Goal: Ask a question: Seek information or help from site administrators or community

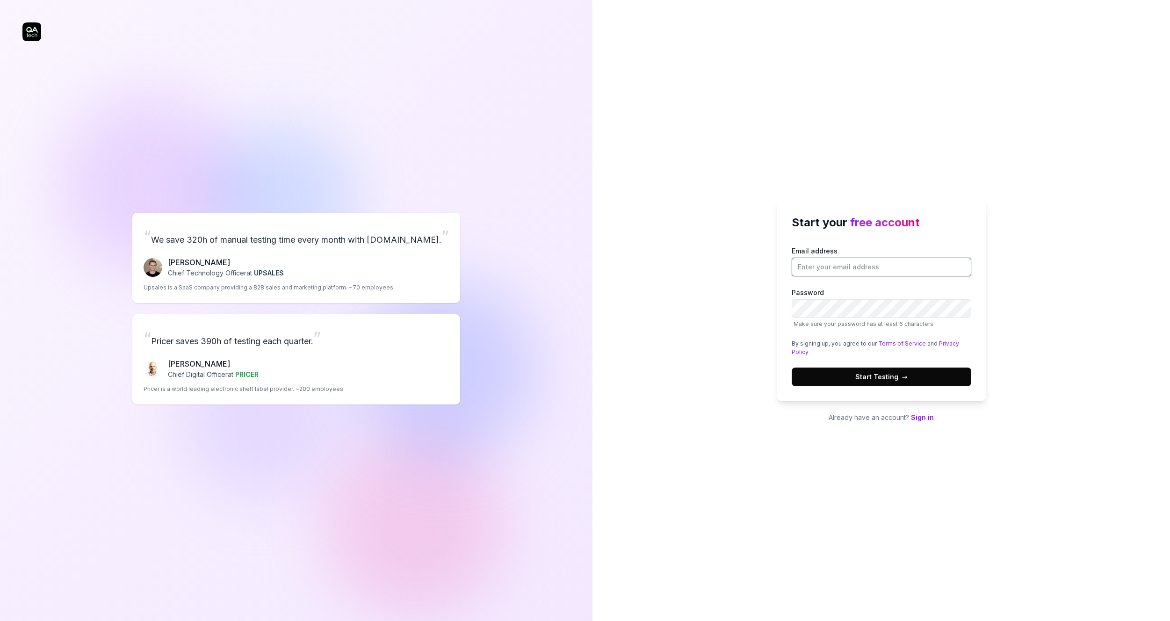
click at [842, 266] on input "Email address" at bounding box center [881, 267] width 180 height 19
click at [492, 171] on div "“ We save 320h of manual testing time every month with QA.tech. ” Fredrik Seidl…" at bounding box center [295, 309] width 547 height 580
click at [818, 265] on input "Email address" at bounding box center [881, 267] width 180 height 19
click at [769, 159] on div "Start your free account Email address Password Make sure your password has at l…" at bounding box center [880, 310] width 577 height 621
click at [829, 265] on input "Email address" at bounding box center [881, 267] width 180 height 19
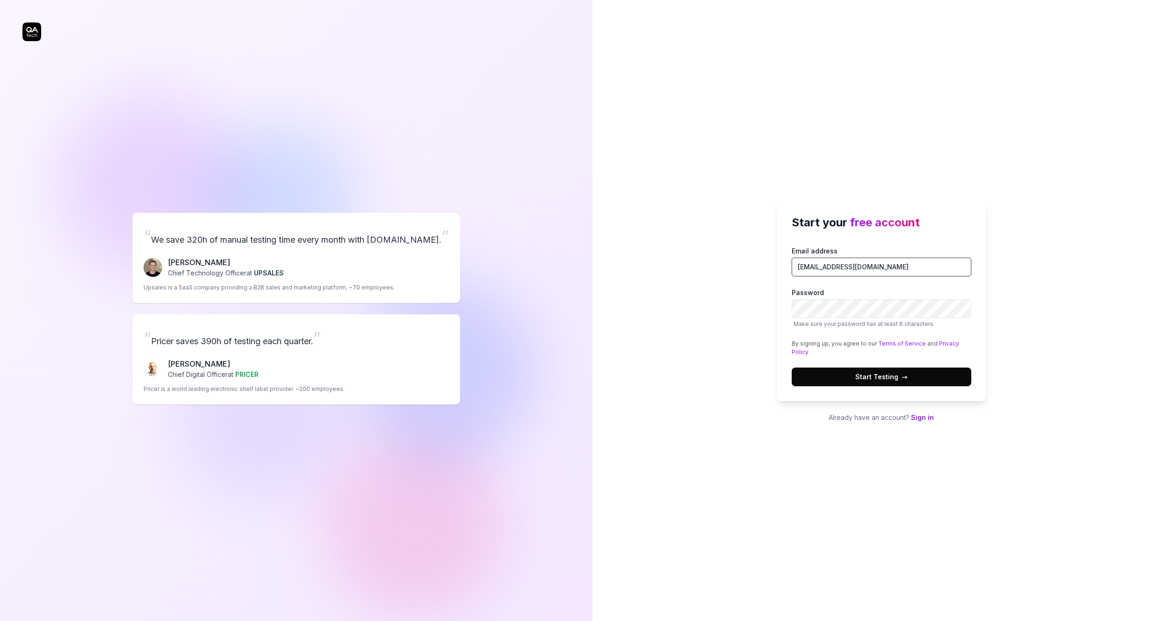
drag, startPoint x: 891, startPoint y: 265, endPoint x: 790, endPoint y: 264, distance: 101.4
click at [790, 264] on div "Start your free account Email address dukewang322@163.com Password Make sure yo…" at bounding box center [880, 300] width 209 height 202
type input "[EMAIL_ADDRESS][DOMAIN_NAME]"
click at [866, 373] on span "Start Testing →" at bounding box center [881, 377] width 52 height 10
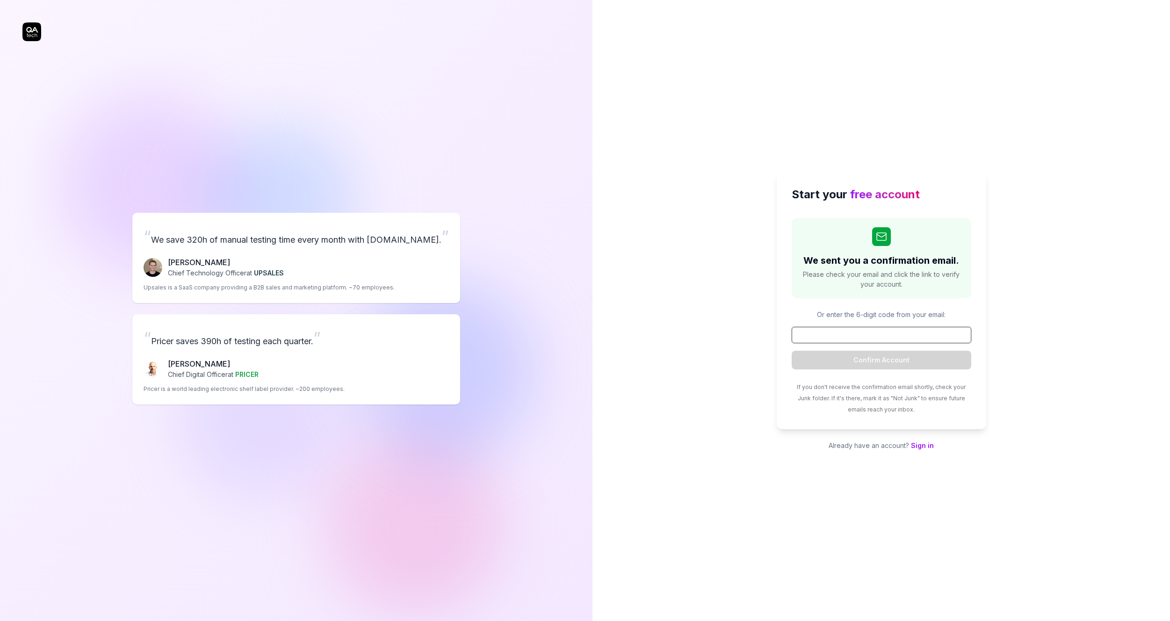
paste input "850574"
type input "850574"
click at [918, 364] on button "Confirm Account" at bounding box center [881, 360] width 180 height 19
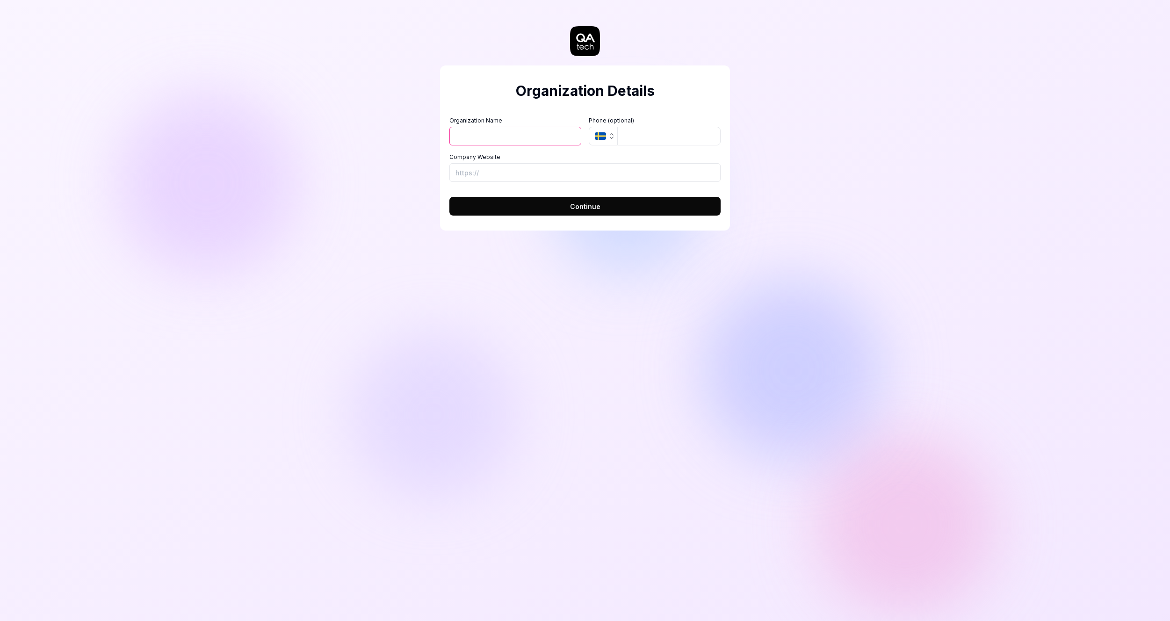
click at [529, 136] on input "Organization Name" at bounding box center [515, 136] width 132 height 19
type input "soho"
click at [604, 206] on button "Continue" at bounding box center [584, 206] width 271 height 19
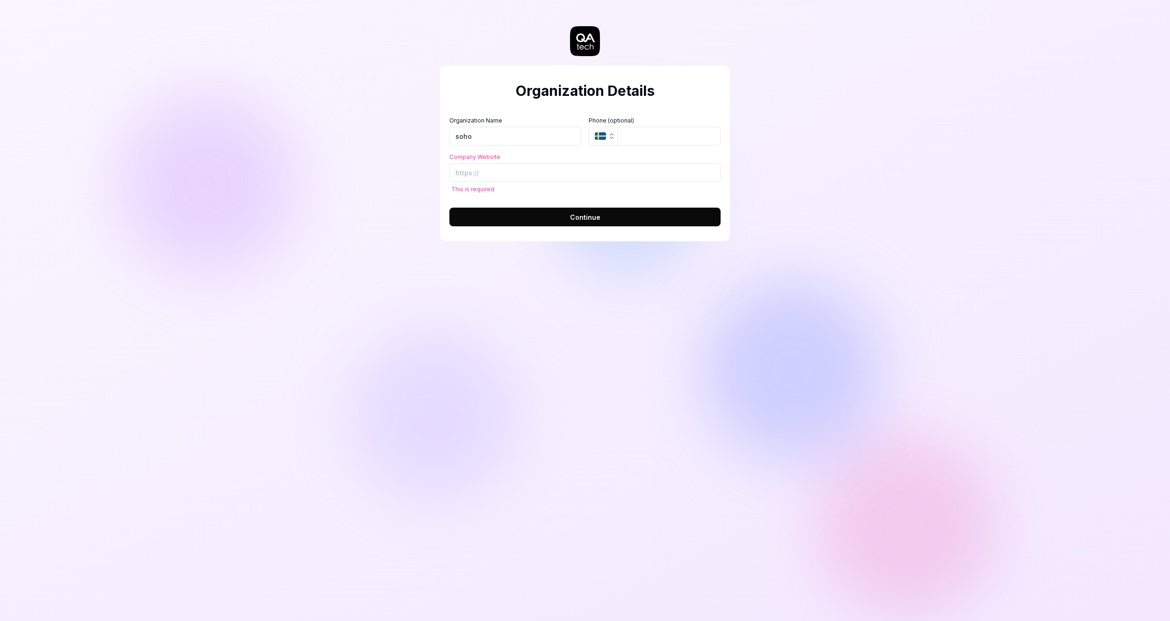
click at [537, 208] on button "Continue" at bounding box center [584, 217] width 271 height 19
type input "g"
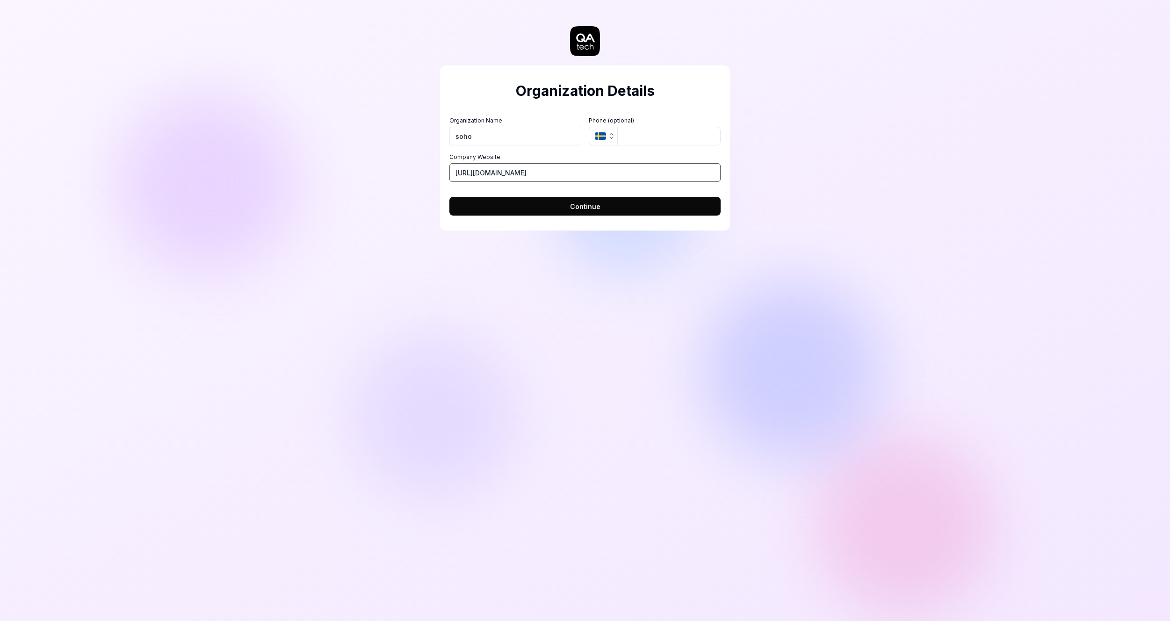
type input "[URL][DOMAIN_NAME]"
click at [582, 209] on span "Continue" at bounding box center [585, 206] width 30 height 10
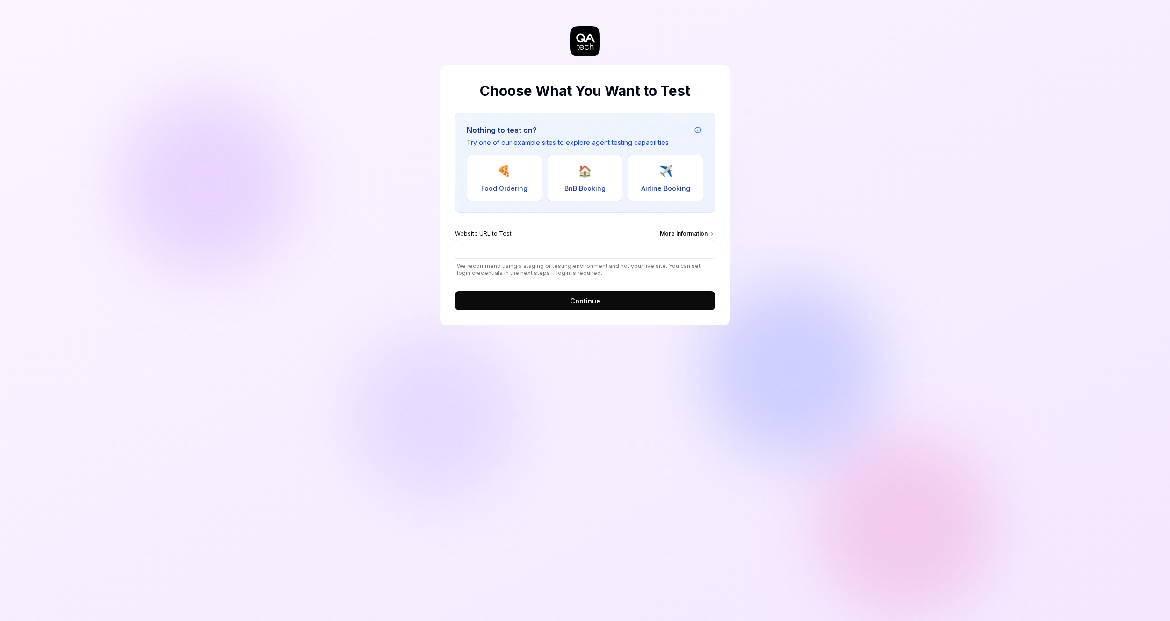
click at [575, 169] on button "🏠 BnB Booking" at bounding box center [584, 178] width 75 height 46
type input "[URL][DOMAIN_NAME]"
click at [585, 299] on span "Continue" at bounding box center [585, 301] width 30 height 10
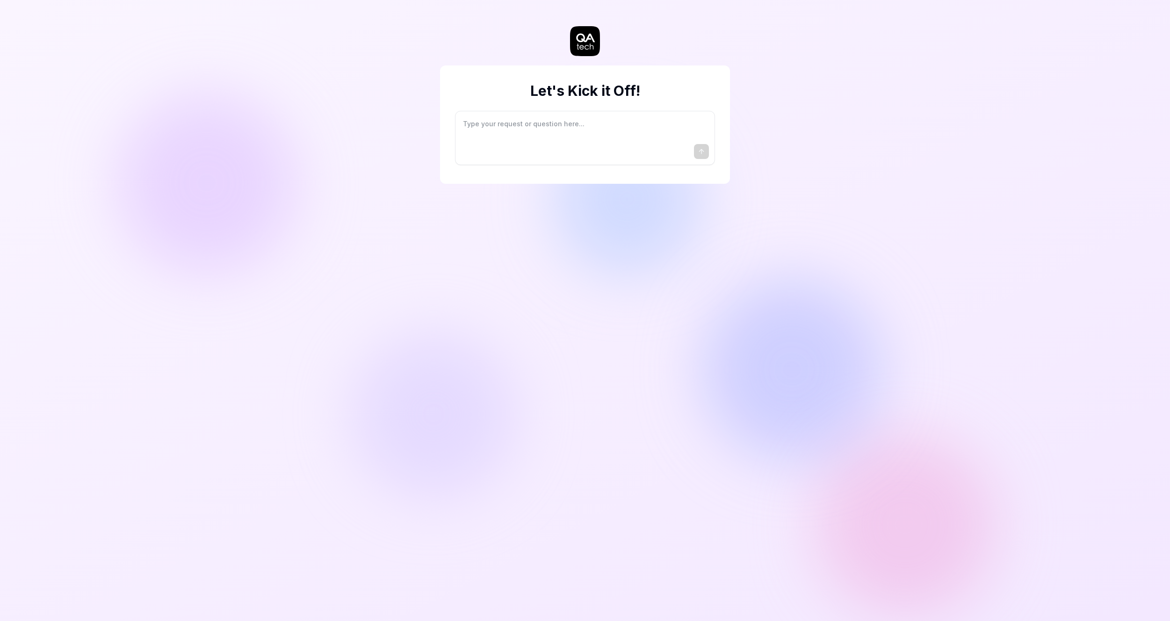
type textarea "*"
type textarea "I"
type textarea "*"
type textarea "I"
type textarea "*"
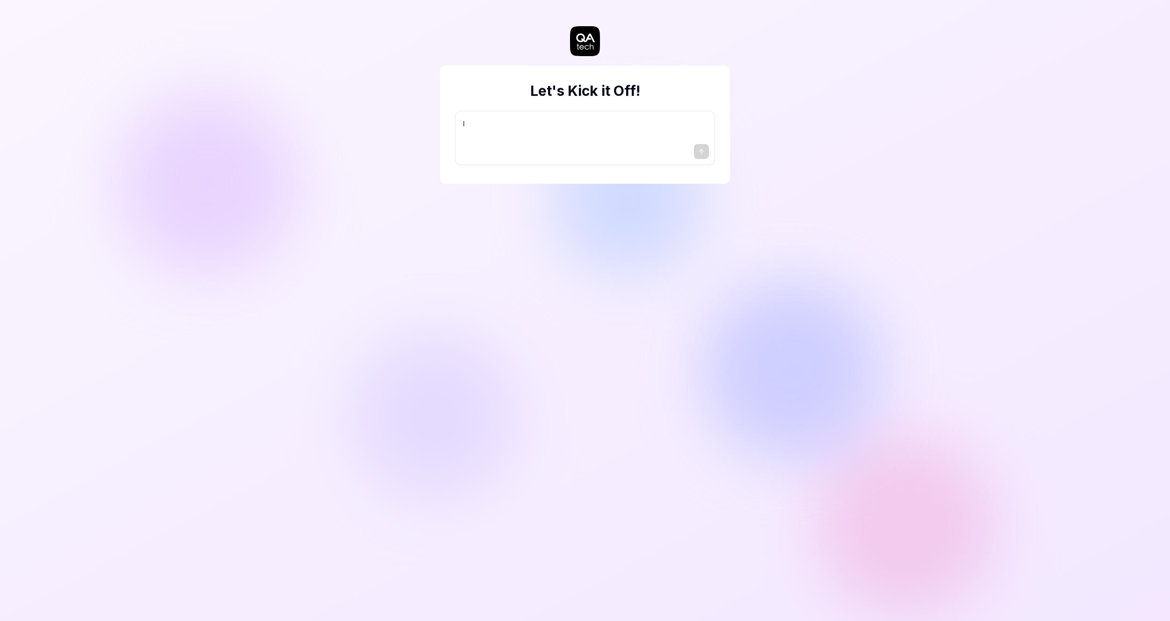
type textarea "I w"
type textarea "*"
type textarea "I wa"
type textarea "*"
type textarea "I wan"
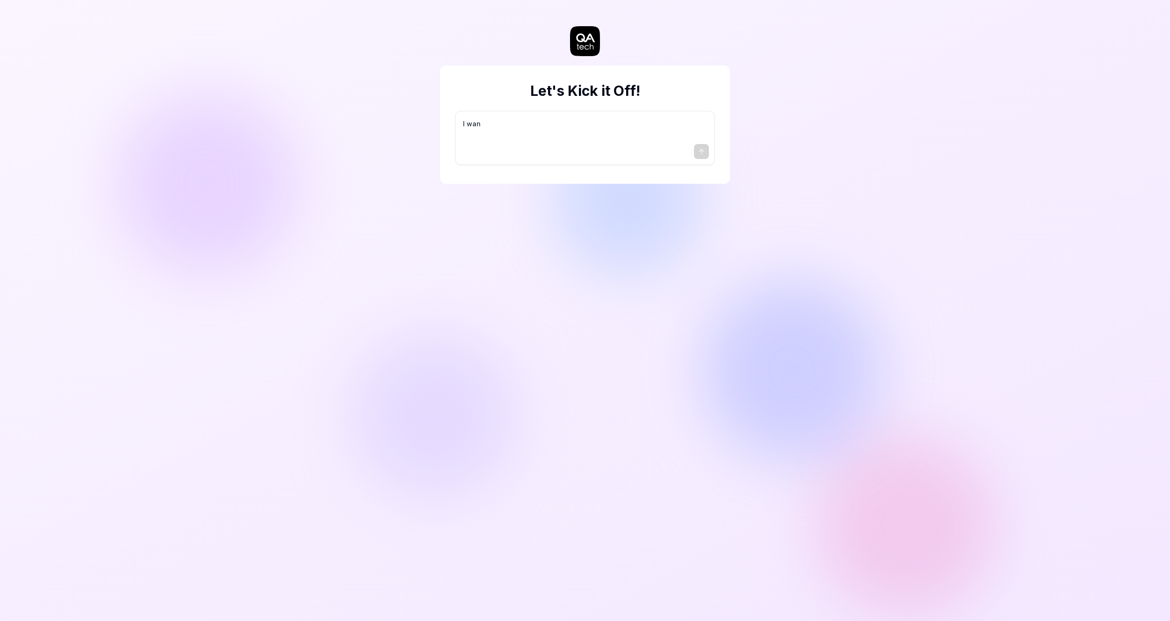
type textarea "*"
type textarea "I want"
type textarea "*"
type textarea "I want"
type textarea "*"
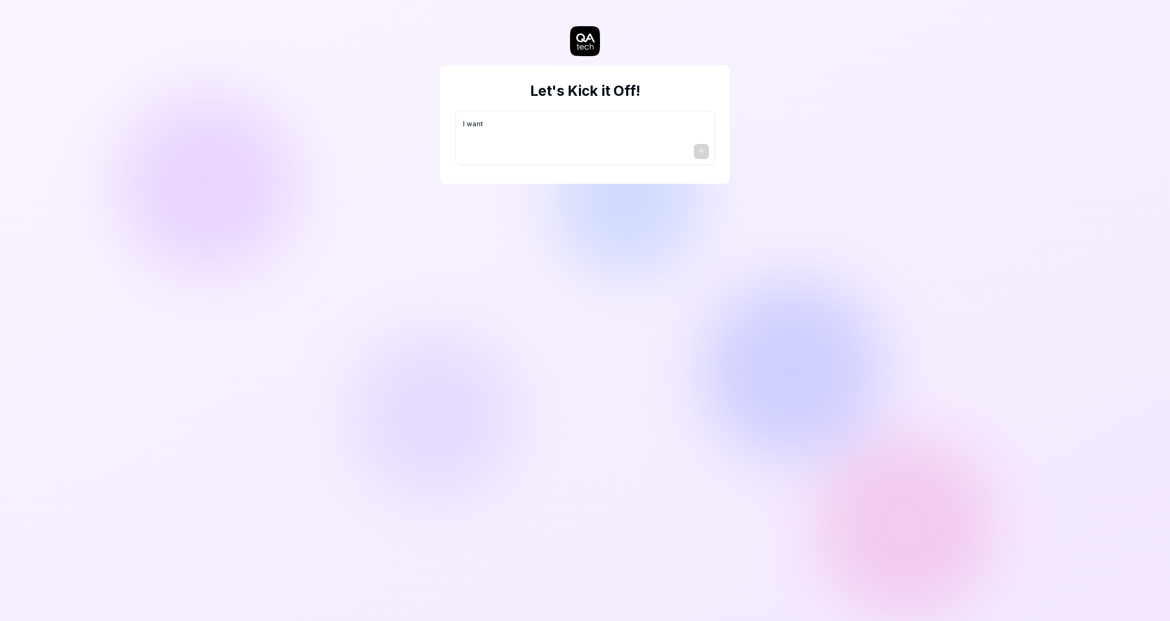
type textarea "I want a"
type textarea "*"
type textarea "I want a"
type textarea "*"
type textarea "I want a g"
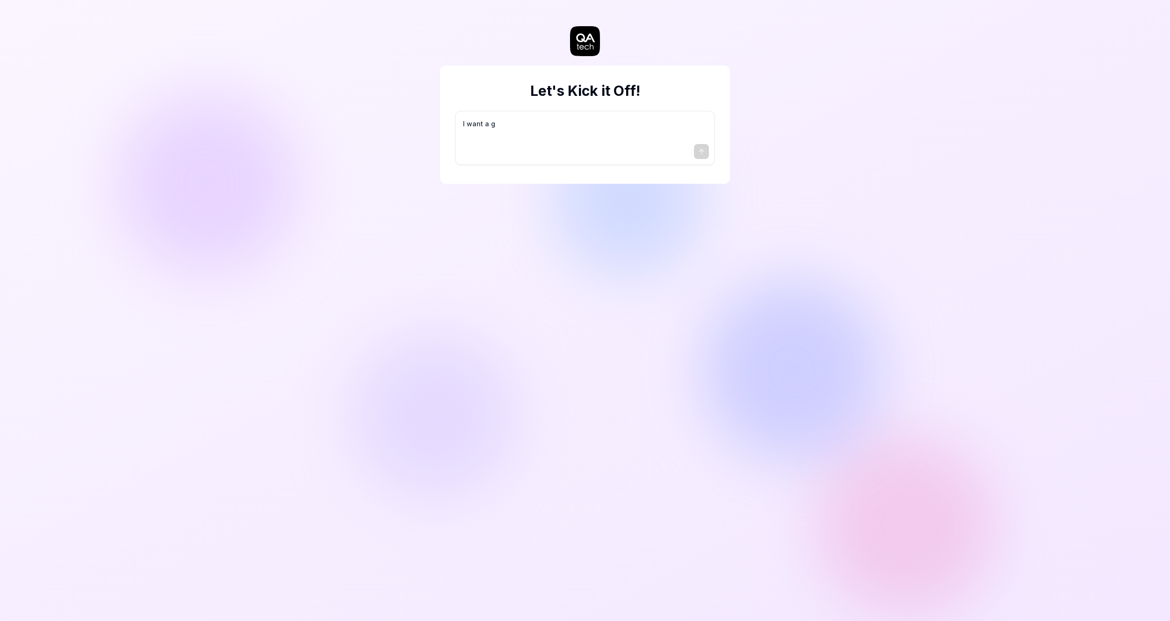
type textarea "*"
type textarea "I want a go"
type textarea "*"
type textarea "I want a goo"
type textarea "*"
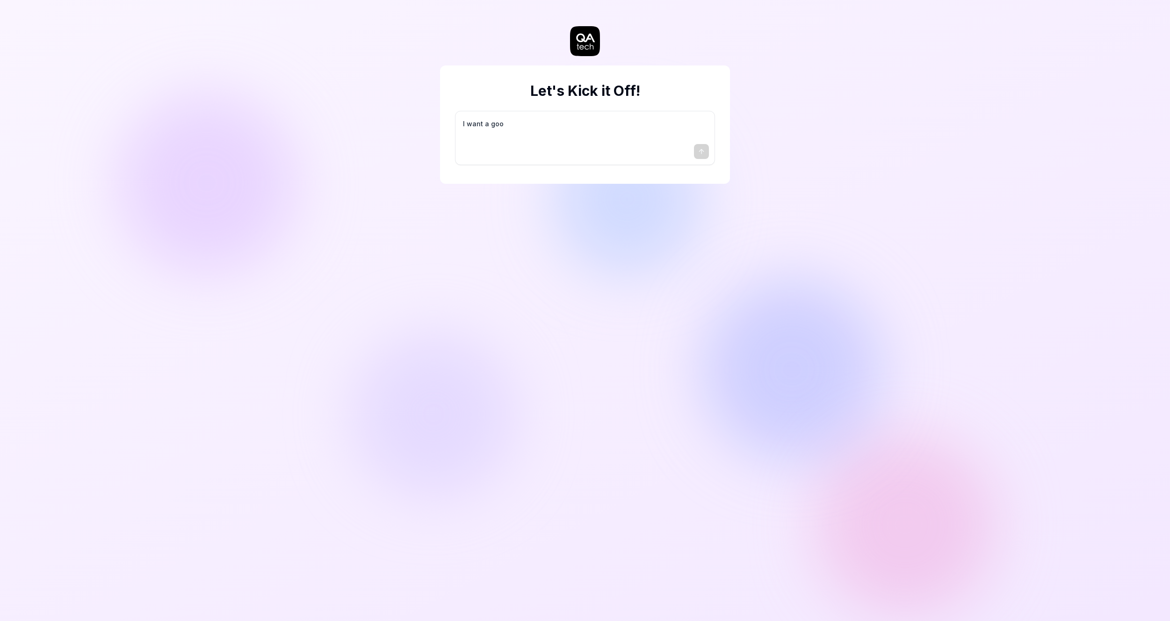
type textarea "I want a good"
type textarea "*"
type textarea "I want a good"
type textarea "*"
type textarea "I want a good t"
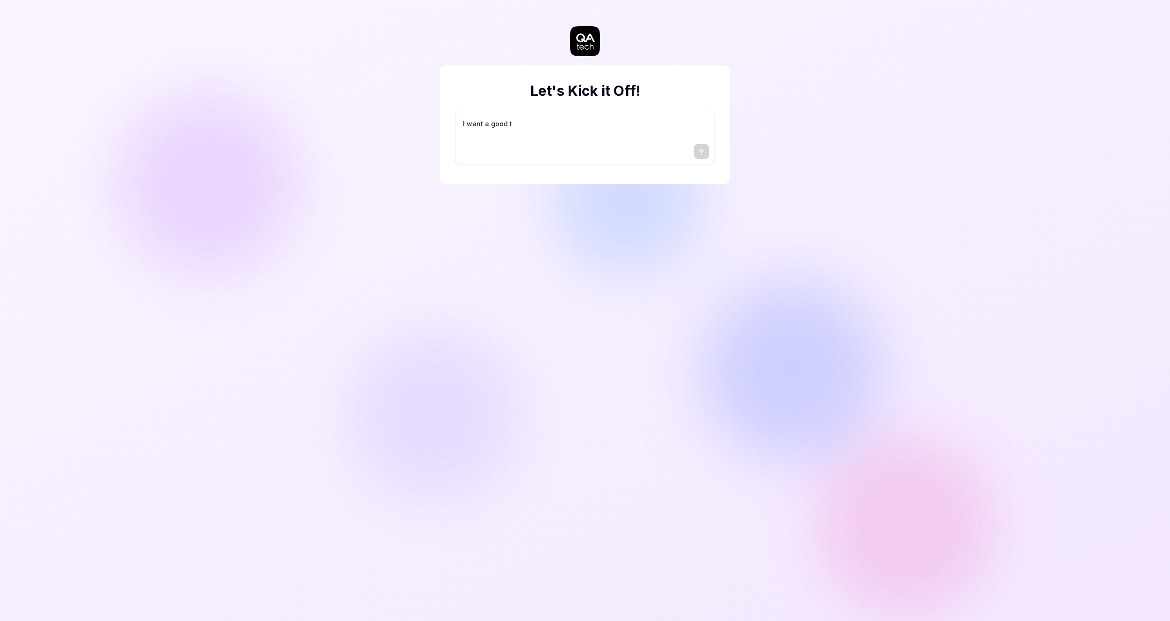
type textarea "*"
type textarea "I want a good te"
type textarea "*"
type textarea "I want a good tes"
type textarea "*"
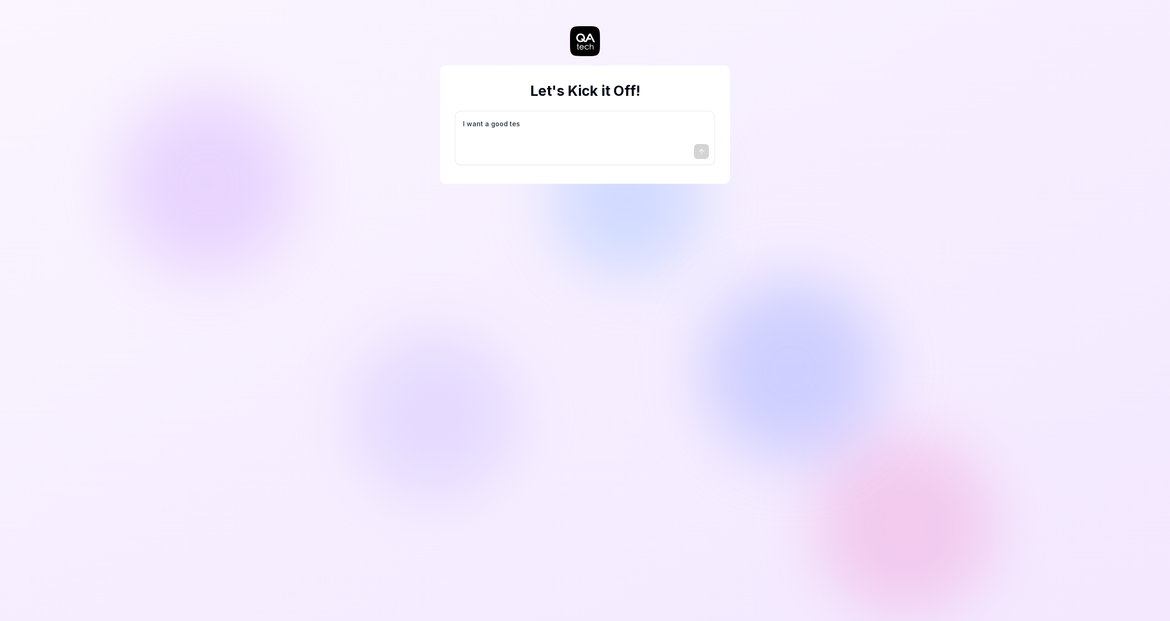
type textarea "I want a good test"
type textarea "*"
type textarea "I want a good test"
type textarea "*"
type textarea "I want a good test s"
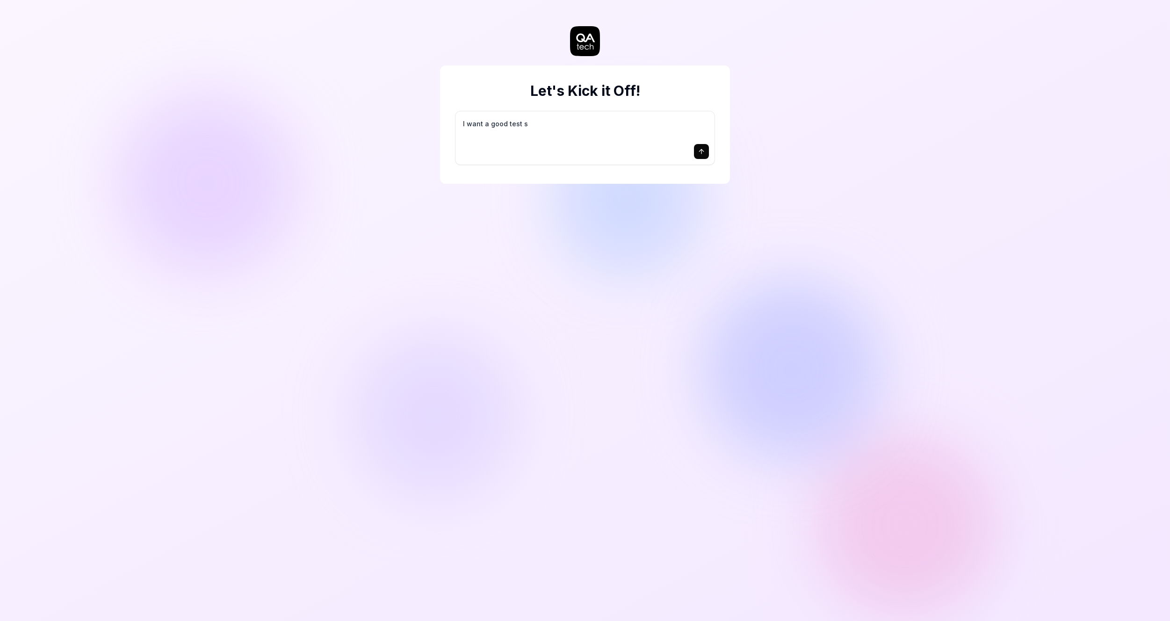
type textarea "*"
type textarea "I want a good test se"
type textarea "*"
type textarea "I want a good test set"
type textarea "*"
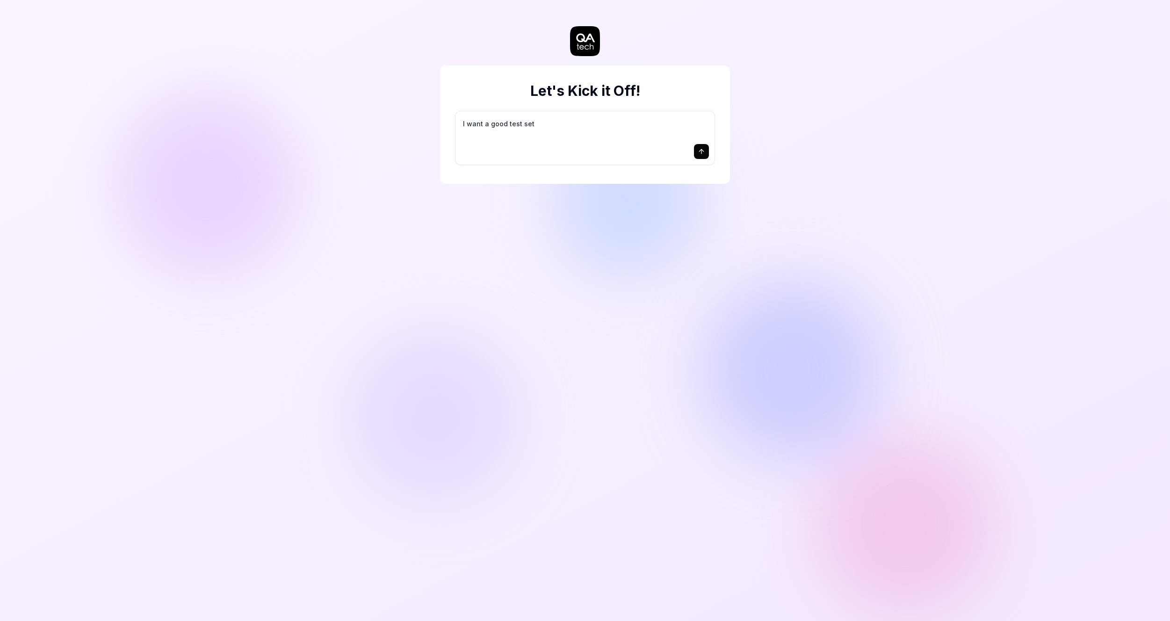
type textarea "I want a good test setu"
type textarea "*"
type textarea "I want a good test setup"
type textarea "*"
type textarea "I want a good test setup"
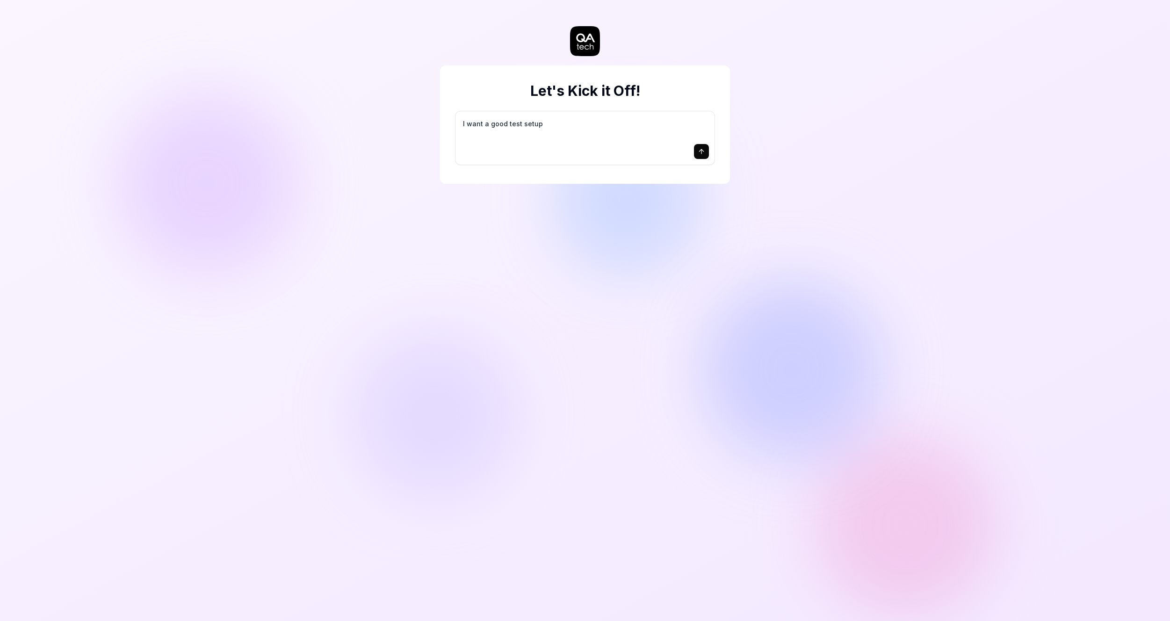
type textarea "*"
type textarea "I want a good test setup f"
type textarea "*"
type textarea "I want a good test setup fo"
type textarea "*"
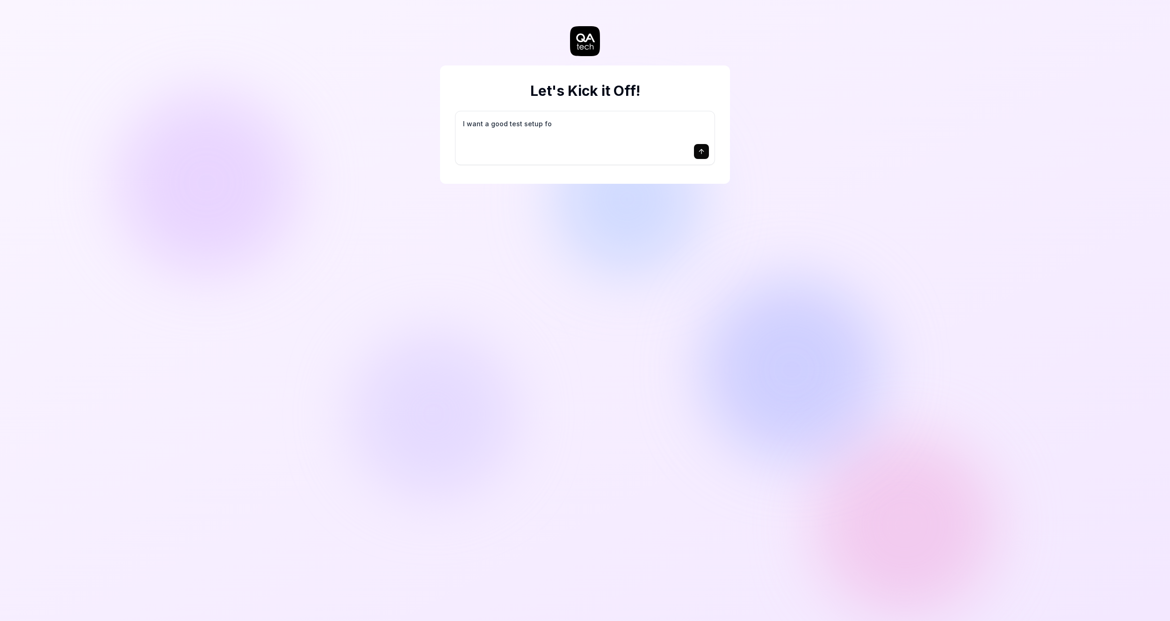
type textarea "I want a good test setup for"
type textarea "*"
type textarea "I want a good test setup for"
type textarea "*"
type textarea "I want a good test setup for m"
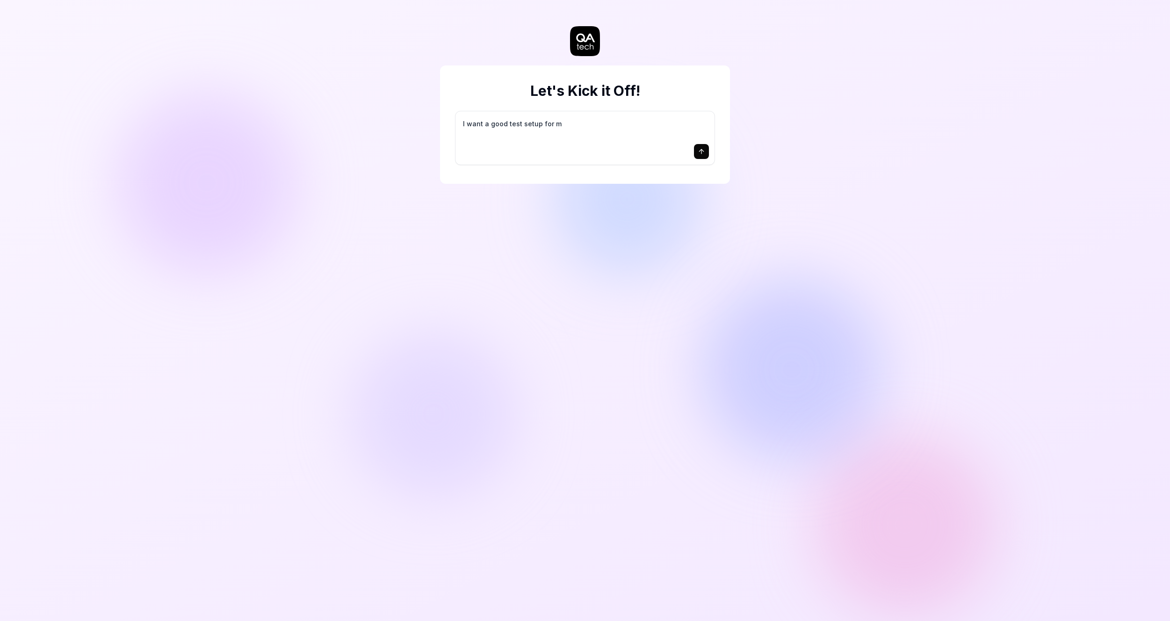
type textarea "*"
type textarea "I want a good test setup for my"
type textarea "*"
type textarea "I want a good test setup for my"
type textarea "*"
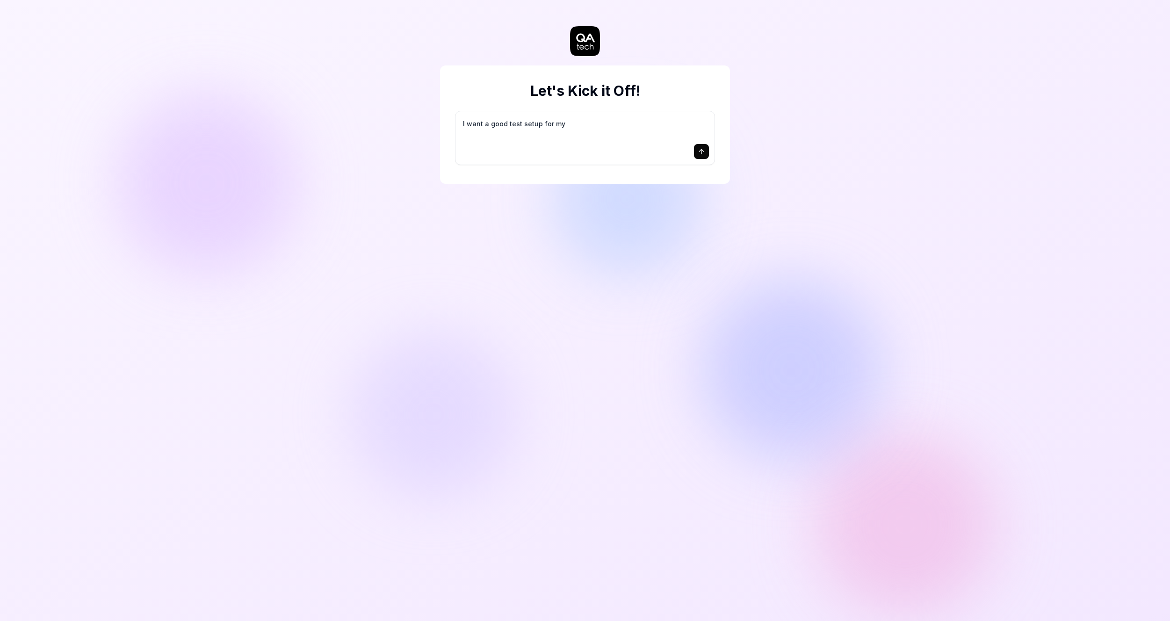
type textarea "I want a good test setup for my s"
type textarea "*"
type textarea "I want a good test setup for my si"
type textarea "*"
type textarea "I want a good test setup for my sit"
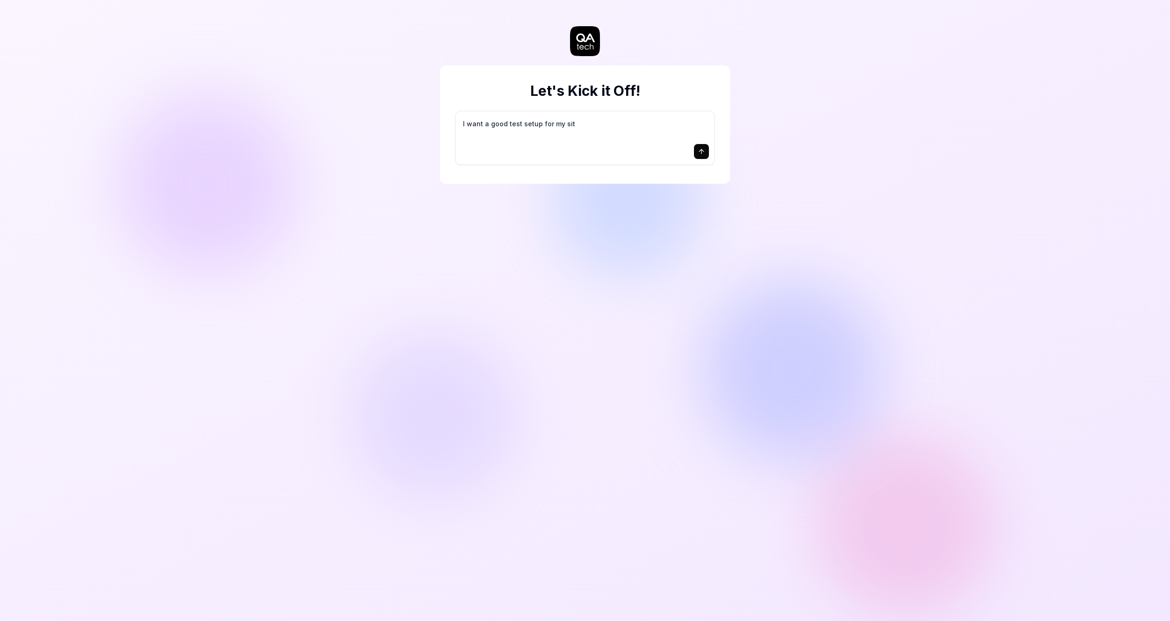
type textarea "*"
type textarea "I want a good test setup for my site"
type textarea "*"
type textarea "I want a good test setup for my site"
type textarea "*"
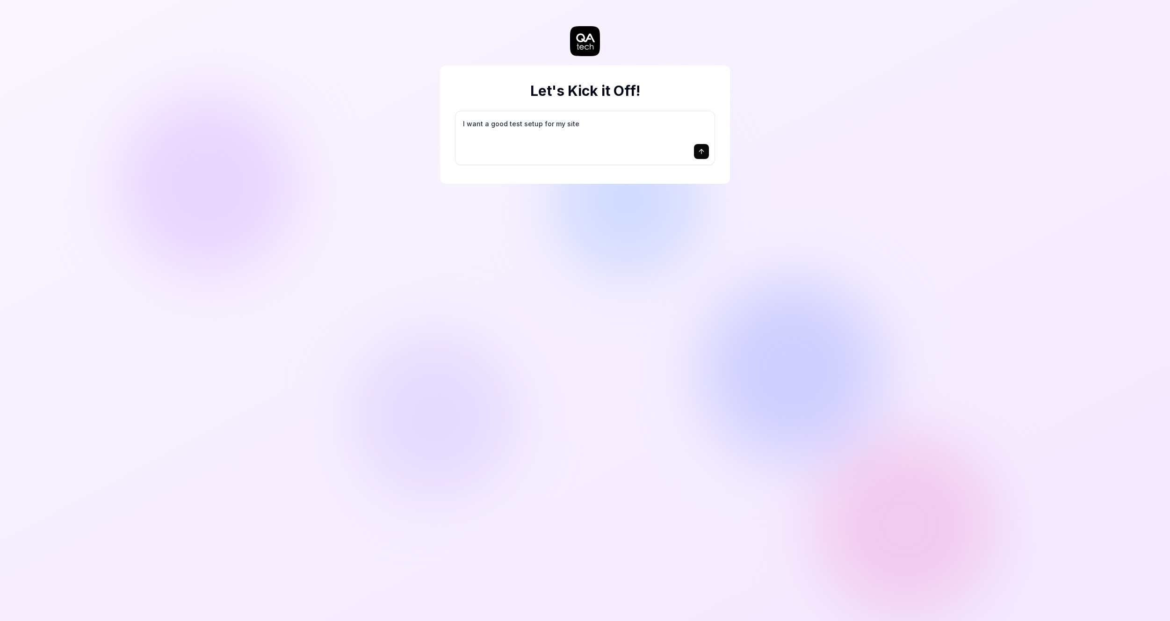
type textarea "I want a good test setup for my site -"
type textarea "*"
type textarea "I want a good test setup for my site -"
type textarea "*"
type textarea "I want a good test setup for my site - h"
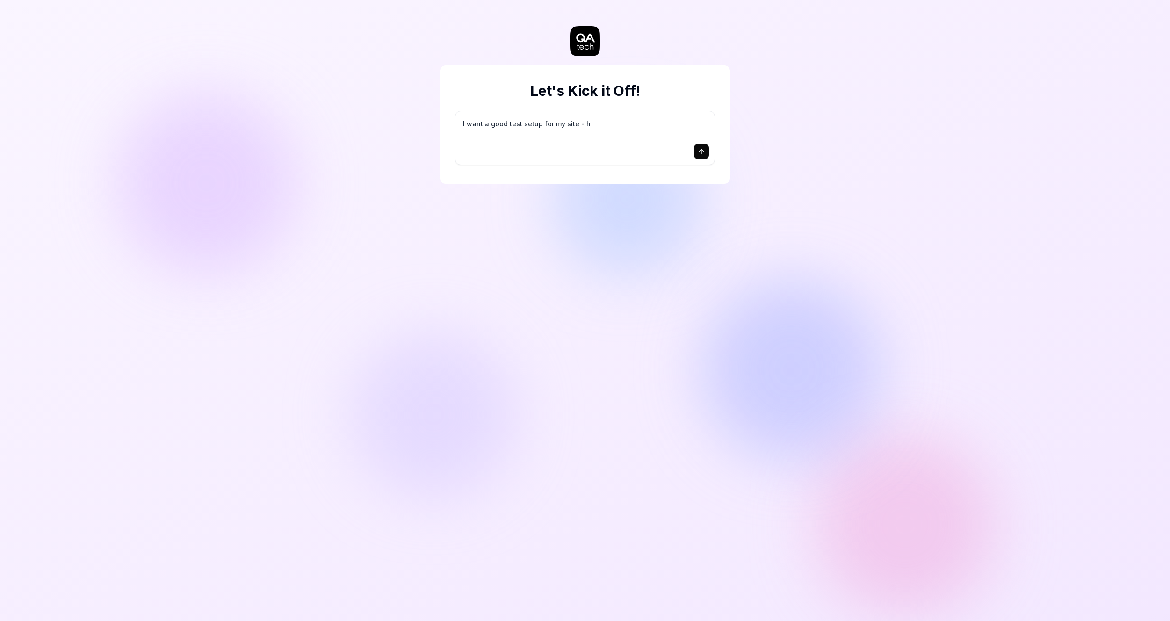
type textarea "*"
type textarea "I want a good test setup for my site - he"
type textarea "*"
type textarea "I want a good test setup for my site - hel"
type textarea "*"
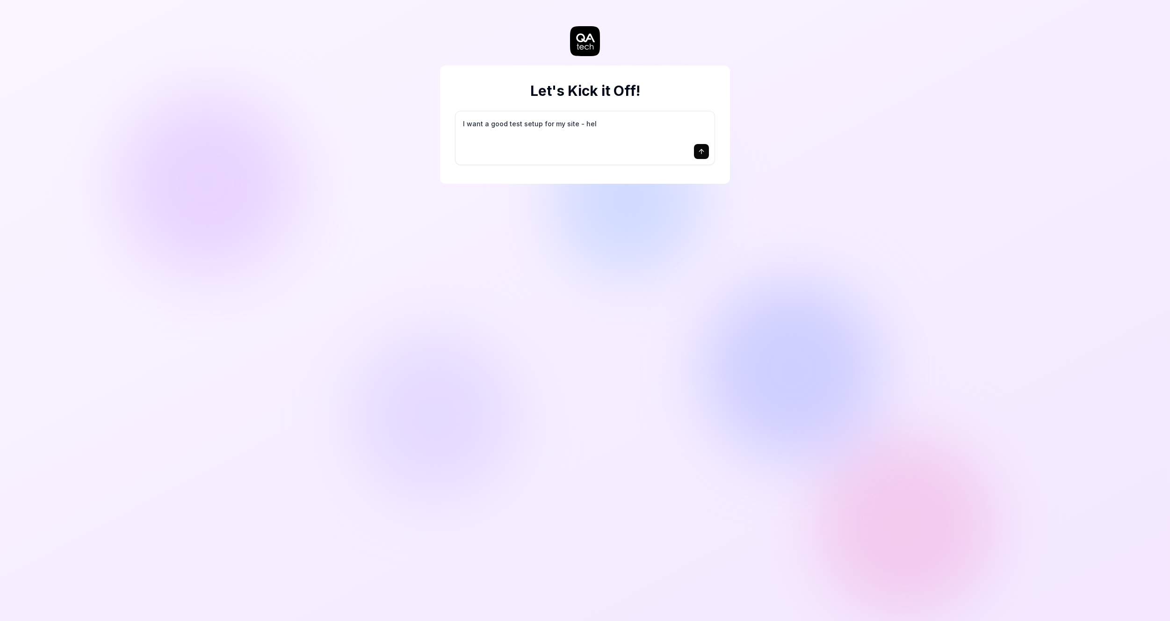
type textarea "I want a good test setup for my site - help"
type textarea "*"
type textarea "I want a good test setup for my site - help"
type textarea "*"
type textarea "I want a good test setup for my site - help m"
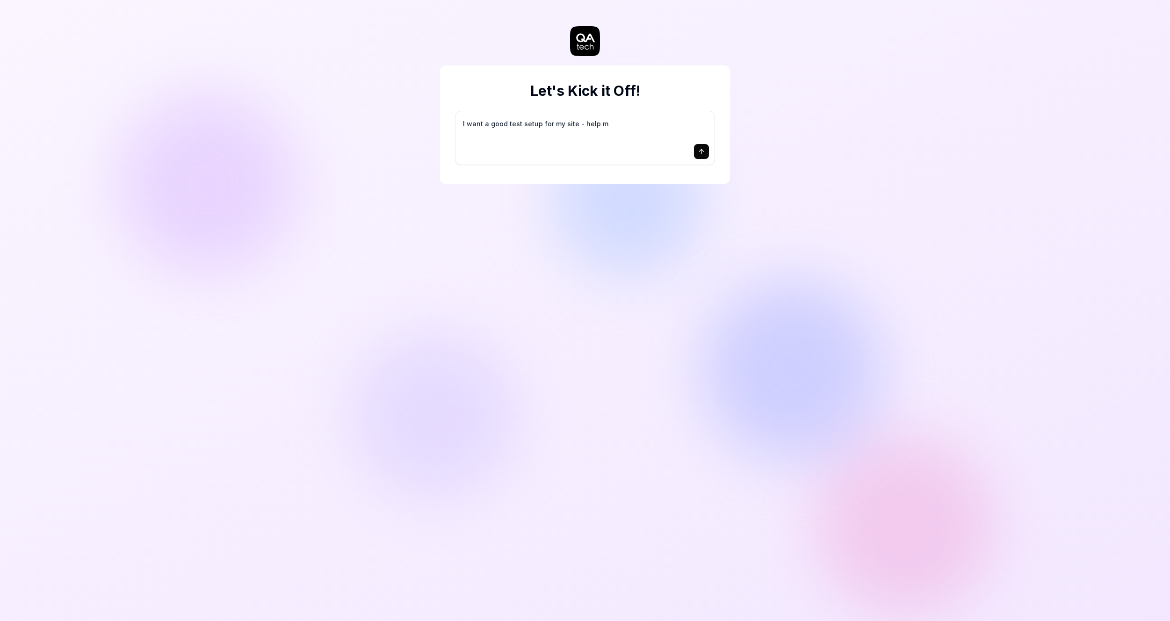
type textarea "*"
type textarea "I want a good test setup for my site - help me"
type textarea "*"
type textarea "I want a good test setup for my site - help me"
type textarea "*"
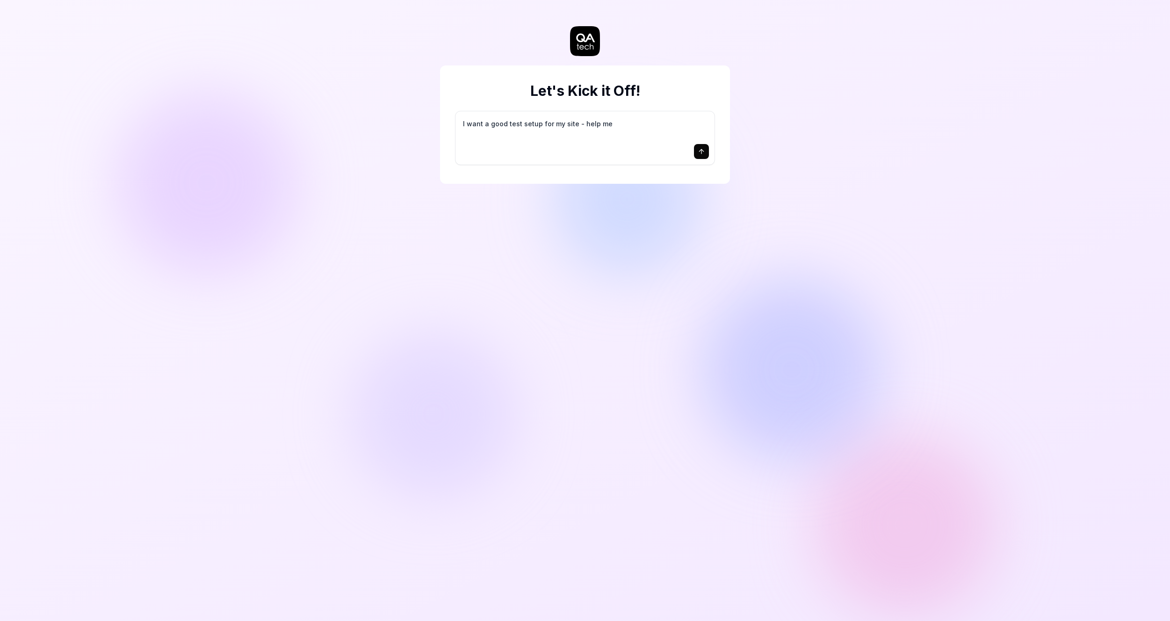
type textarea "I want a good test setup for my site - help me c"
type textarea "*"
type textarea "I want a good test setup for my site - help me cr"
type textarea "*"
type textarea "I want a good test setup for my site - help me cre"
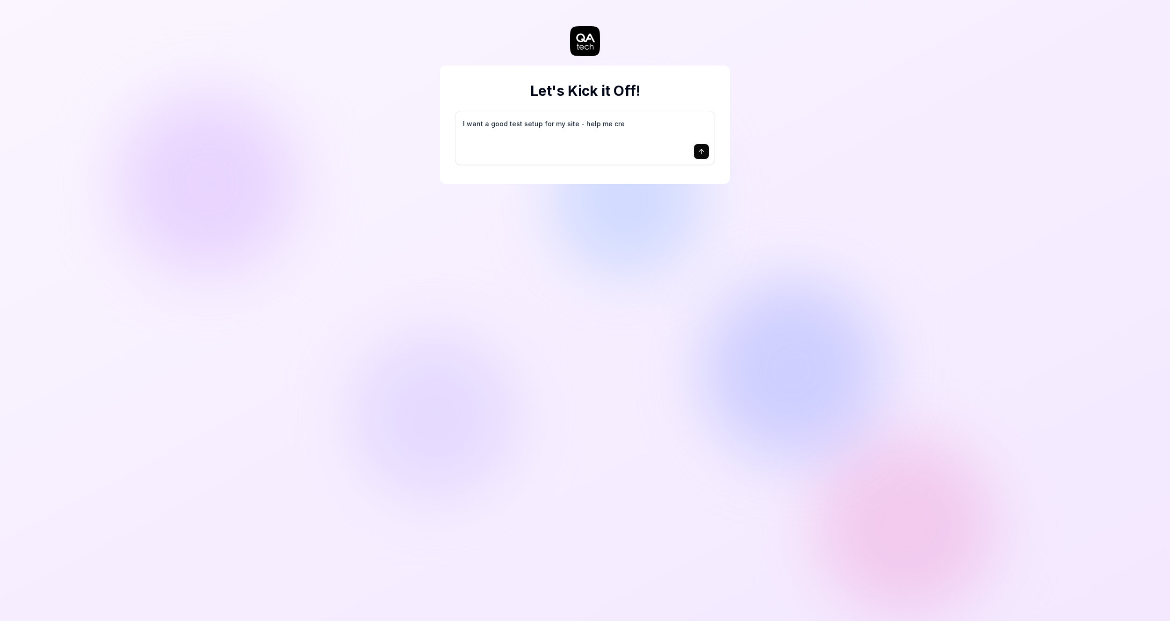
type textarea "*"
type textarea "I want a good test setup for my site - help me crea"
type textarea "*"
type textarea "I want a good test setup for my site - help me creat"
type textarea "*"
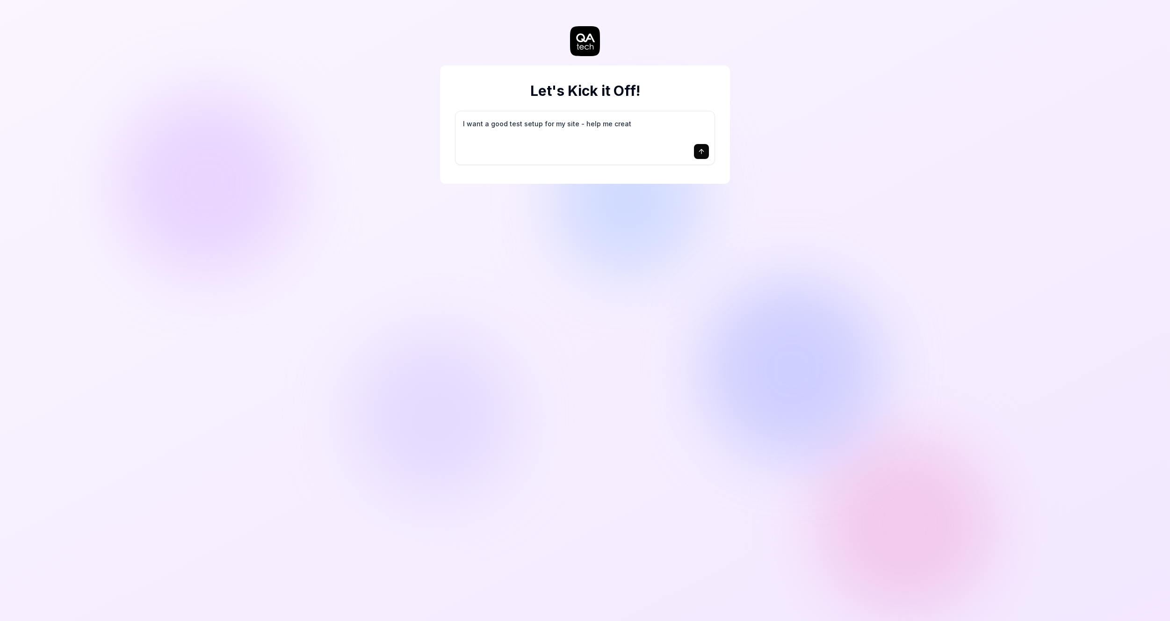
type textarea "I want a good test setup for my site - help me create"
type textarea "*"
type textarea "I want a good test setup for my site - help me create"
type textarea "*"
type textarea "I want a good test setup for my site - help me create t"
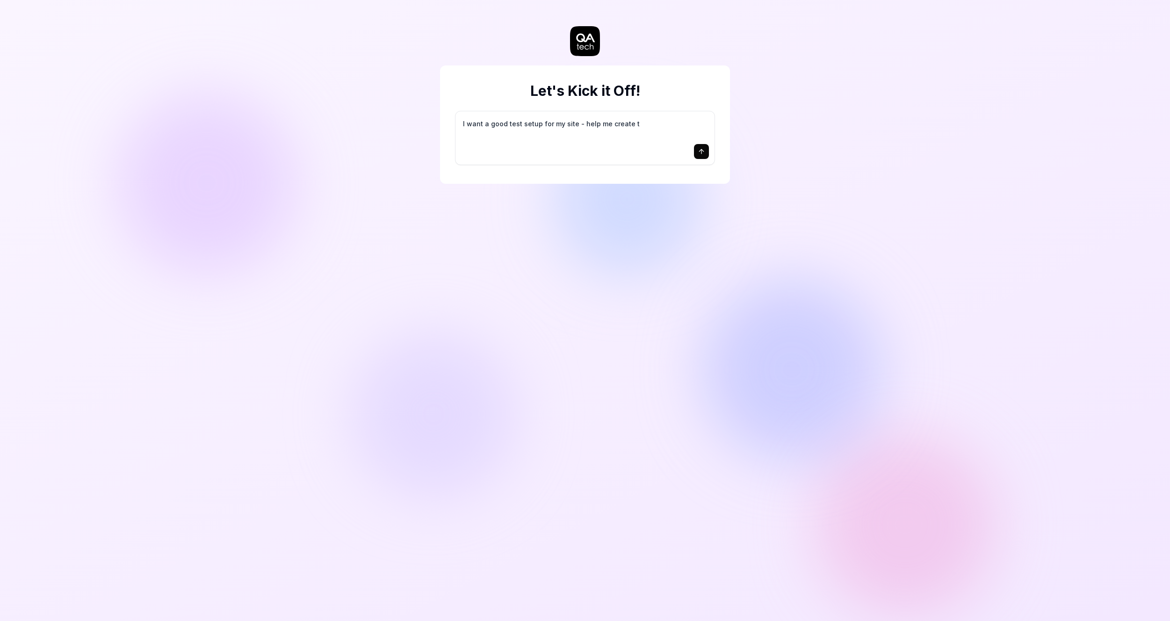
type textarea "*"
type textarea "I want a good test setup for my site - help me create th"
type textarea "*"
type textarea "I want a good test setup for my site - help me create the"
type textarea "*"
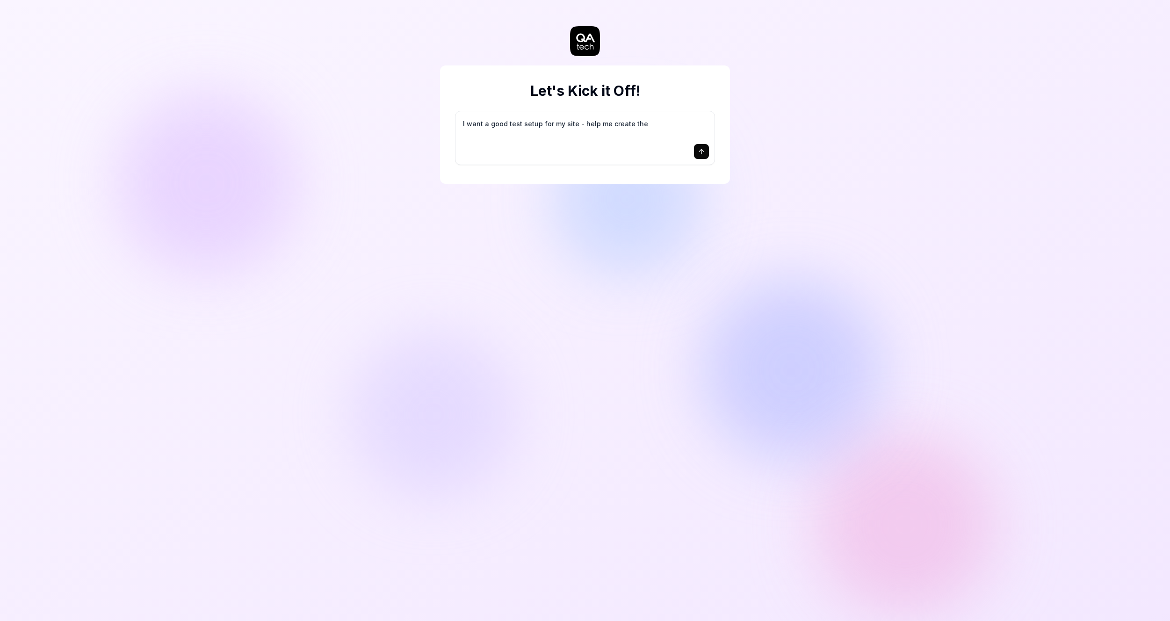
type textarea "I want a good test setup for my site - help me create the"
type textarea "*"
type textarea "I want a good test setup for my site - help me create the f"
type textarea "*"
type textarea "I want a good test setup for my site - help me create the fi"
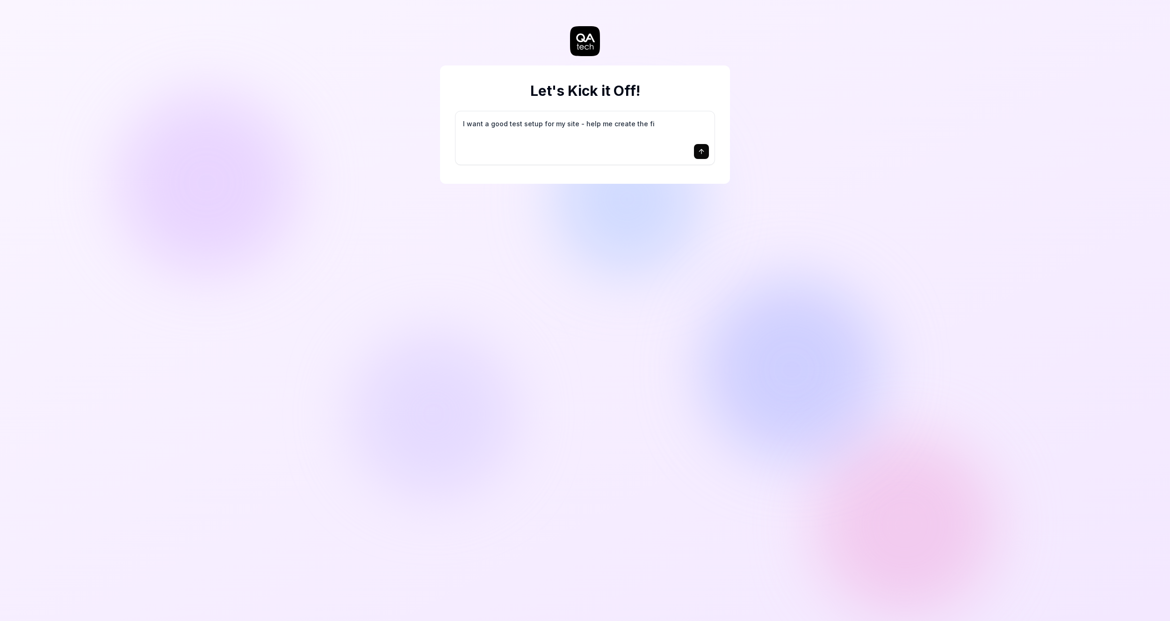
type textarea "*"
type textarea "I want a good test setup for my site - help me create the fir"
type textarea "*"
type textarea "I want a good test setup for my site - help me create the firs"
type textarea "*"
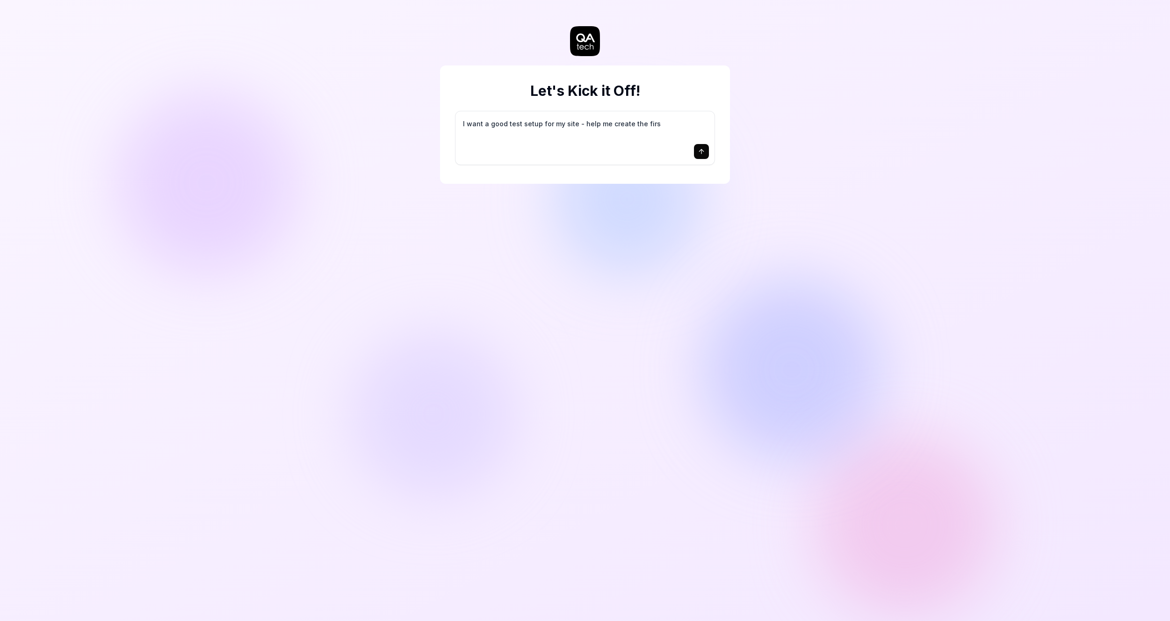
type textarea "I want a good test setup for my site - help me create the first"
type textarea "*"
type textarea "I want a good test setup for my site - help me create the first"
type textarea "*"
type textarea "I want a good test setup for my site - help me create the first 3"
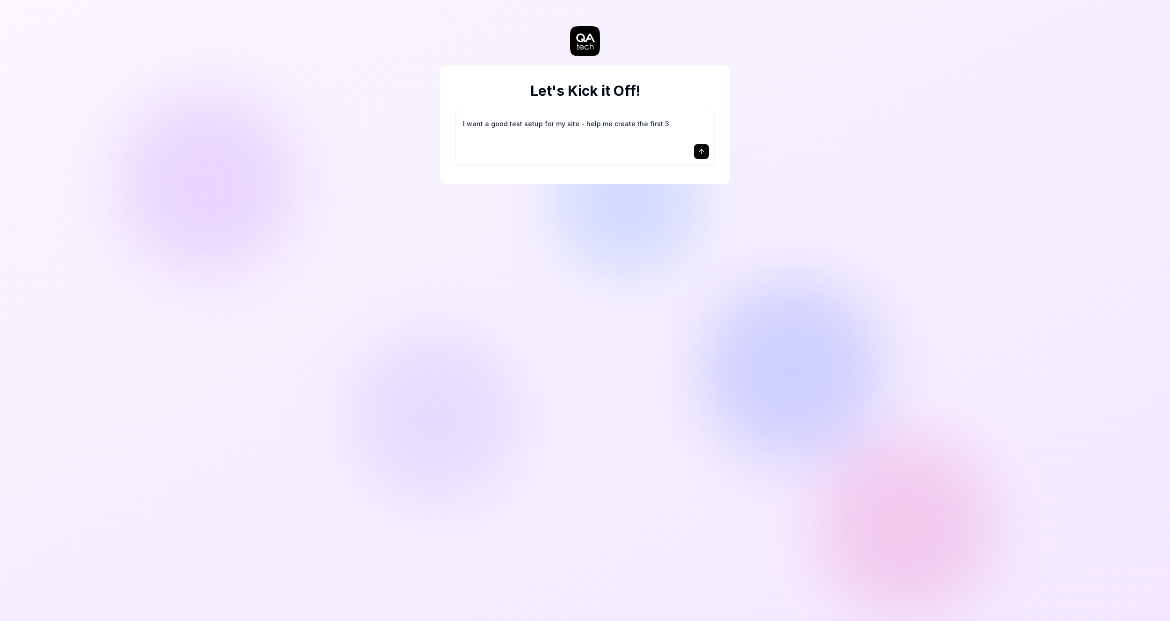
type textarea "*"
type textarea "I want a good test setup for my site - help me create the first 3-"
type textarea "*"
type textarea "I want a good test setup for my site - help me create the first 3-5"
type textarea "*"
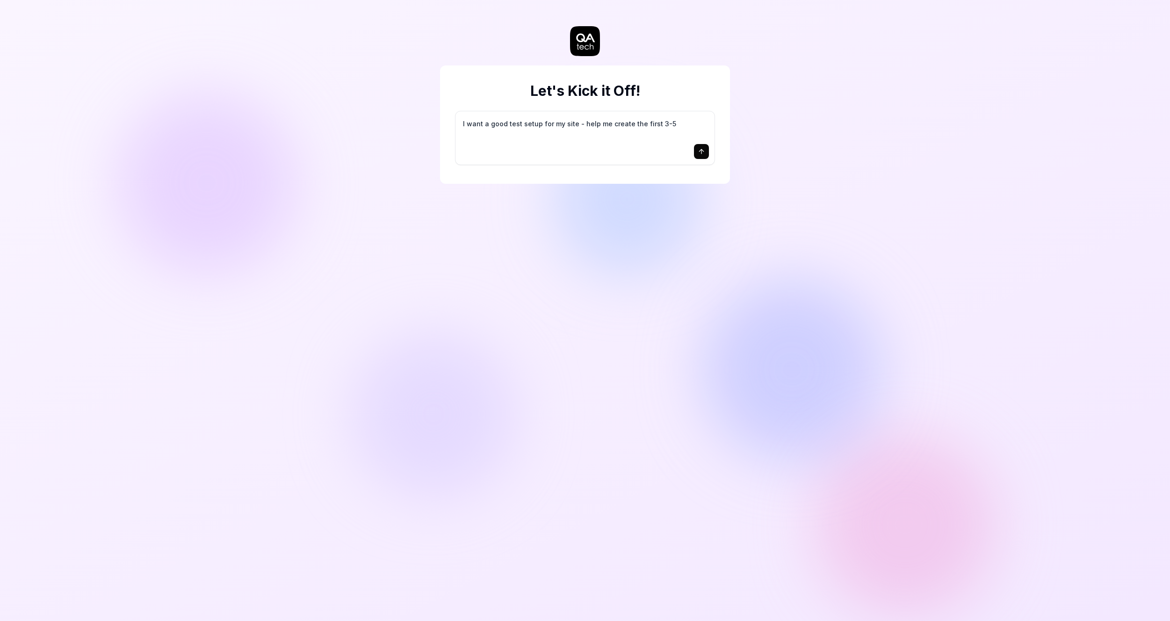
type textarea "I want a good test setup for my site - help me create the first 3-5"
type textarea "*"
type textarea "I want a good test setup for my site - help me create the first 3-5 t"
type textarea "*"
type textarea "I want a good test setup for my site - help me create the first 3-5 te"
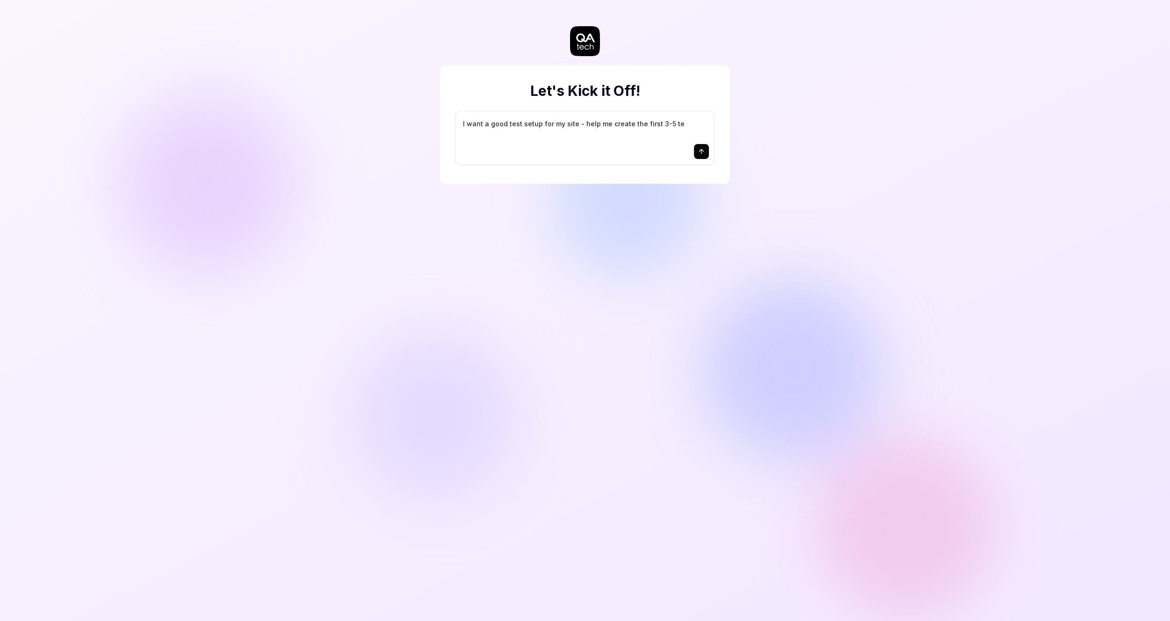
type textarea "*"
type textarea "I want a good test setup for my site - help me create the first 3-5 tes"
type textarea "*"
type textarea "I want a good test setup for my site - help me create the first 3-5 test"
type textarea "*"
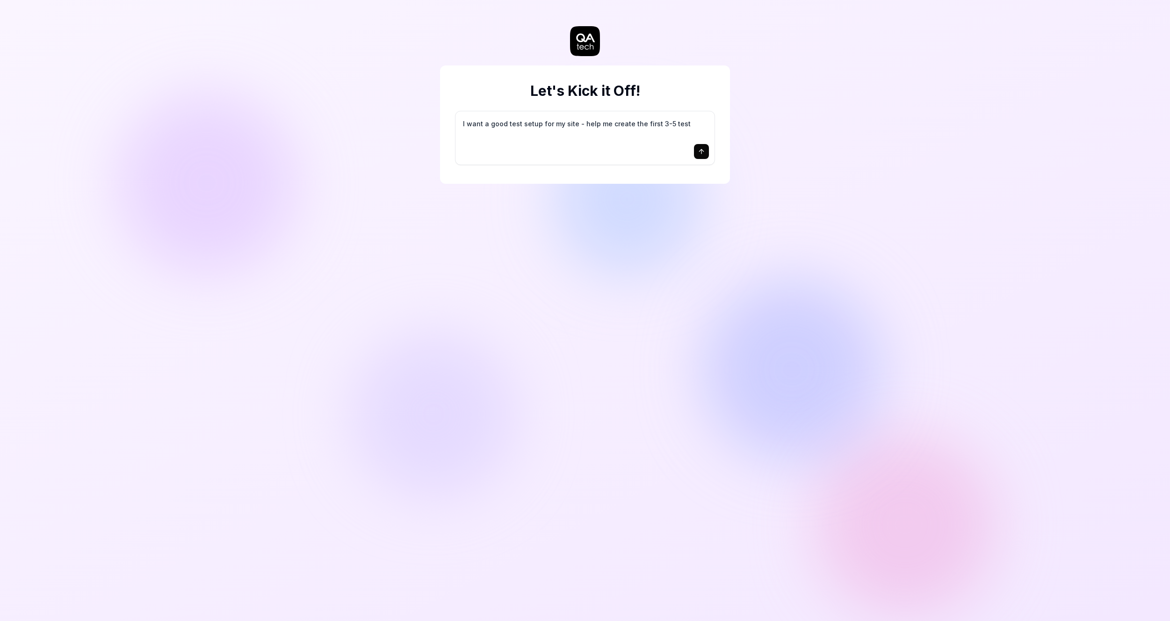
type textarea "I want a good test setup for my site - help me create the first 3-5 test"
type textarea "*"
type textarea "I want a good test setup for my site - help me create the first 3-5 test c"
type textarea "*"
type textarea "I want a good test setup for my site - help me create the first 3-5 test ca"
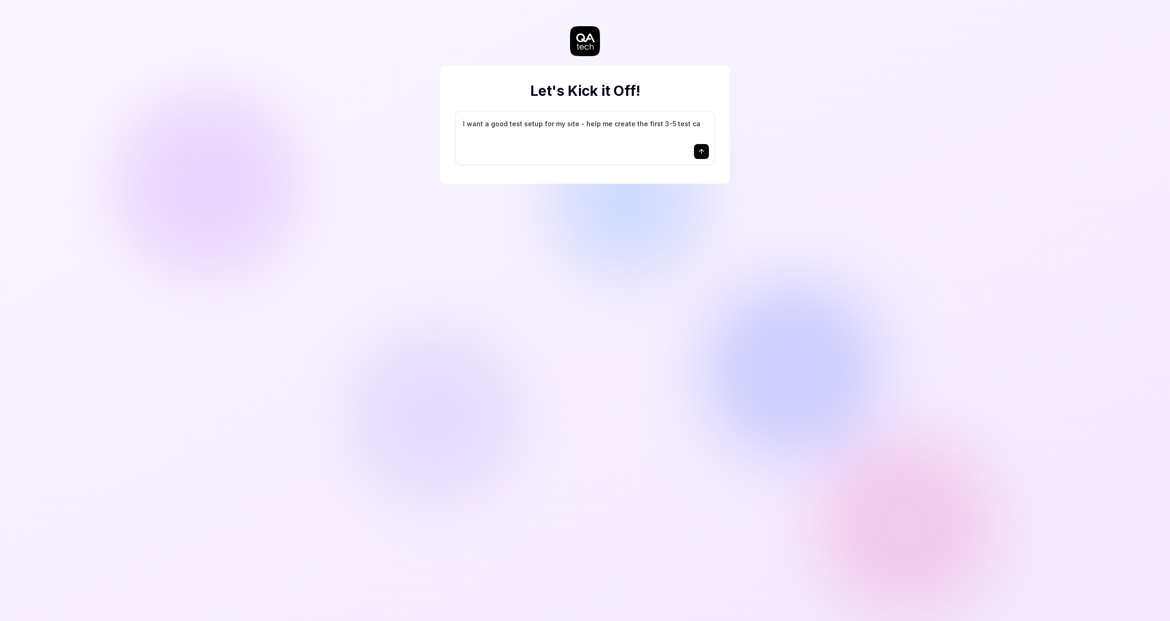
type textarea "*"
type textarea "I want a good test setup for my site - help me create the first 3-5 test cas"
type textarea "*"
type textarea "I want a good test setup for my site - help me create the first 3-5 test case"
type textarea "*"
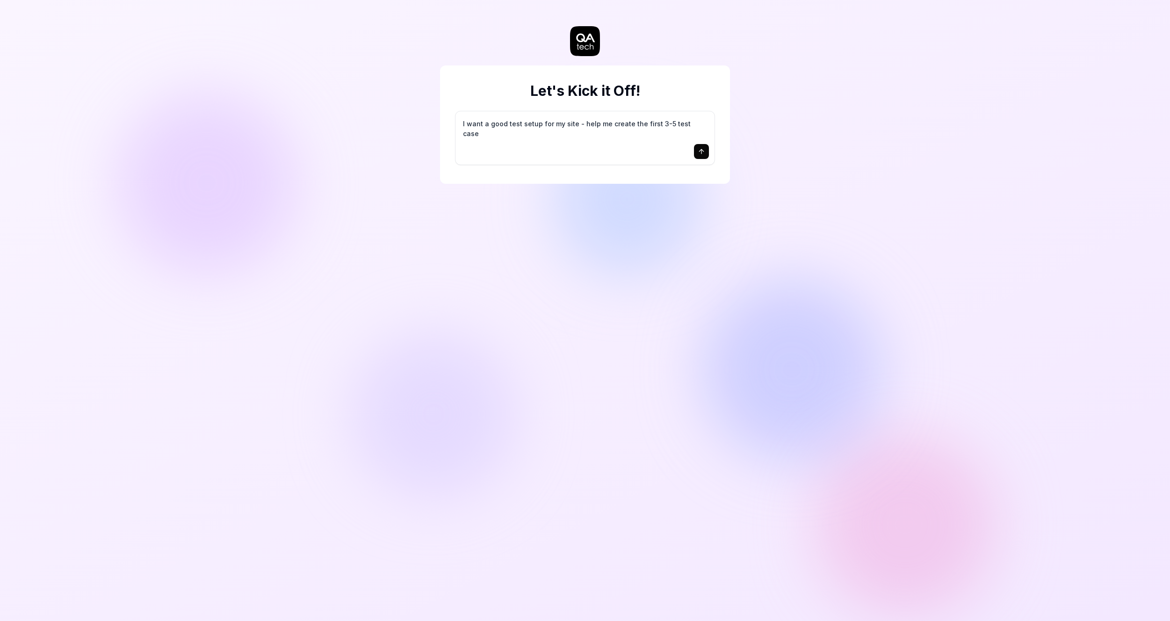
type textarea "I want a good test setup for my site - help me create the first 3-5 test cases"
click at [699, 149] on icon "submit" at bounding box center [700, 151] width 7 height 7
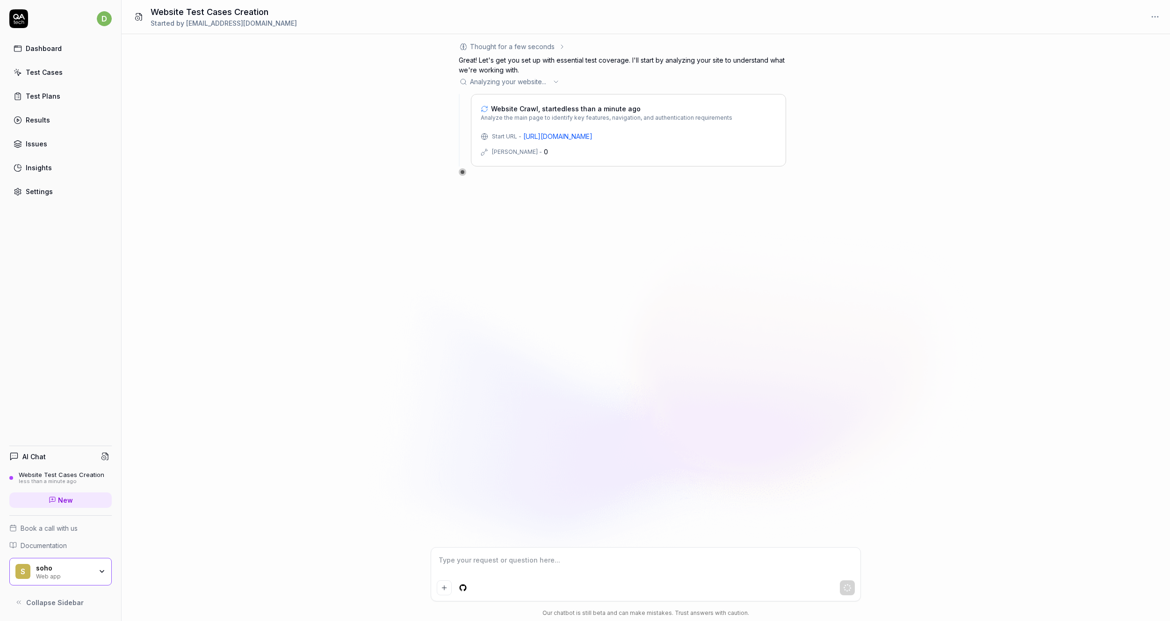
click at [555, 82] on icon at bounding box center [555, 81] width 7 height 7
click at [548, 134] on link "[URL][DOMAIN_NAME]" at bounding box center [557, 136] width 69 height 10
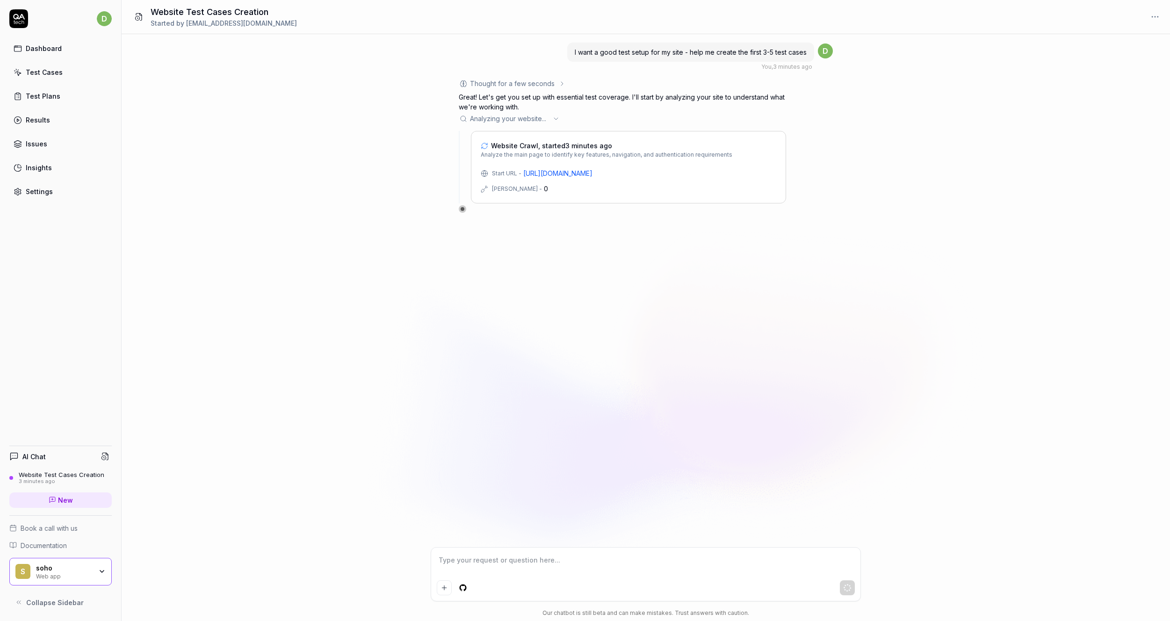
type textarea "*"
click at [79, 501] on link "New" at bounding box center [60, 499] width 102 height 15
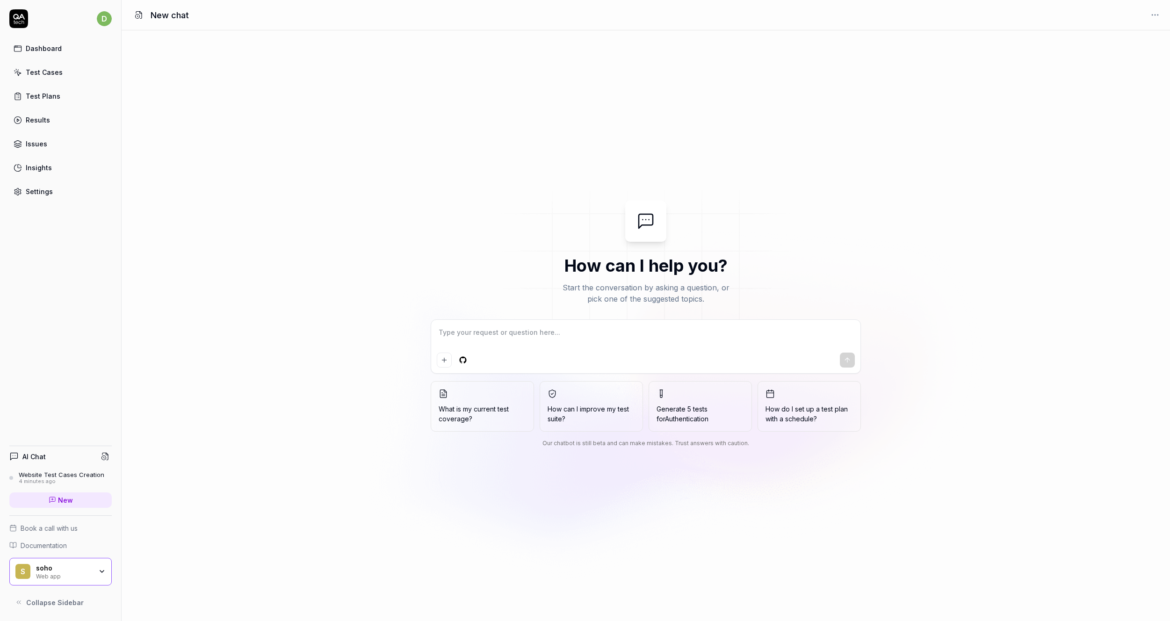
click at [489, 332] on textarea at bounding box center [646, 336] width 418 height 23
click at [61, 476] on div "Website Test Cases Creation" at bounding box center [62, 474] width 86 height 7
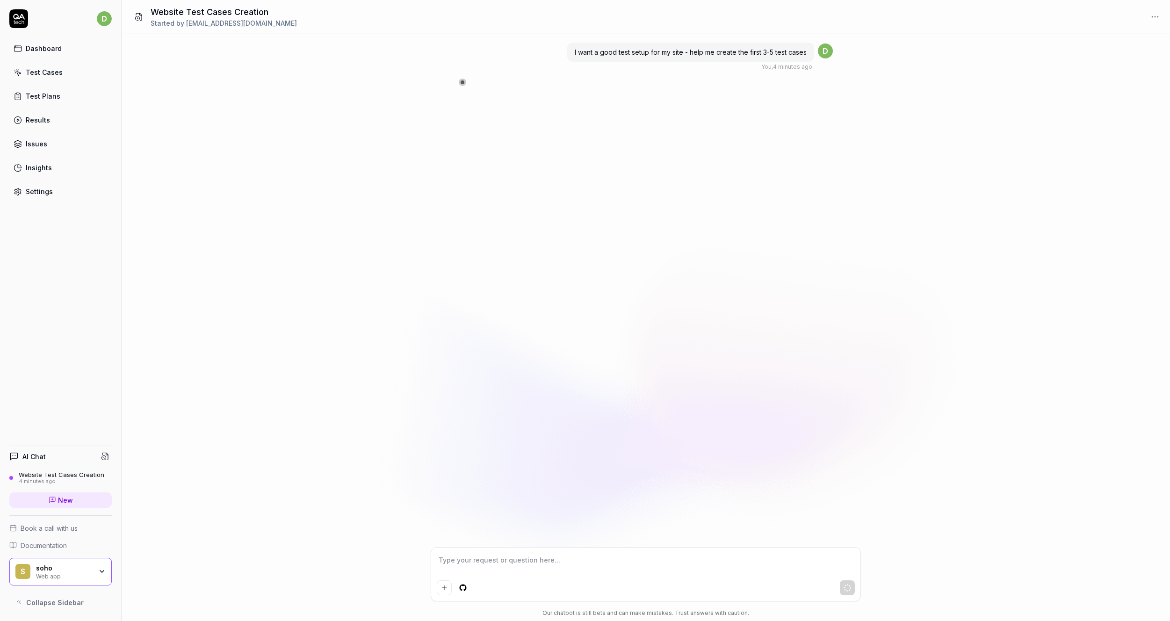
type textarea "*"
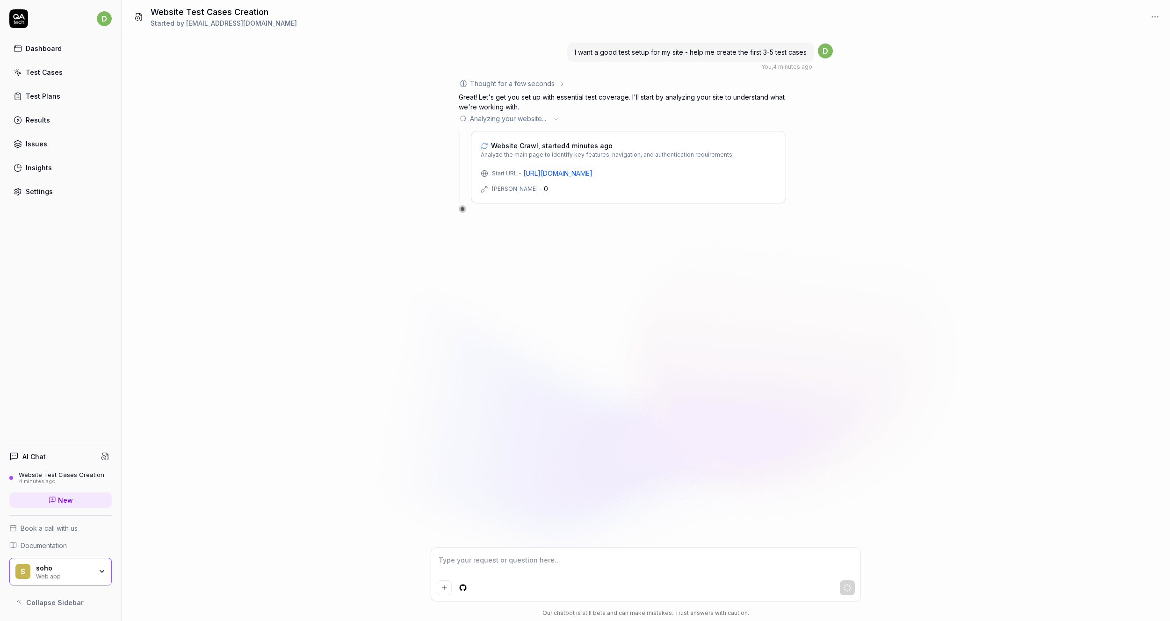
click at [64, 498] on span "New" at bounding box center [65, 500] width 15 height 10
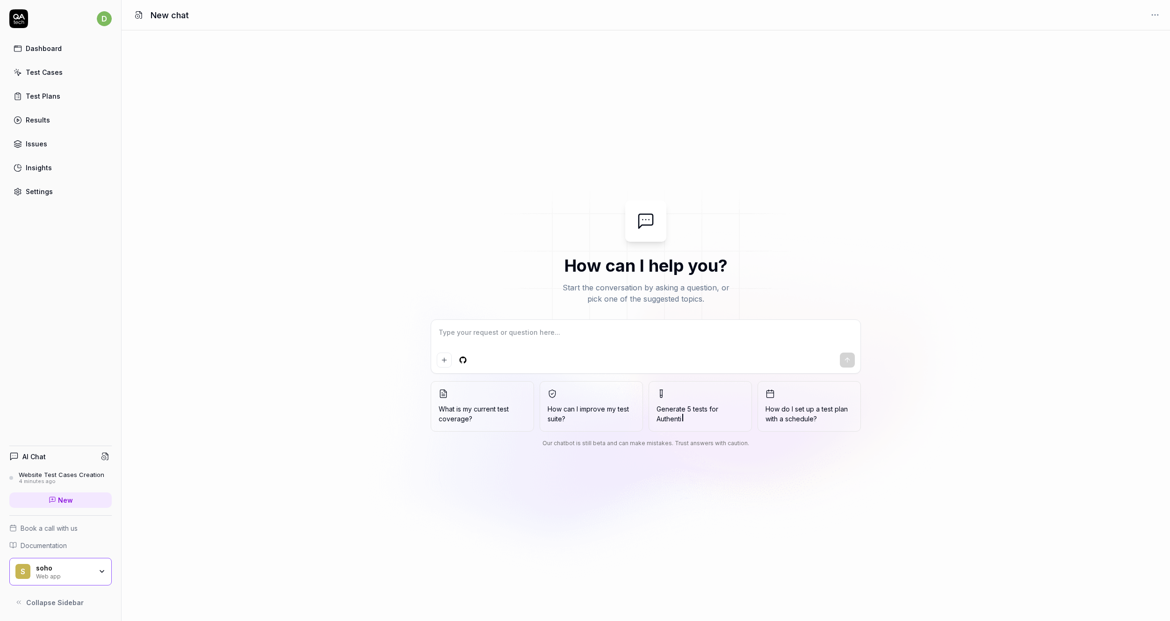
click at [498, 337] on textarea at bounding box center [646, 336] width 418 height 23
type textarea "*"
type textarea "g"
type textarea "*"
type textarea "ge"
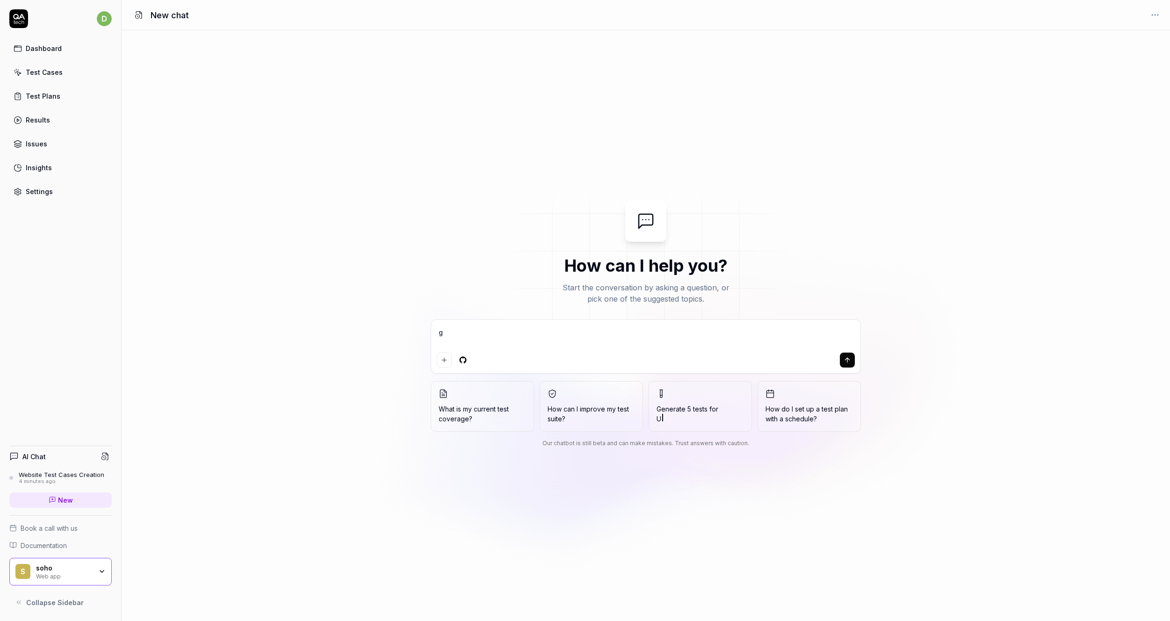
type textarea "*"
type textarea "g"
type textarea "*"
type textarea "p"
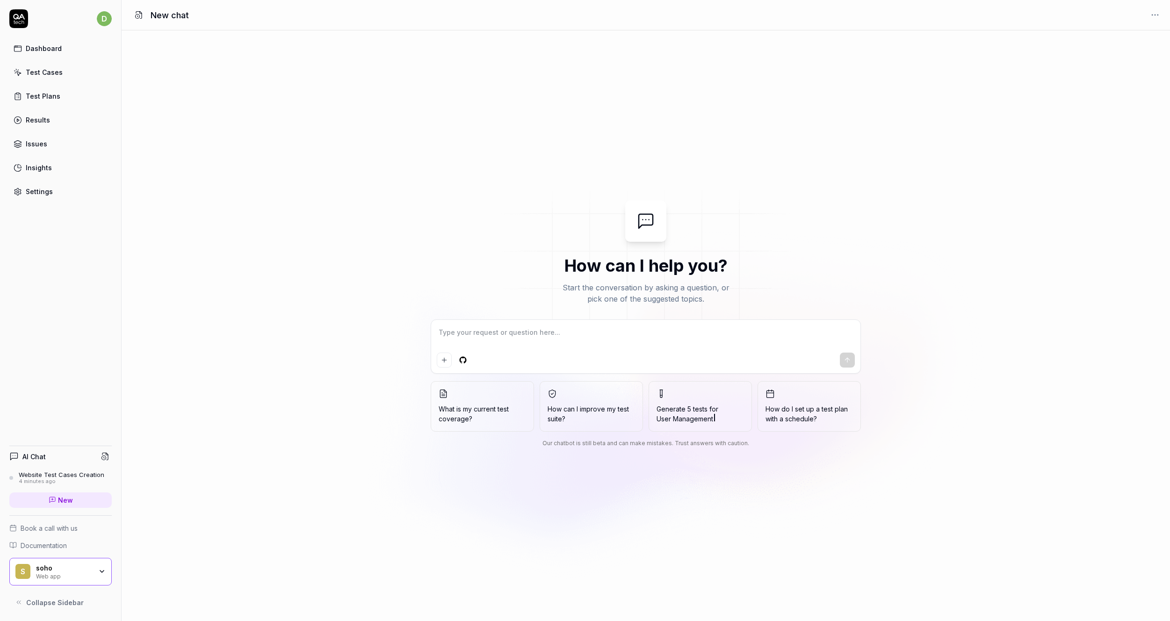
type textarea "*"
type textarea "pl"
type textarea "*"
type textarea "ple"
type textarea "*"
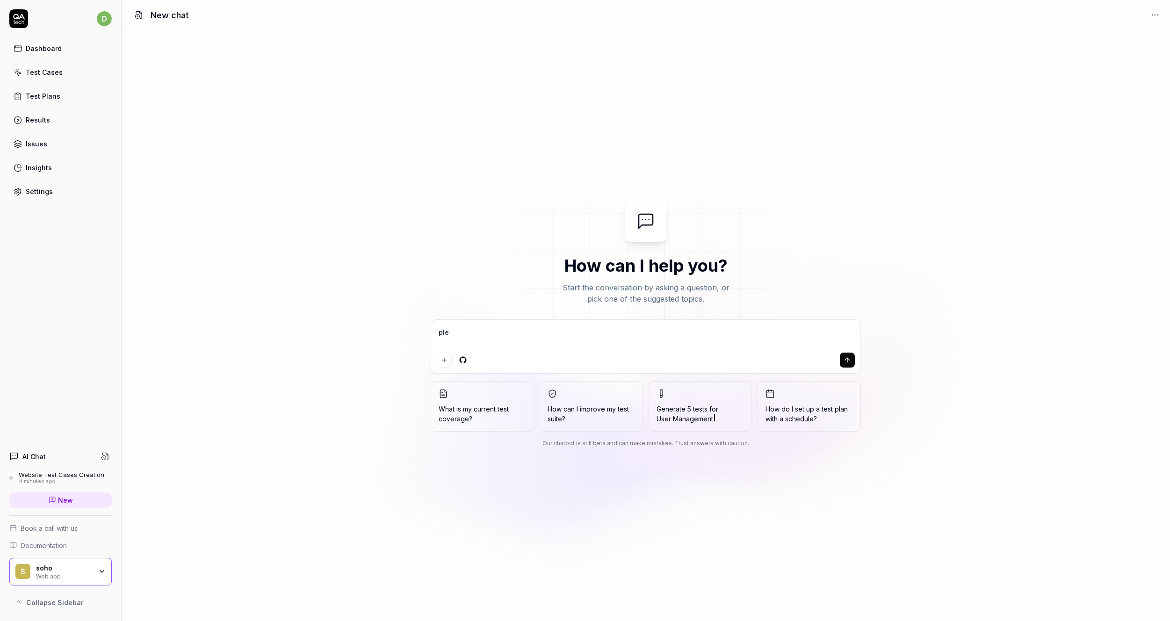
type textarea "plea"
type textarea "*"
type textarea "pleas"
type textarea "*"
type textarea "please"
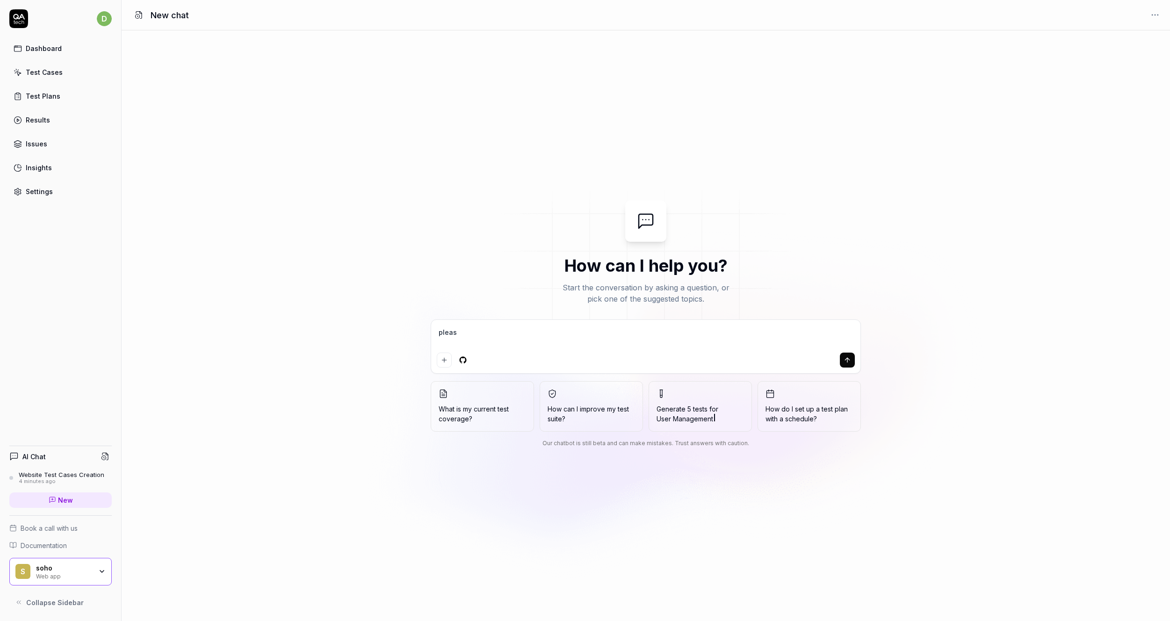
type textarea "*"
type textarea "please"
type textarea "*"
type textarea "please h"
type textarea "*"
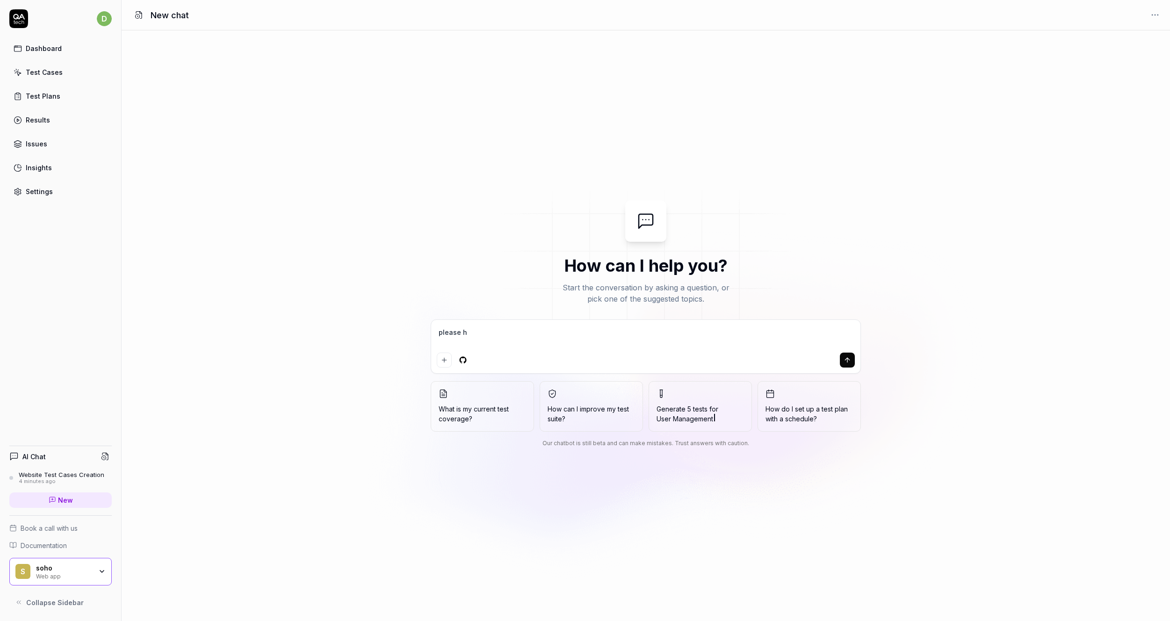
type textarea "please he"
type textarea "*"
type textarea "please hel"
type textarea "*"
type textarea "please help"
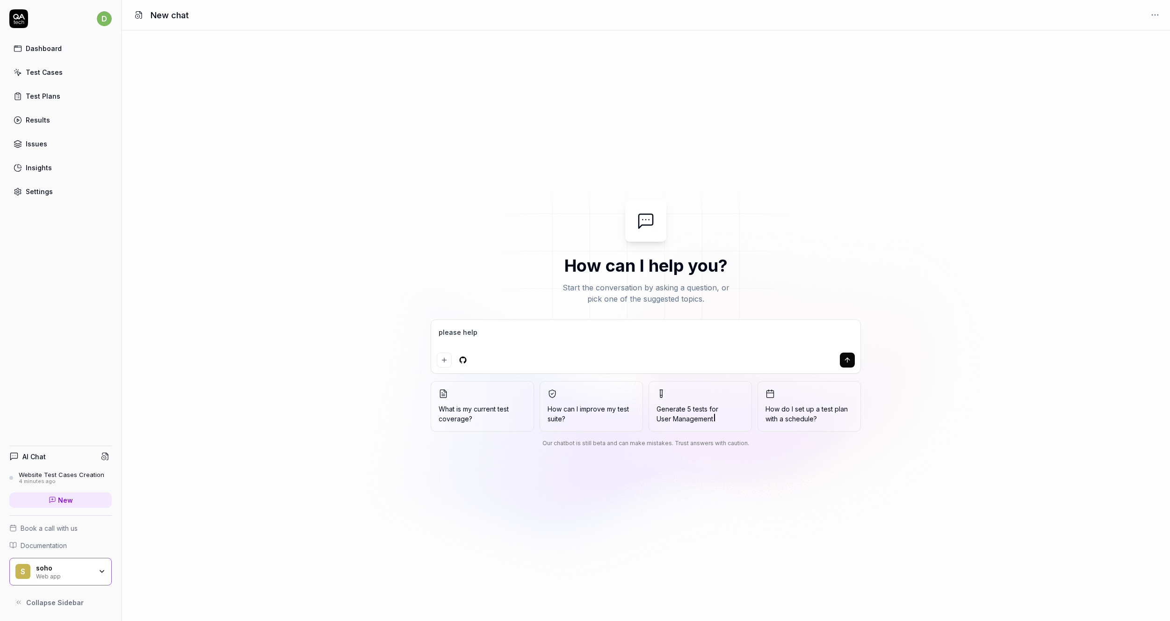
type textarea "*"
type textarea "please help"
type textarea "*"
type textarea "please help m"
type textarea "*"
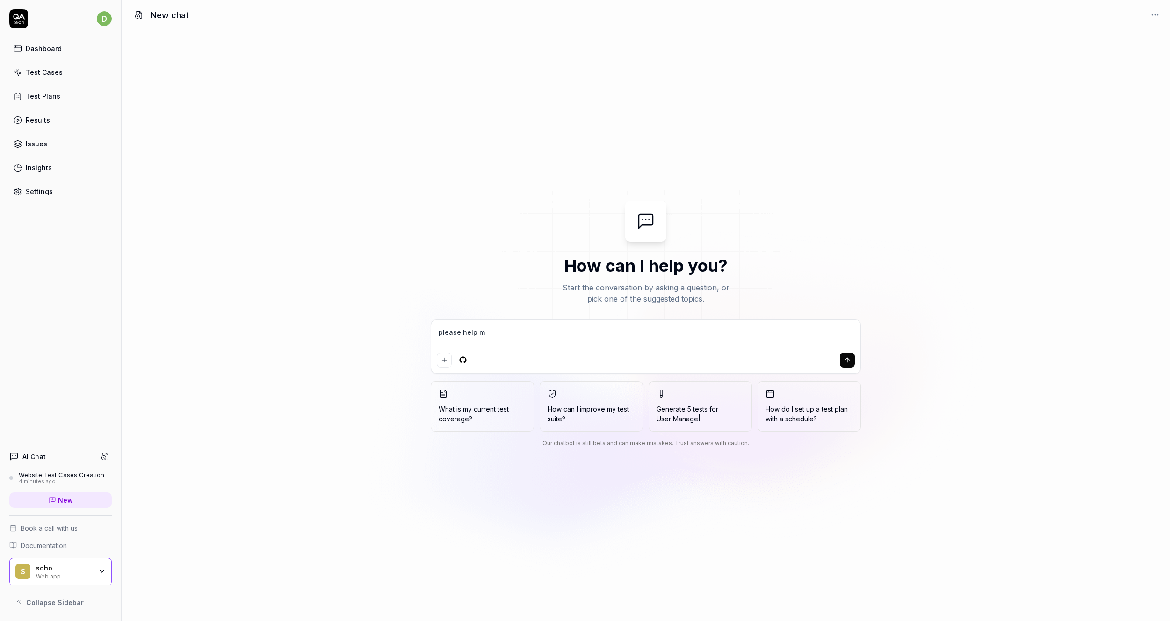
type textarea "please help me"
type textarea "*"
type textarea "please help me"
type textarea "*"
type textarea "please help me t"
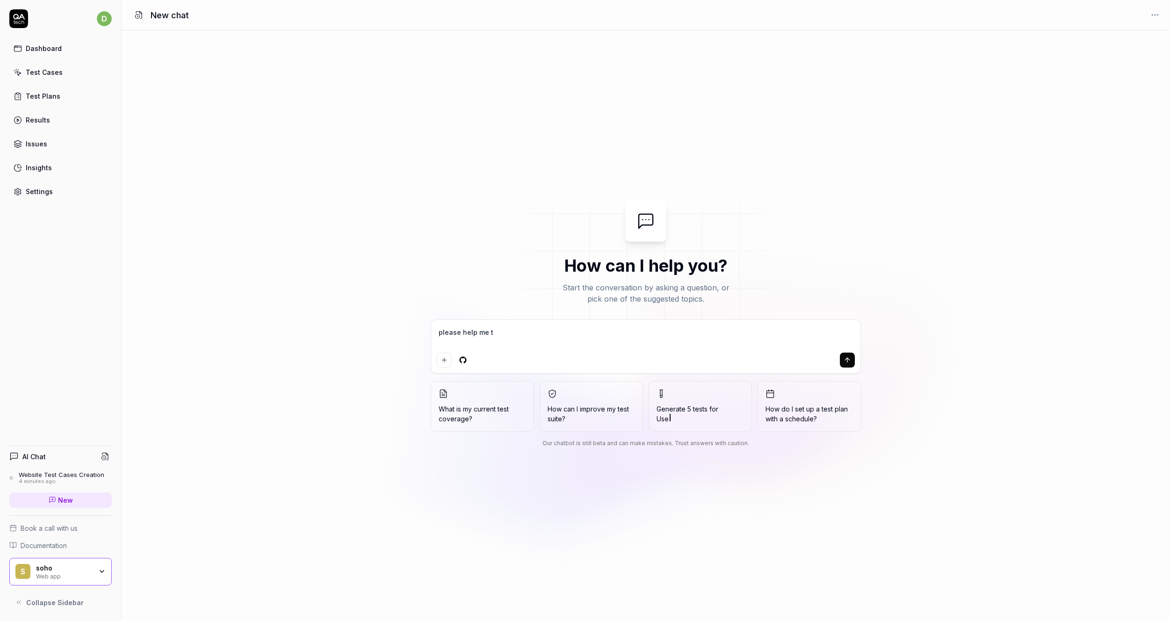
type textarea "*"
type textarea "please help me to"
type textarea "*"
type textarea "please help me to"
type textarea "*"
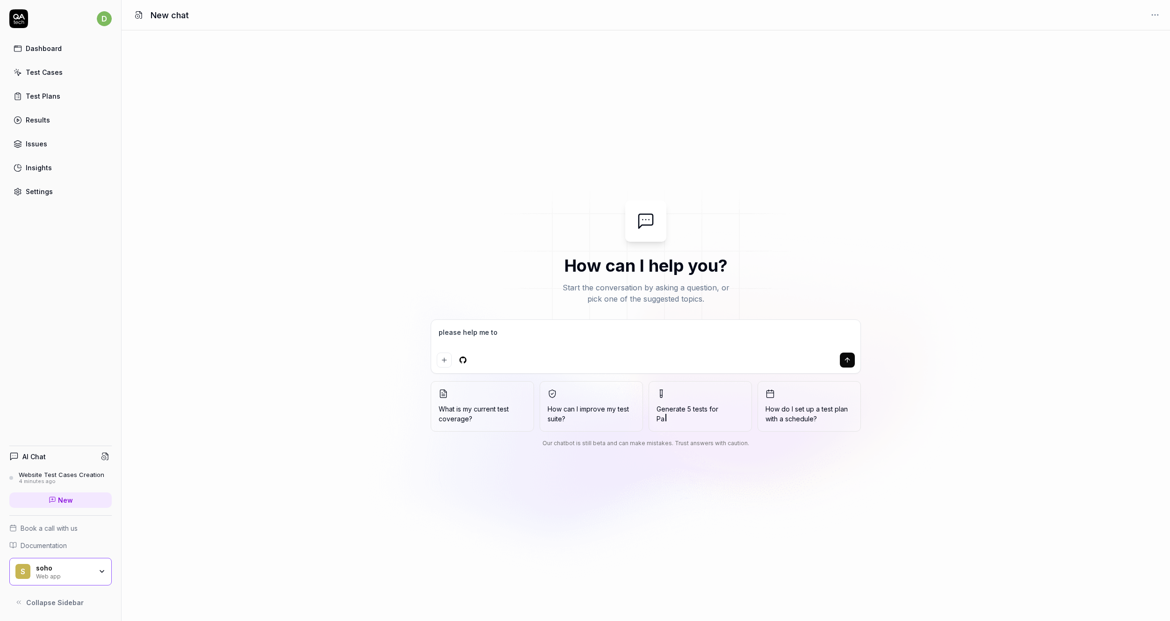
type textarea "please help me to t"
type textarea "*"
type textarea "please help me to te"
type textarea "*"
type textarea "please help me to t"
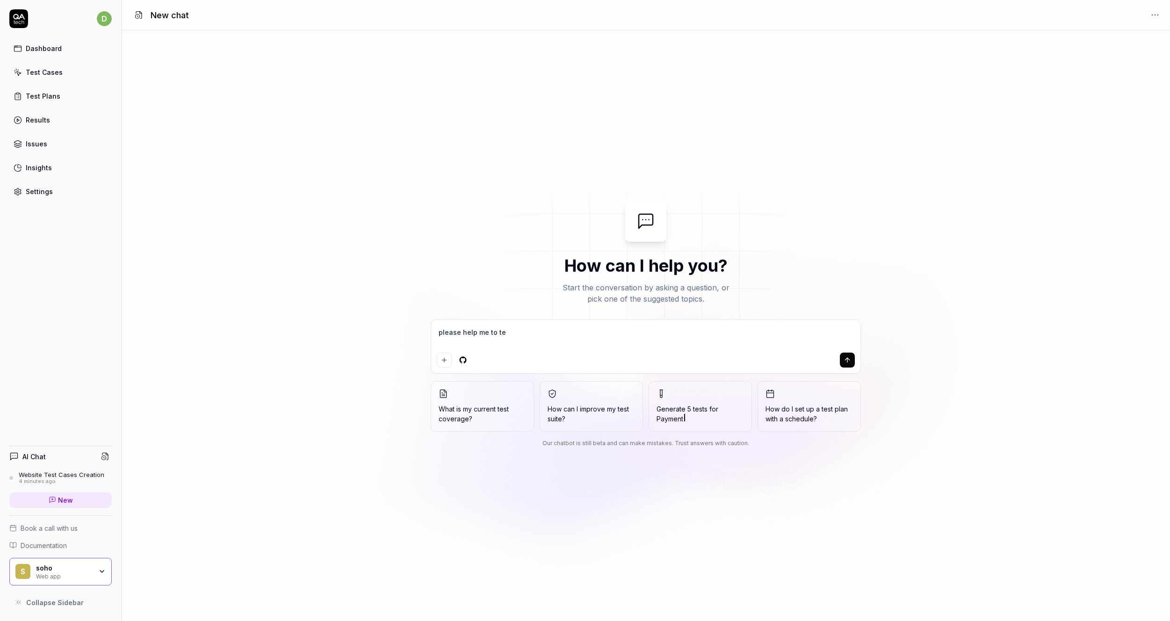
type textarea "*"
type textarea "please help me to"
type textarea "*"
type textarea "please help me to g"
type textarea "*"
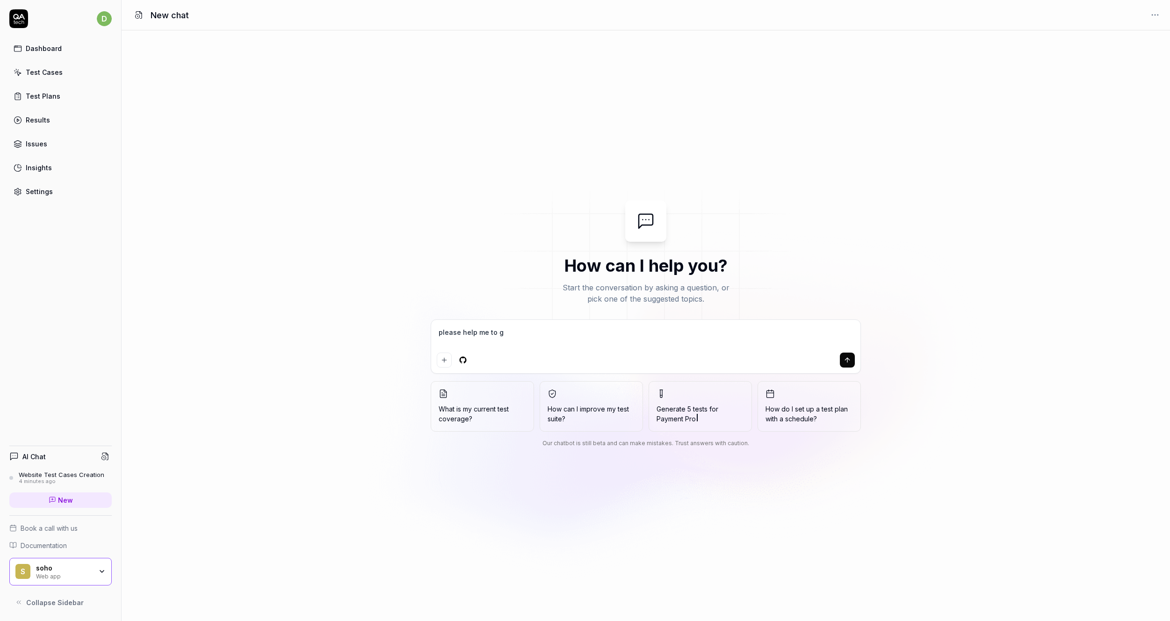
type textarea "please help me to ge"
type textarea "*"
type textarea "please help me to gen"
type textarea "*"
type textarea "please help me to gene"
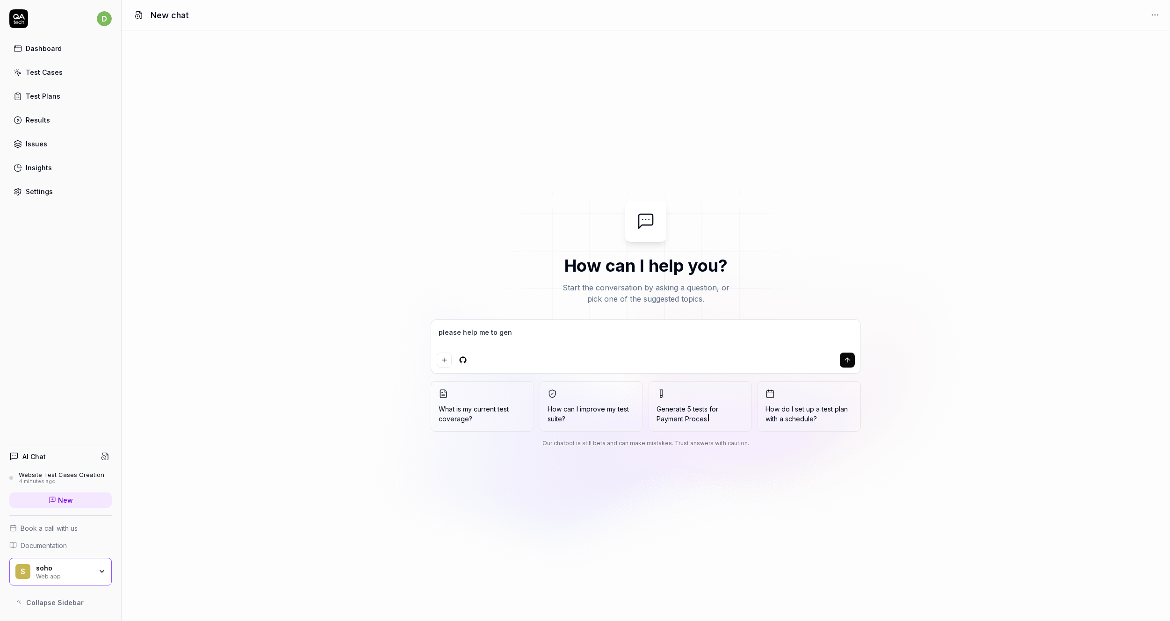
type textarea "*"
type textarea "please help me to gener"
type textarea "*"
type textarea "please help me to genera"
type textarea "*"
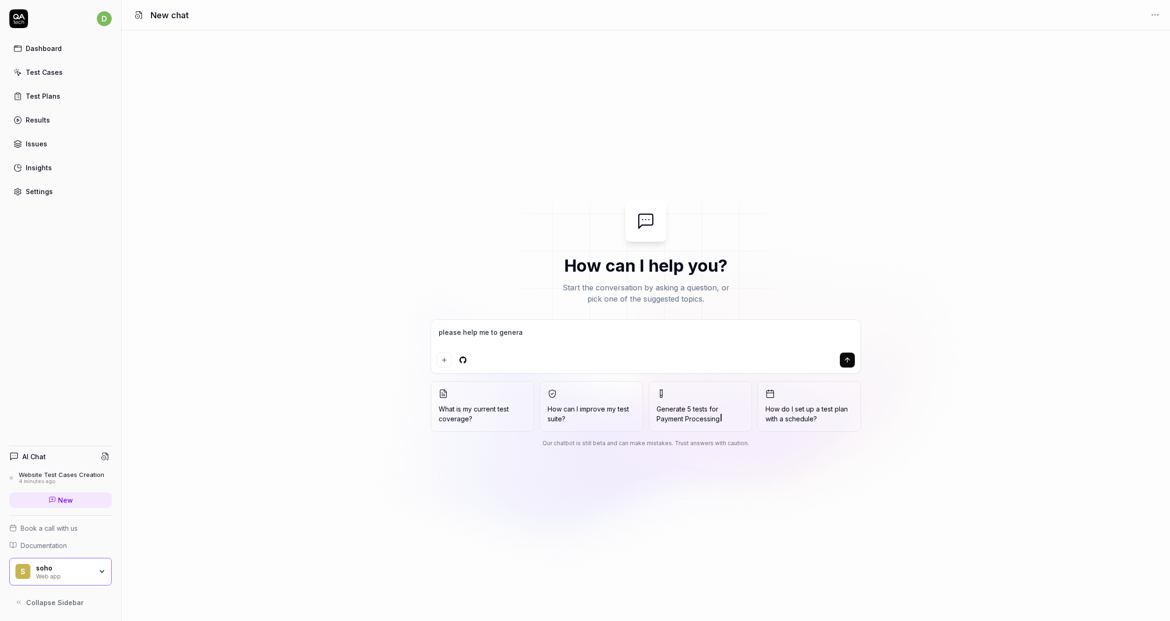
type textarea "please help me to generat"
type textarea "*"
type textarea "please help me to generati"
type textarea "*"
type textarea "please help me to generativ"
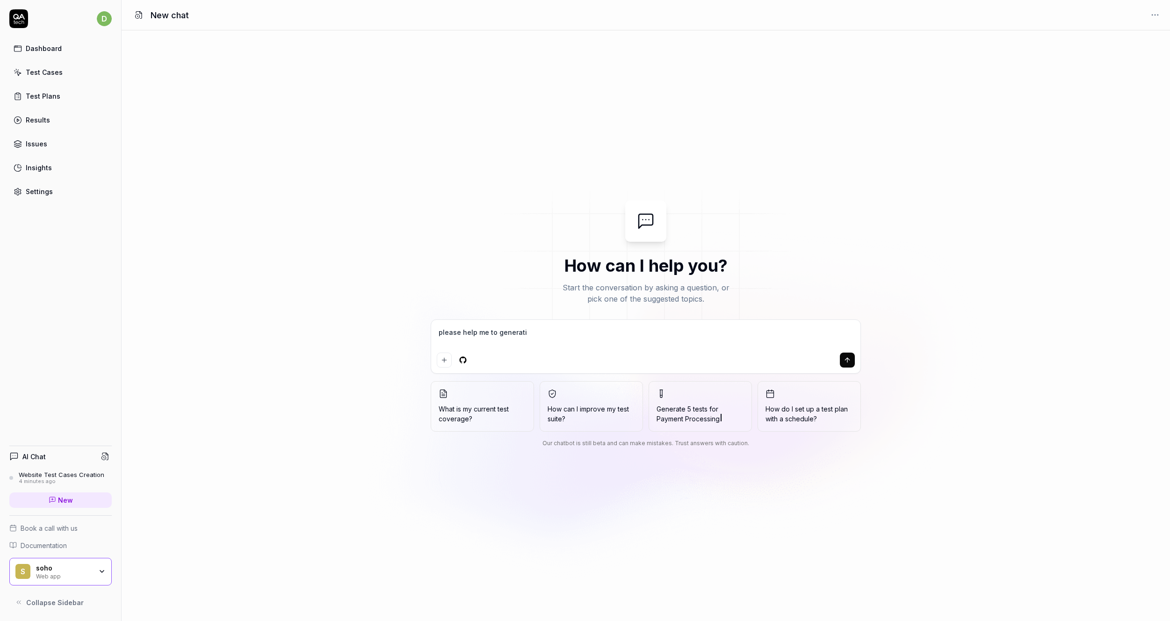
type textarea "*"
type textarea "please help me to generative"
type textarea "*"
type textarea "please help me to generative"
type textarea "*"
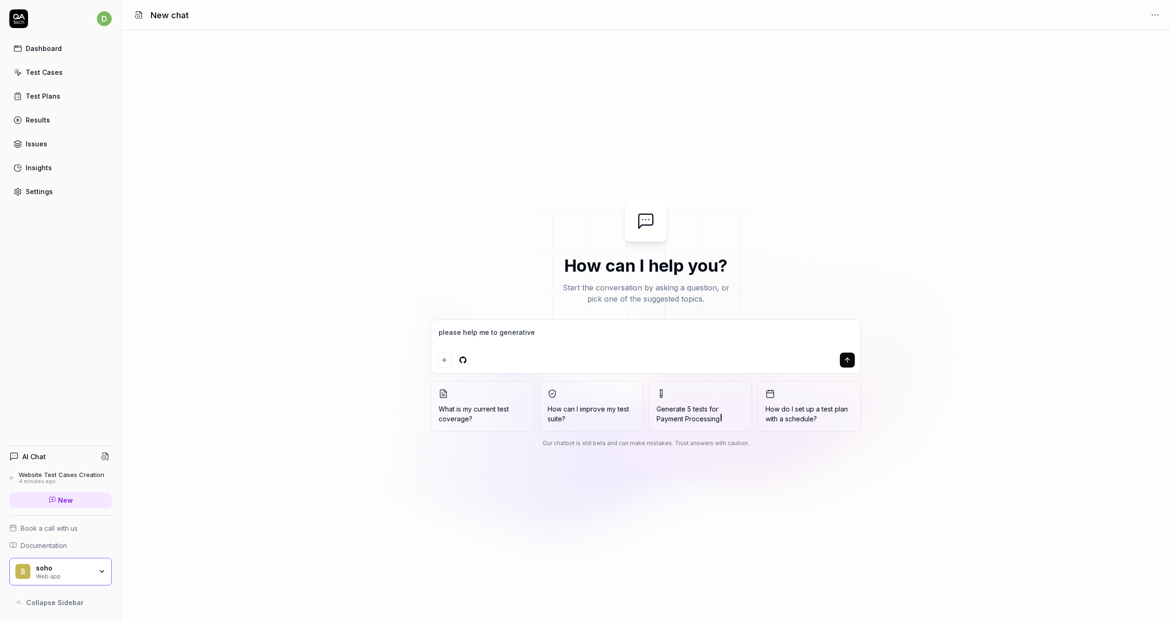
type textarea "please help me to generative"
type textarea "*"
type textarea "please help me to generativ"
type textarea "*"
type textarea "please help me to generati"
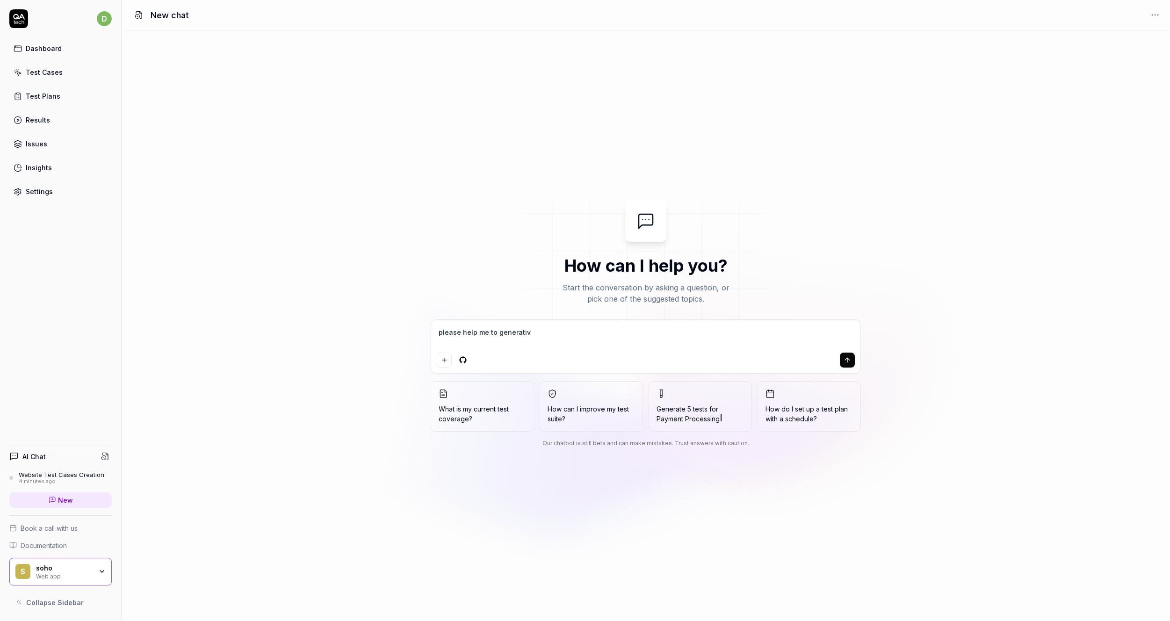
type textarea "*"
type textarea "please help me to generat"
type textarea "*"
type textarea "please help me to genera"
type textarea "*"
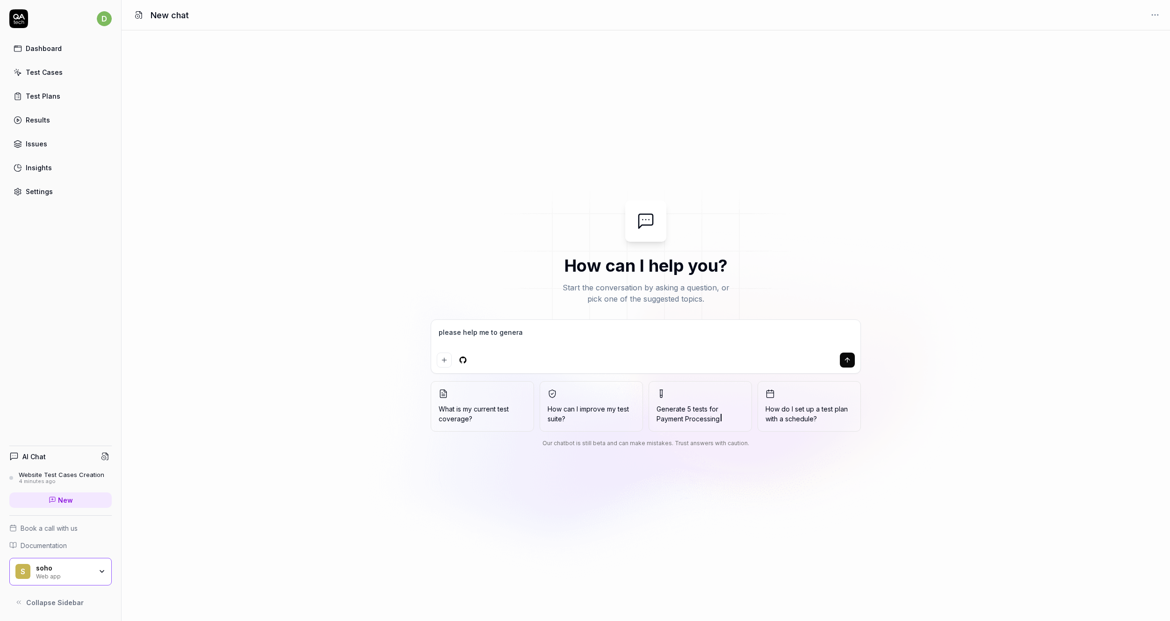
type textarea "please help me to gener"
type textarea "*"
type textarea "please help me to gene"
type textarea "*"
type textarea "please help me to gen"
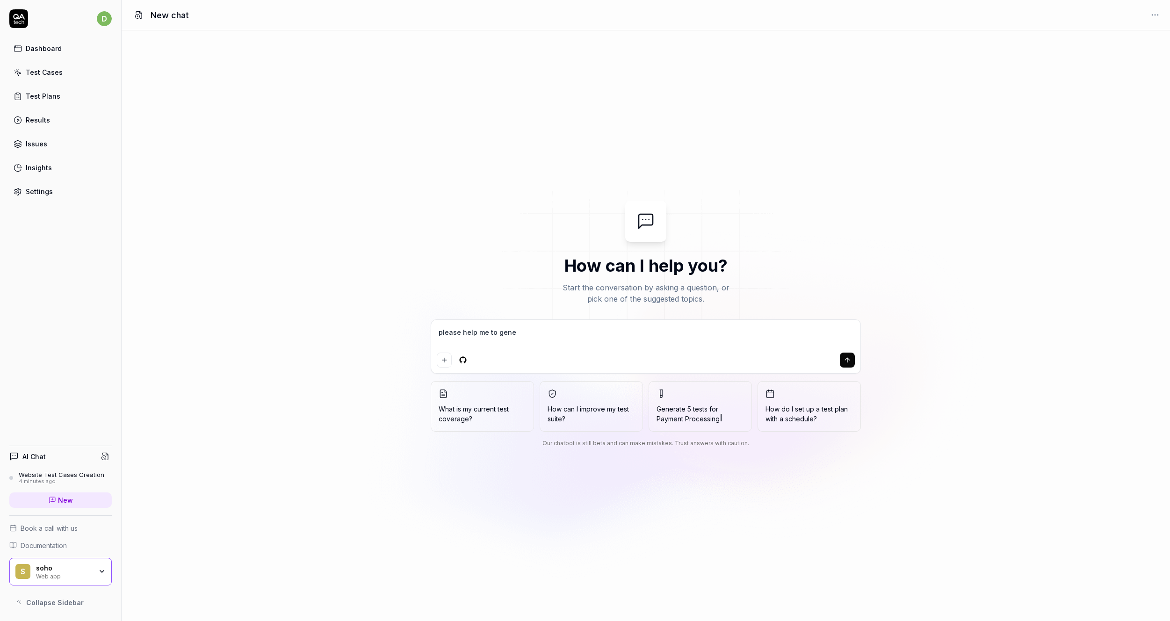
type textarea "*"
type textarea "please help me to ge"
type textarea "*"
type textarea "please help me to g"
type textarea "*"
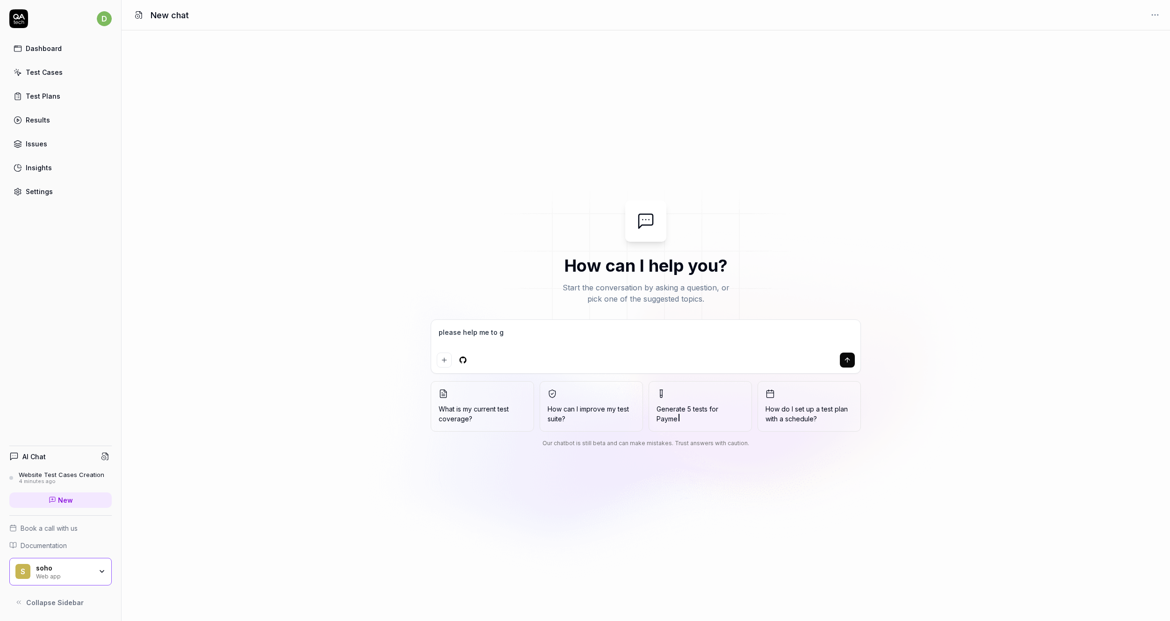
type textarea "please help me to"
type textarea "*"
type textarea "please help me to g"
type textarea "*"
type textarea "please help me to ge"
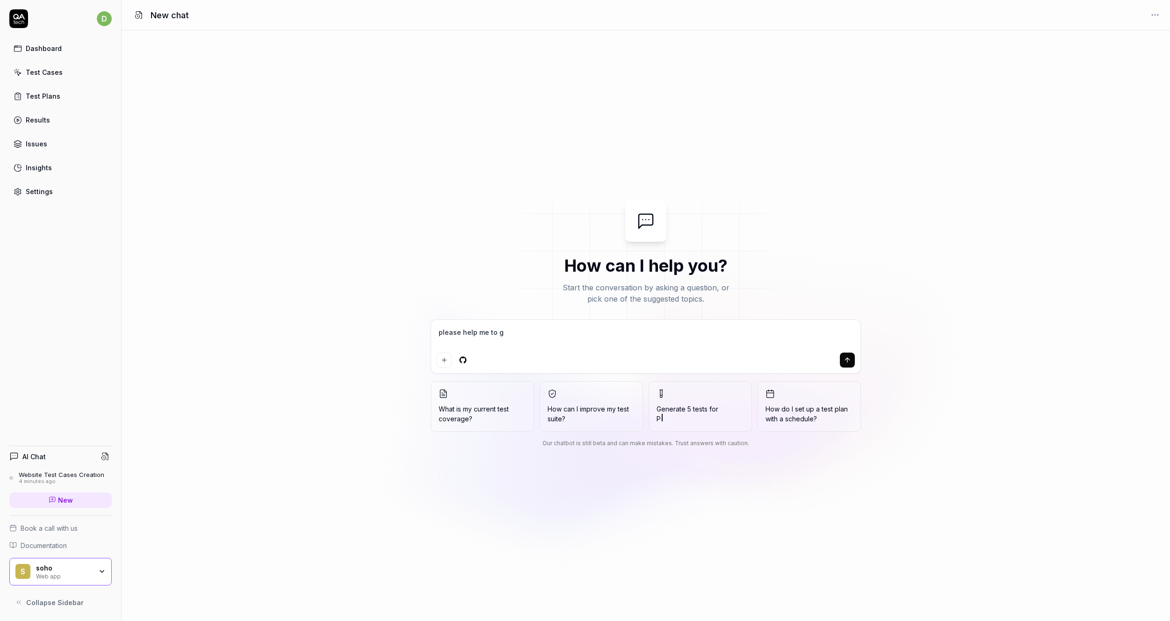
type textarea "*"
type textarea "please help me to gen"
type textarea "*"
type textarea "please help me to gene"
type textarea "*"
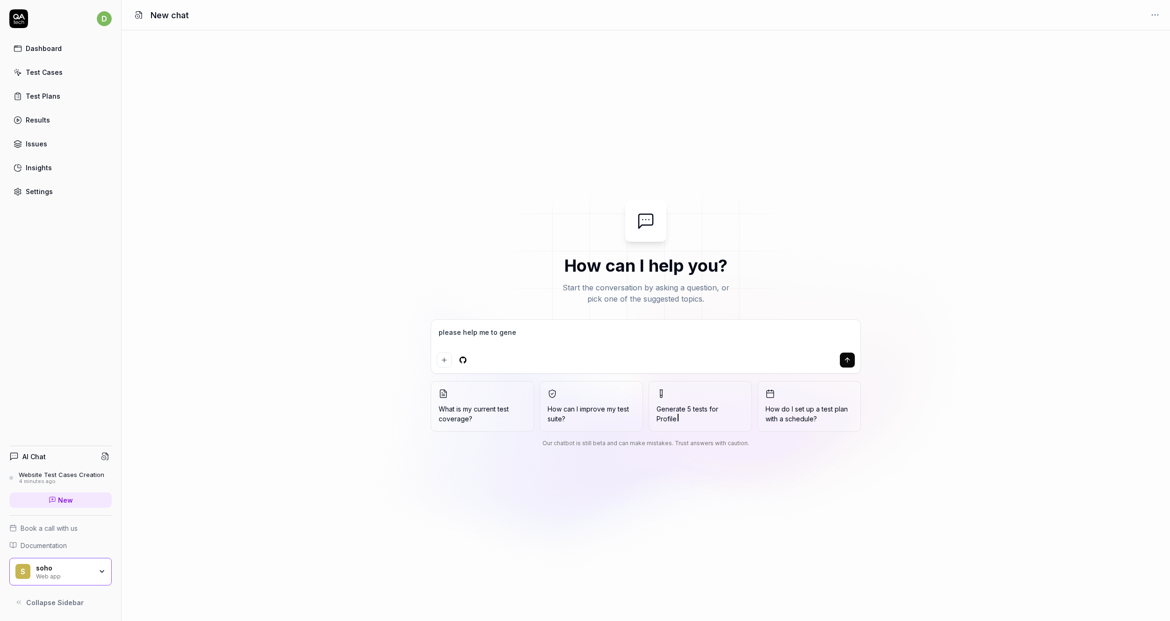
type textarea "please help me to gener"
type textarea "*"
type textarea "please help me to genera"
type textarea "*"
type textarea "please help me to generat"
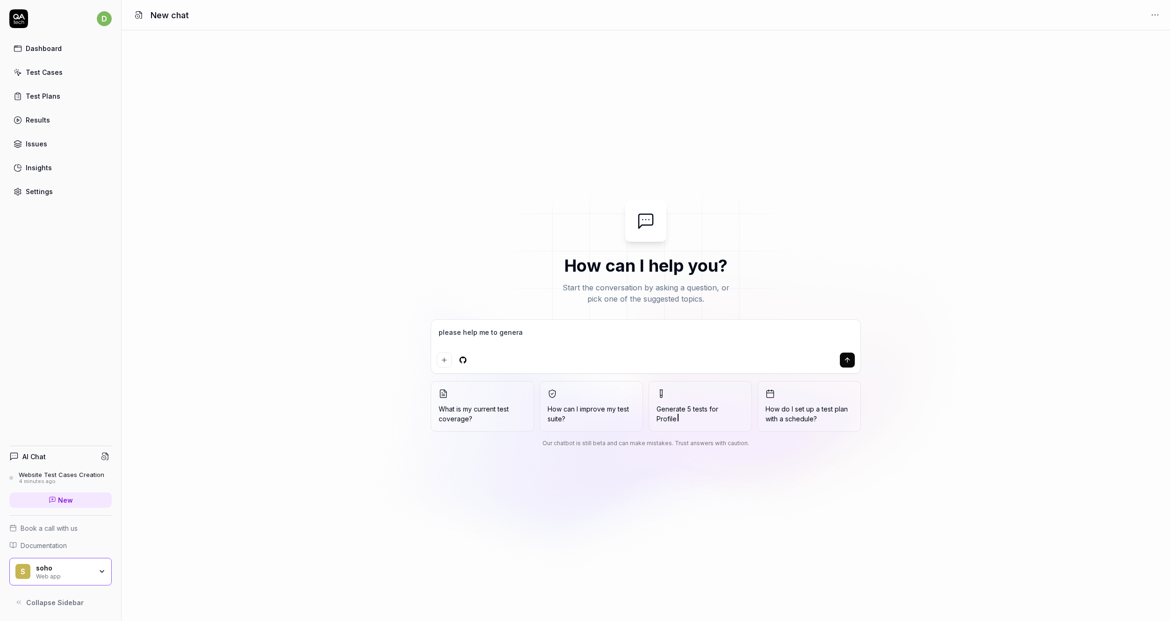
type textarea "*"
type textarea "please help me to generate"
type textarea "*"
type textarea "please help me to generate"
type textarea "*"
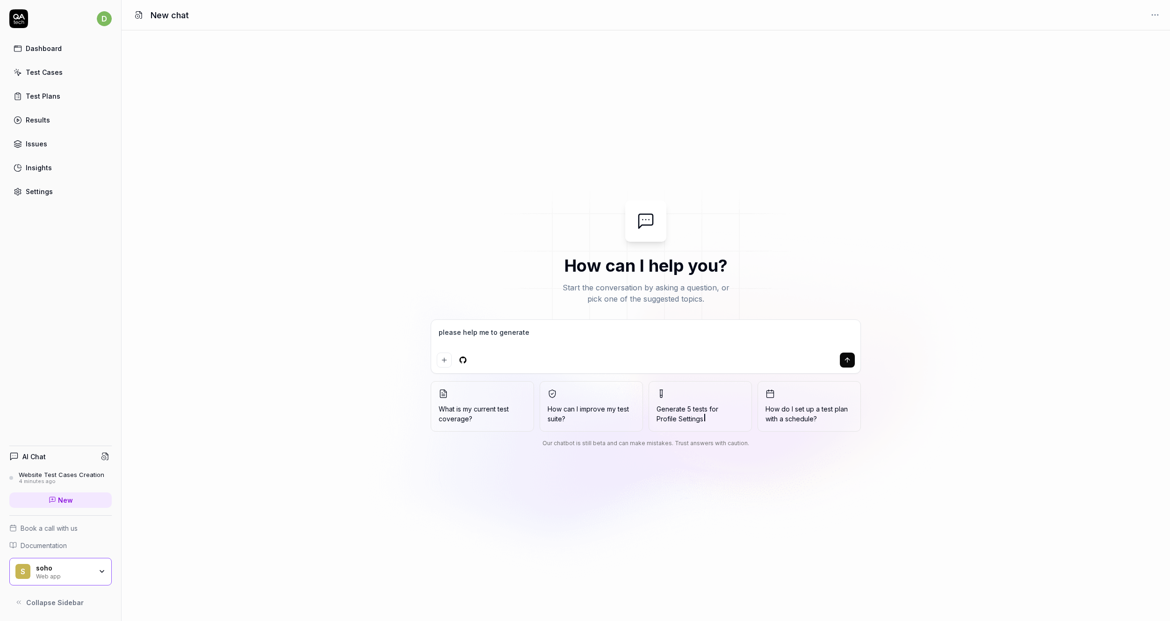
type textarea "please help me to generate 4"
type textarea "*"
type textarea "please help me to generate 4"
type textarea "*"
type textarea "please help me to generate 4"
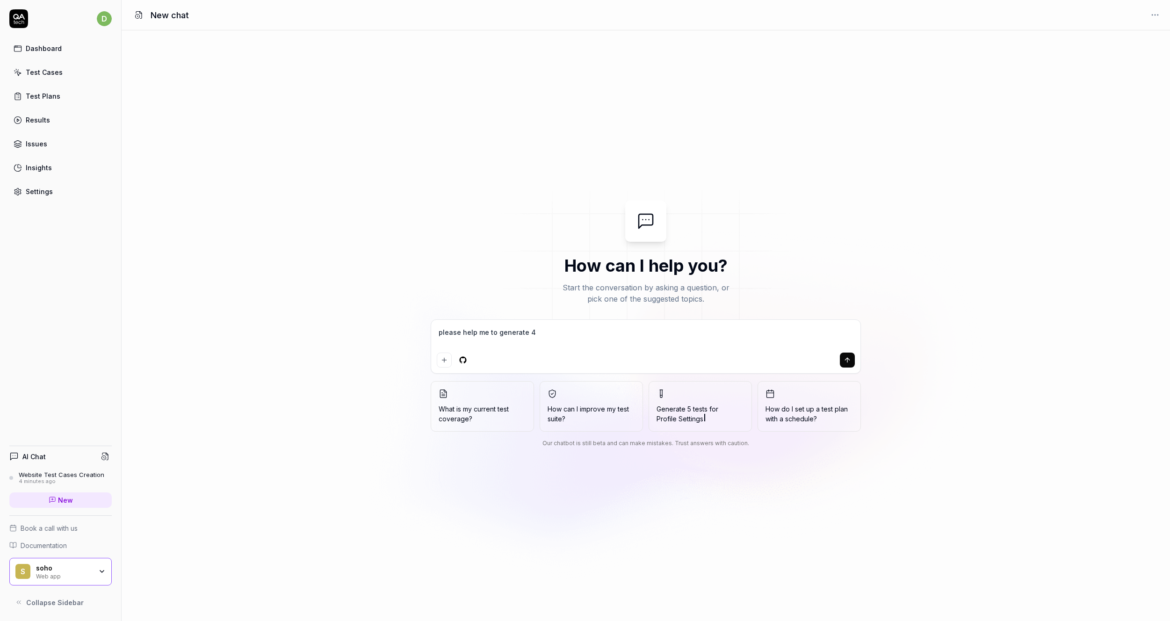
type textarea "*"
type textarea "please help me to generate"
type textarea "*"
type textarea "please help me to generate 5"
type textarea "*"
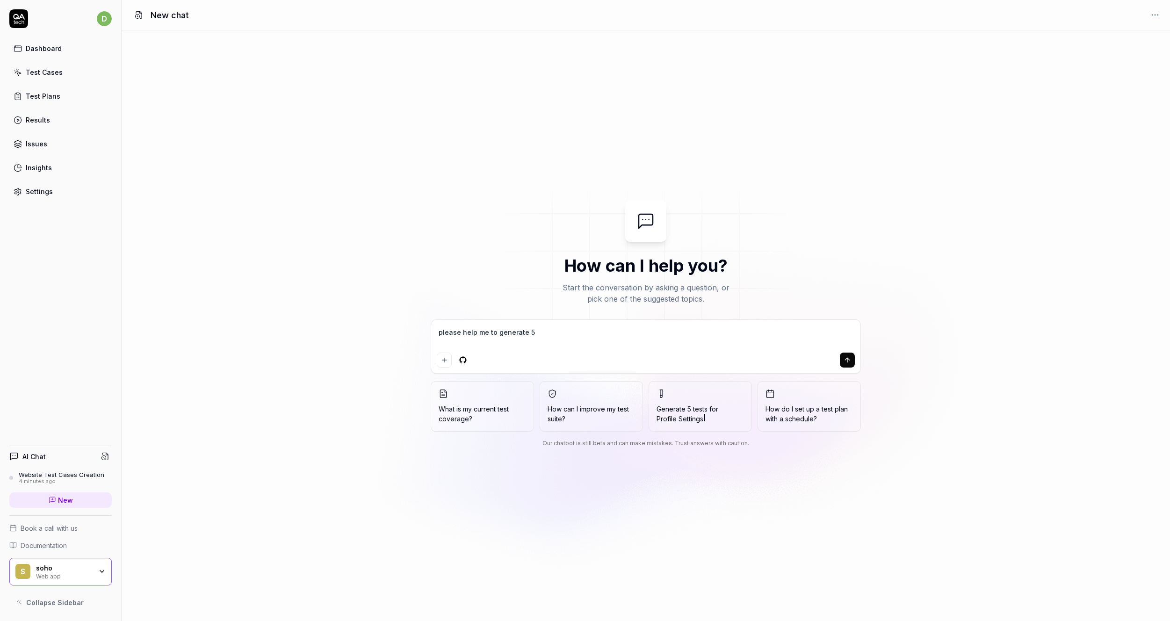
type textarea "please help me to generate 5"
type textarea "*"
type textarea "please help me to generate 5 t"
type textarea "*"
type textarea "please help me to generate 5 te"
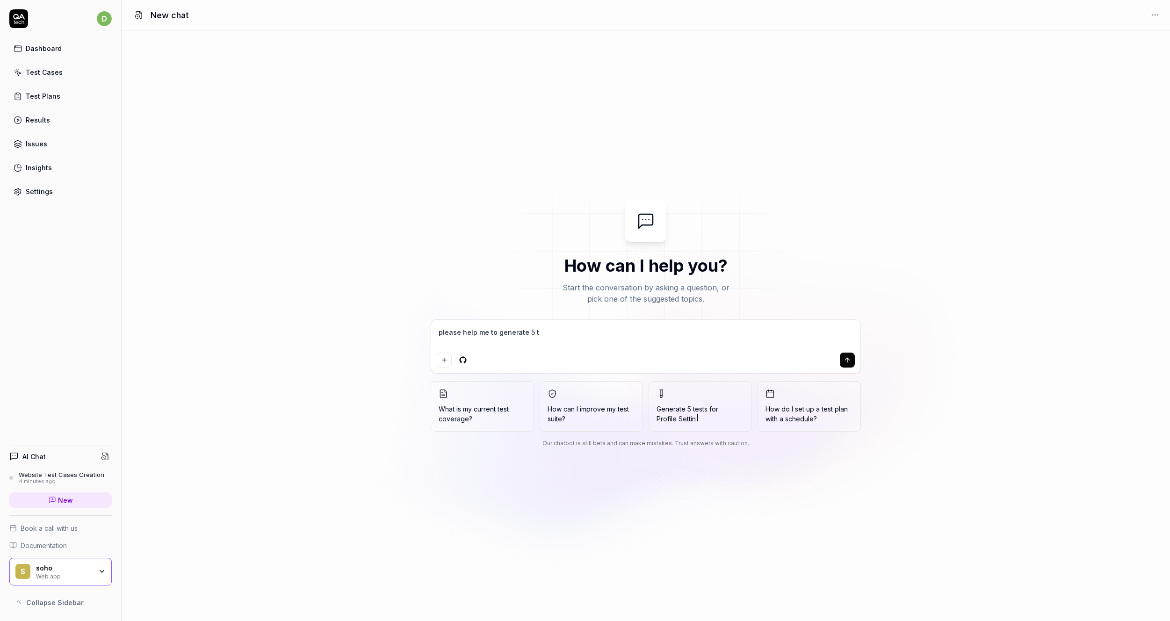
type textarea "*"
type textarea "please help me to generate 5 tes"
type textarea "*"
type textarea "please help me to generate 5 test"
type textarea "*"
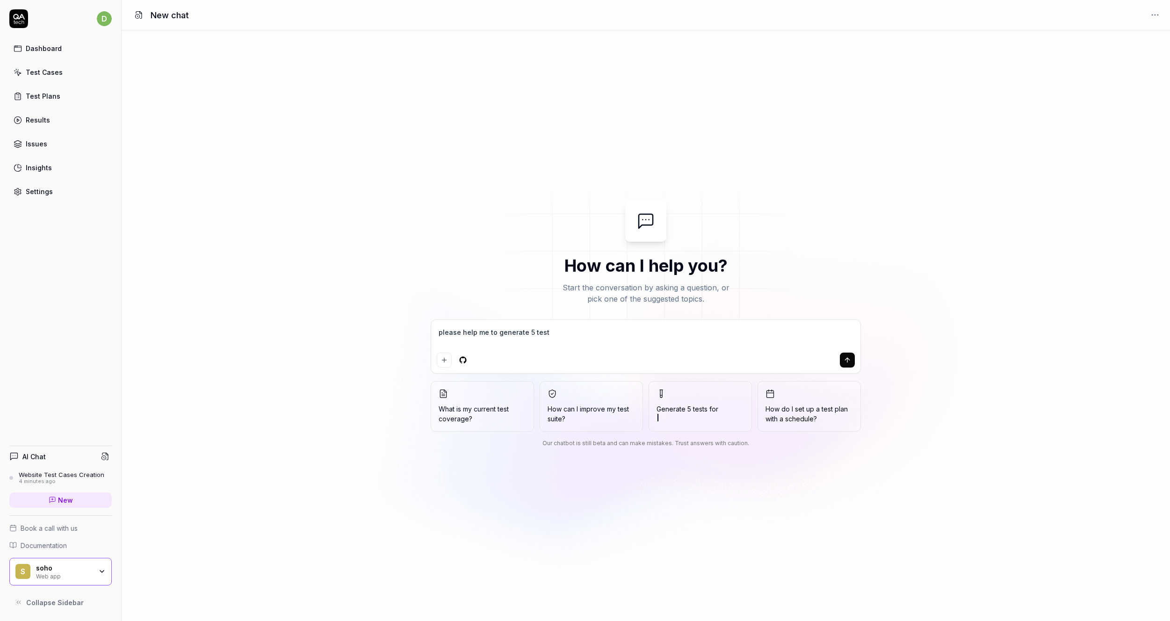
type textarea "please help me to generate 5 test"
type textarea "*"
type textarea "please help me to generate 5 test c"
type textarea "*"
type textarea "please help me to generate 5 test ca"
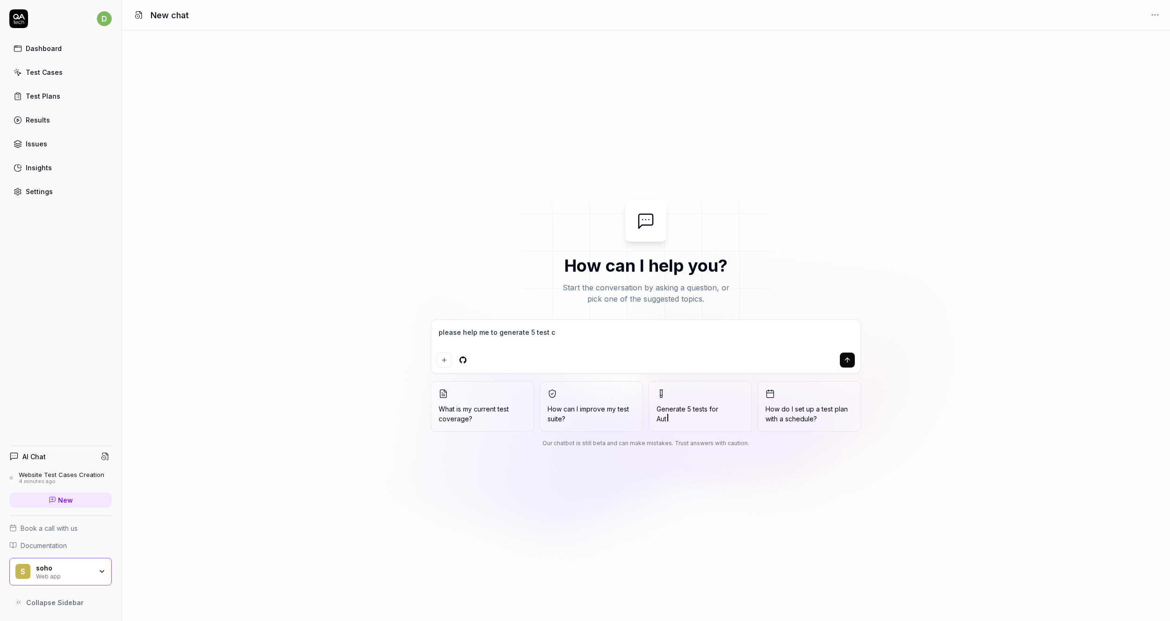
type textarea "*"
type textarea "please help me to generate 5 test cas"
type textarea "*"
type textarea "please help me to generate 5 test case"
type textarea "*"
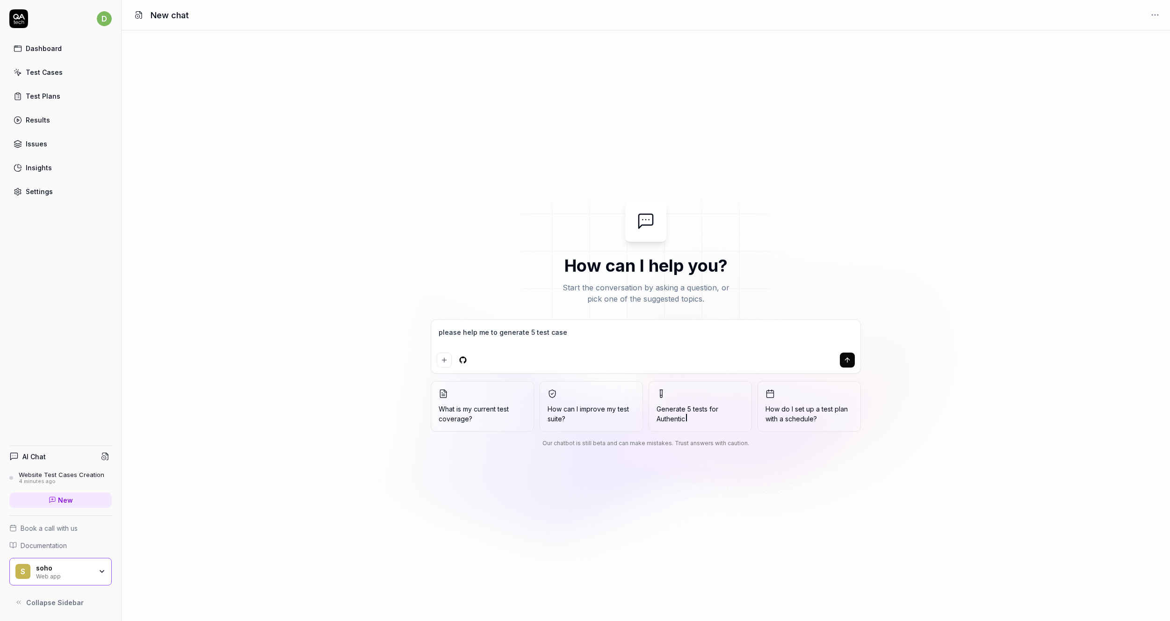
type textarea "please help me to generate 5 test case"
type textarea "*"
type textarea "please help me to generate 5 test case f"
type textarea "*"
type textarea "please help me to generate 5 test case fo"
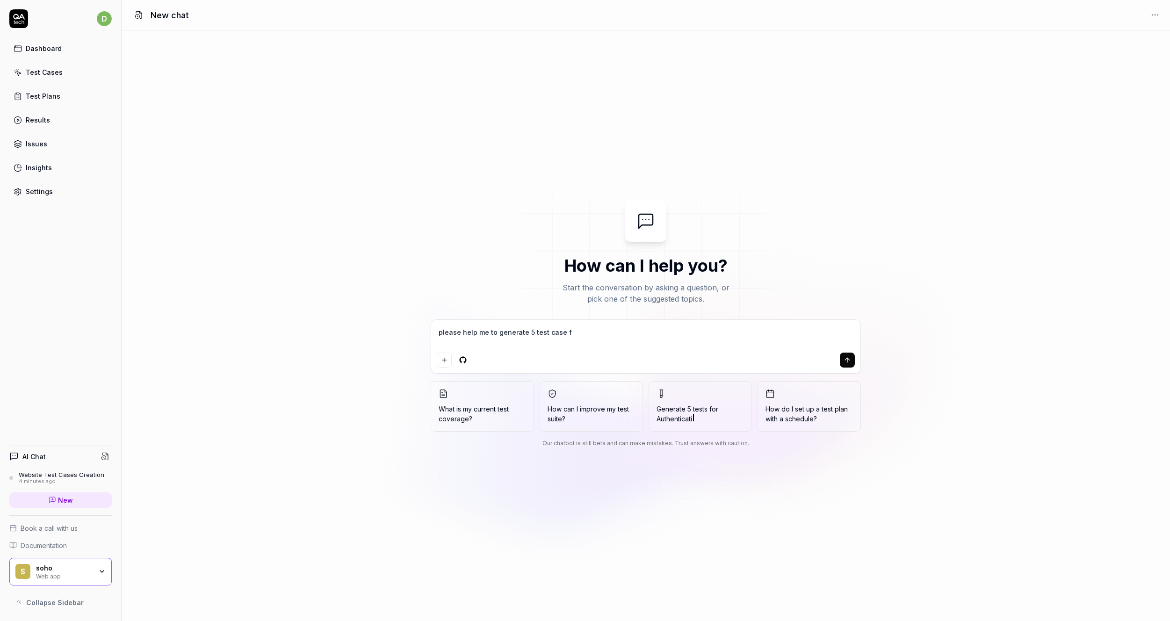
type textarea "*"
type textarea "please help me to generate 5 test case for"
type textarea "*"
type textarea "please help me to generate 5 test case for"
type textarea "*"
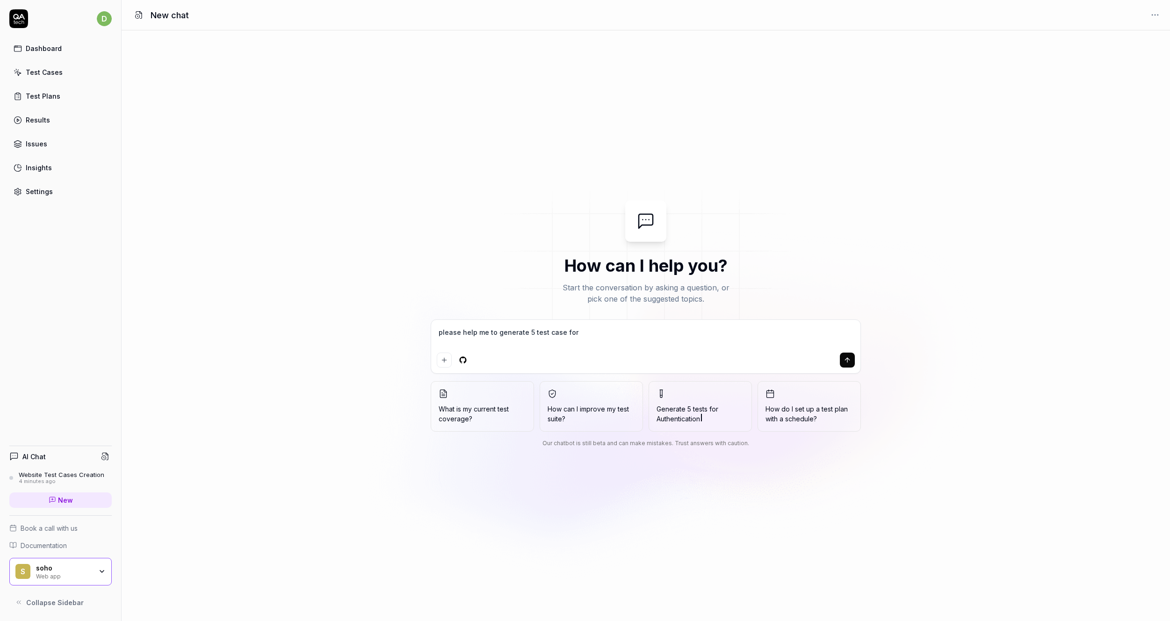
type textarea "please help me to generate 5 test case for g"
type textarea "*"
type textarea "please help me to generate 5 test case for go"
type textarea "*"
type textarea "please help me to generate 5 test case for gog"
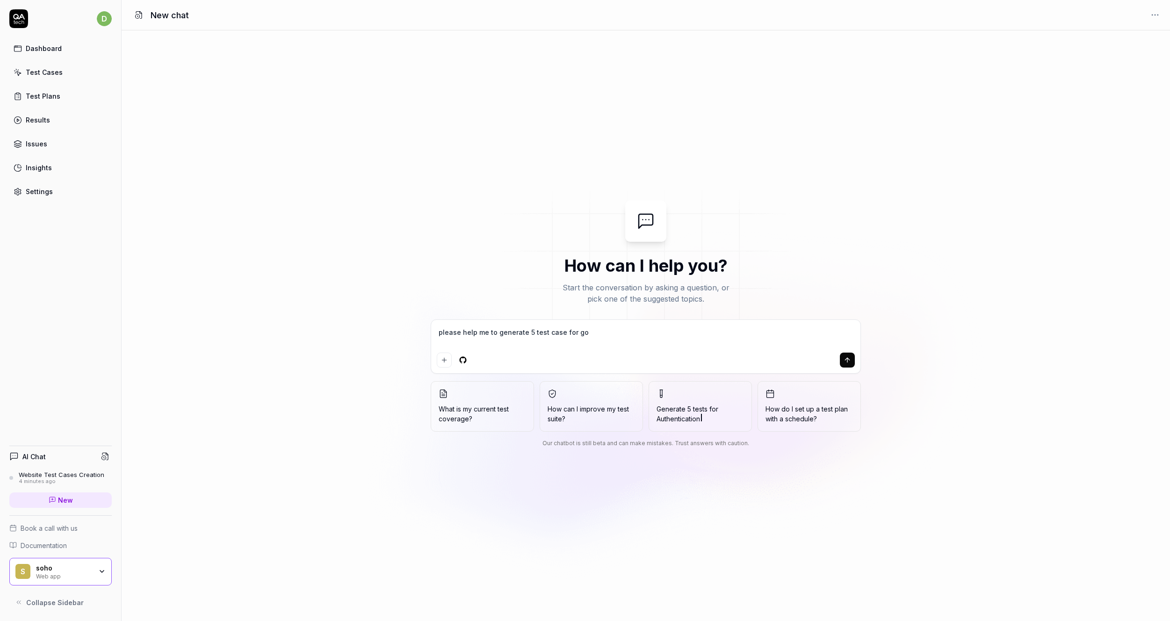
type textarea "*"
type textarea "please help me to generate 5 test case for gogo"
type textarea "*"
type textarea "please help me to generate 5 test case for gogol"
type textarea "*"
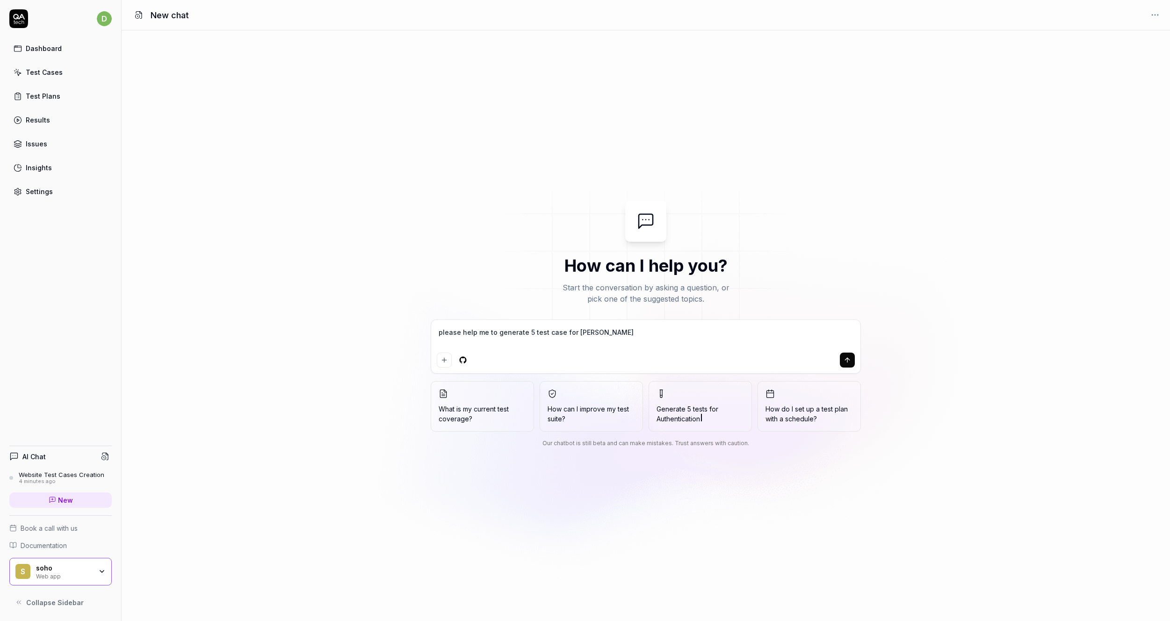
type textarea "please help me to generate 5 test case for gogole"
type textarea "*"
type textarea "please help me to generate 5 test case for gogol"
type textarea "*"
type textarea "please help me to generate 5 test case for gogo"
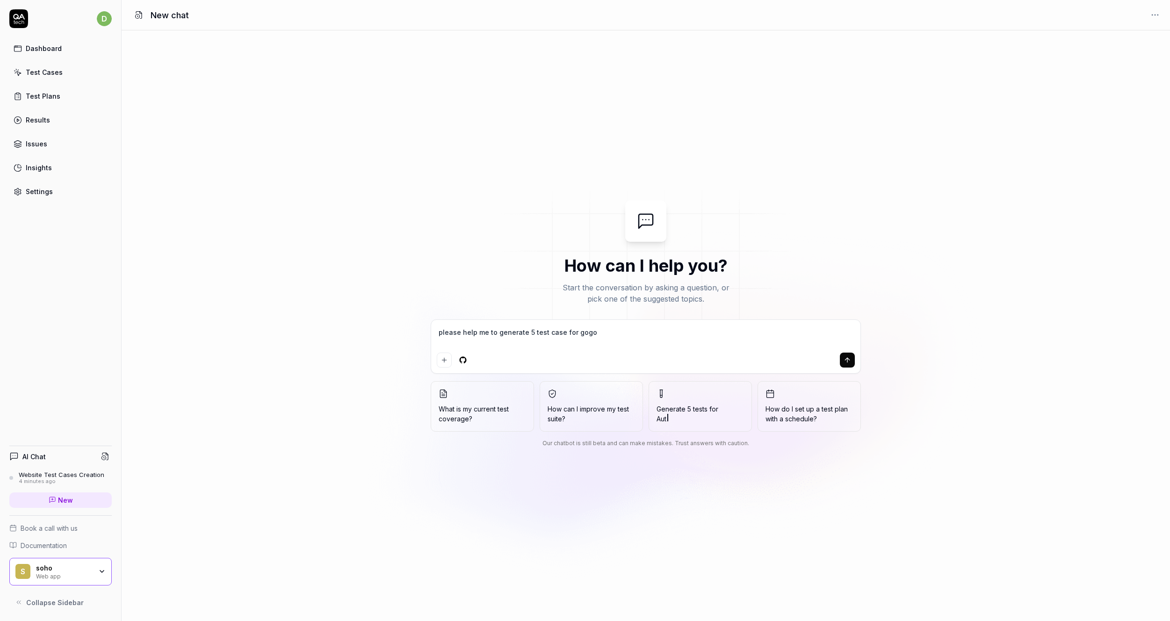
type textarea "*"
type textarea "please help me to generate 5 test case for gog"
type textarea "*"
type textarea "please help me to generate 5 test case for go"
type textarea "*"
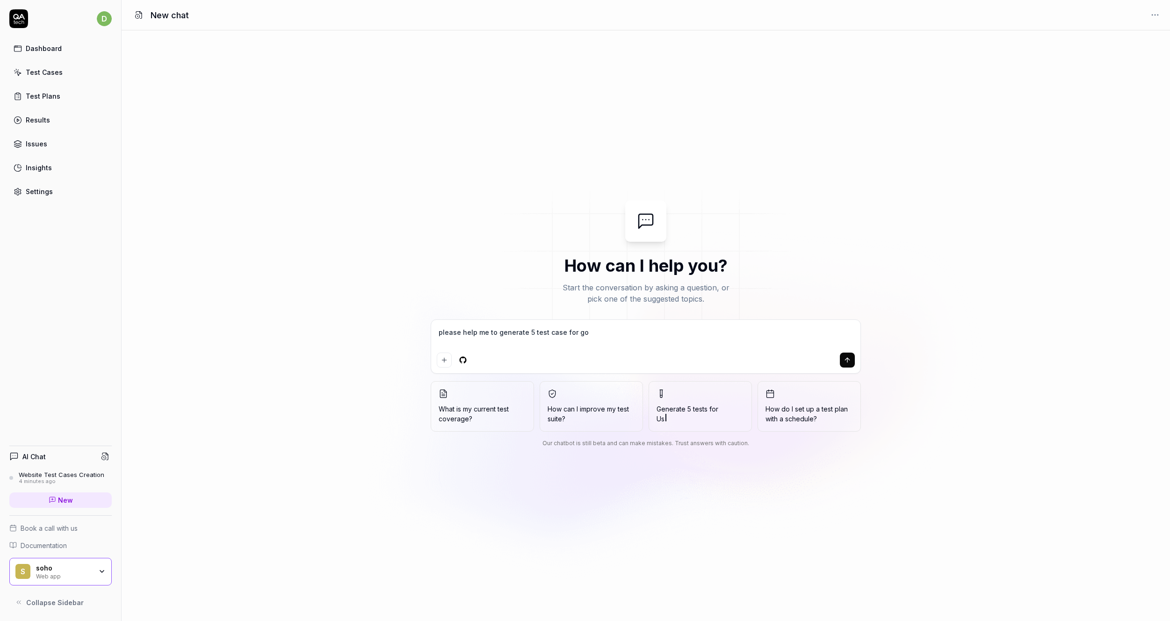
type textarea "please help me to generate 5 test case for g"
type textarea "*"
type textarea "please help me to generate 5 test case for"
type textarea "*"
type textarea "please help me to generate 5 test case for g"
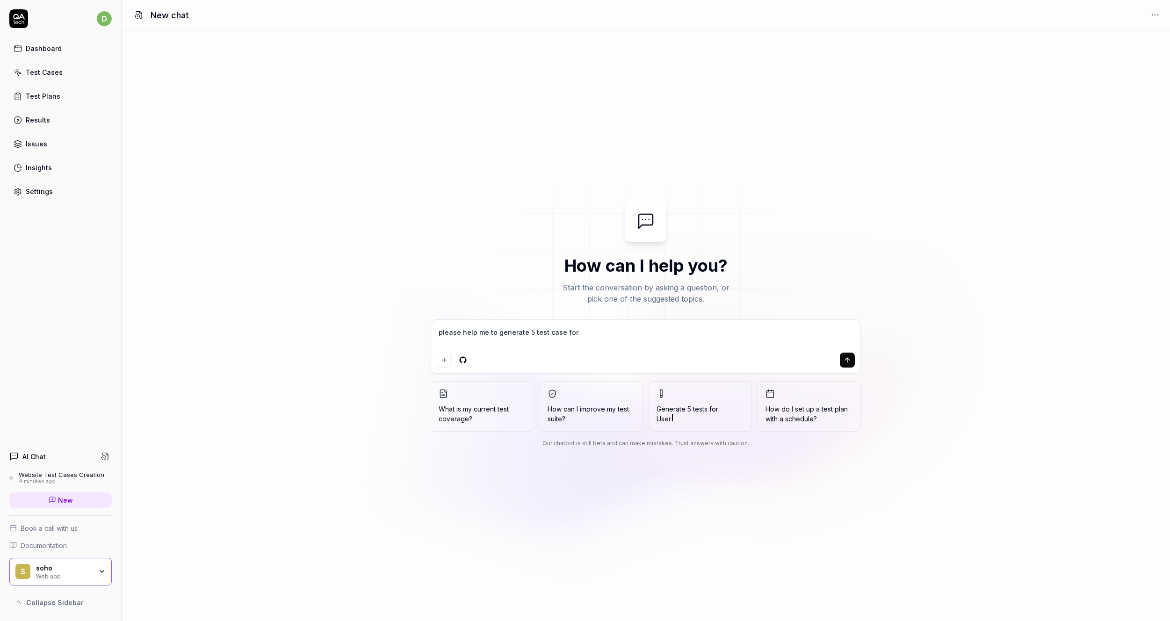
type textarea "*"
type textarea "please help me to generate 5 test case for go"
type textarea "*"
type textarea "please help me to generate 5 test case for goo"
type textarea "*"
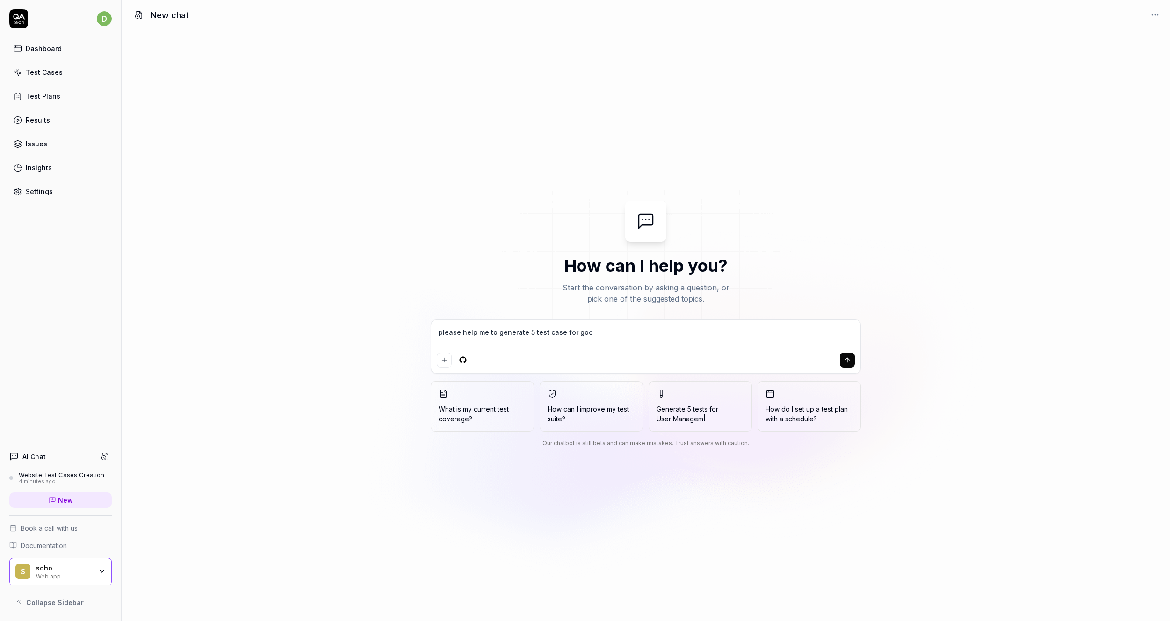
type textarea "please help me to generate 5 test case for goog"
type textarea "*"
type textarea "please help me to generate 5 test case for googl"
type textarea "*"
type textarea "please help me to generate 5 test case for google"
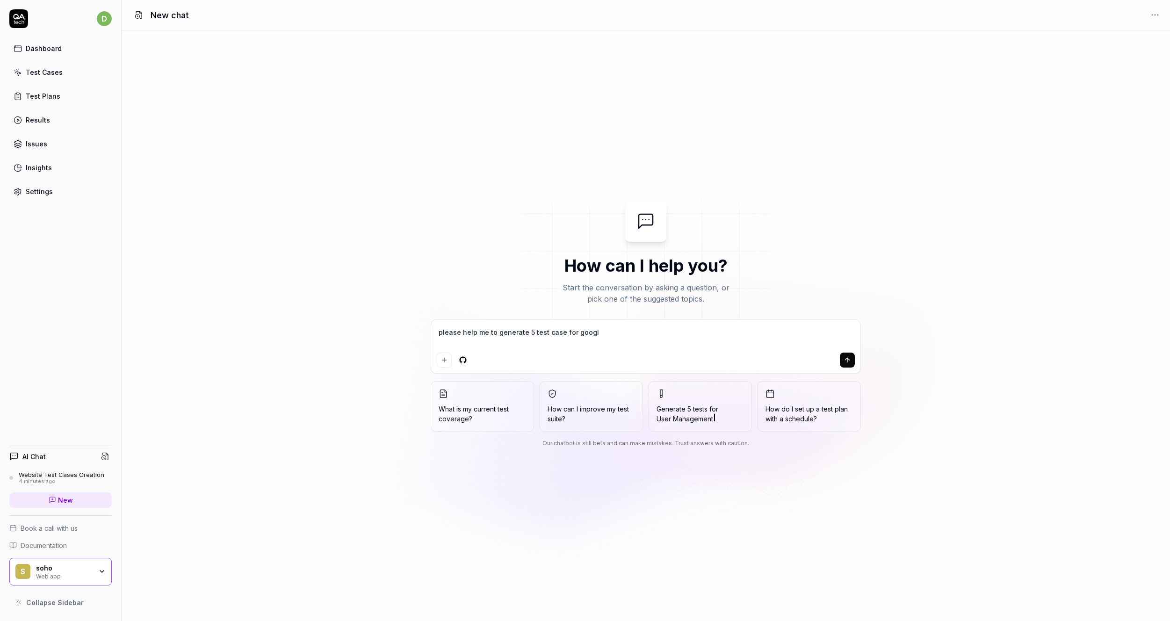
type textarea "*"
type textarea "please help me to generate 5 test case for google."
type textarea "*"
type textarea "please help me to generate 5 test case for google.c"
type textarea "*"
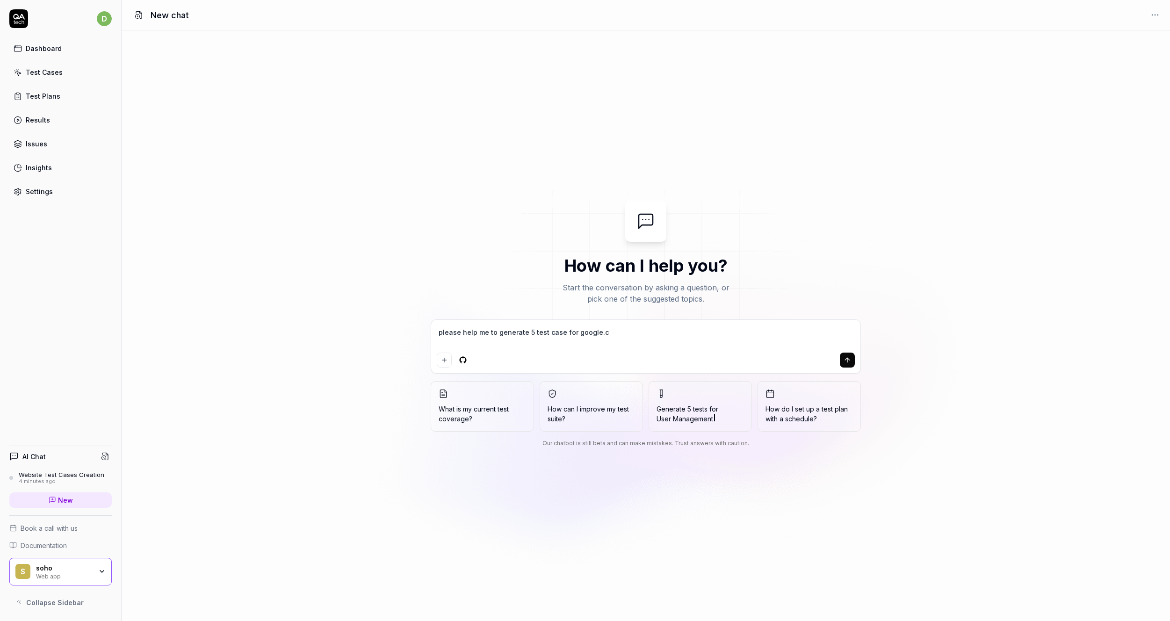
type textarea "please help me to generate 5 test case for google.co"
type textarea "*"
type textarea "please help me to generate 5 test case for [DOMAIN_NAME]"
type textarea "*"
type textarea "please help me to generate 5 test case for [DOMAIN_NAME]"
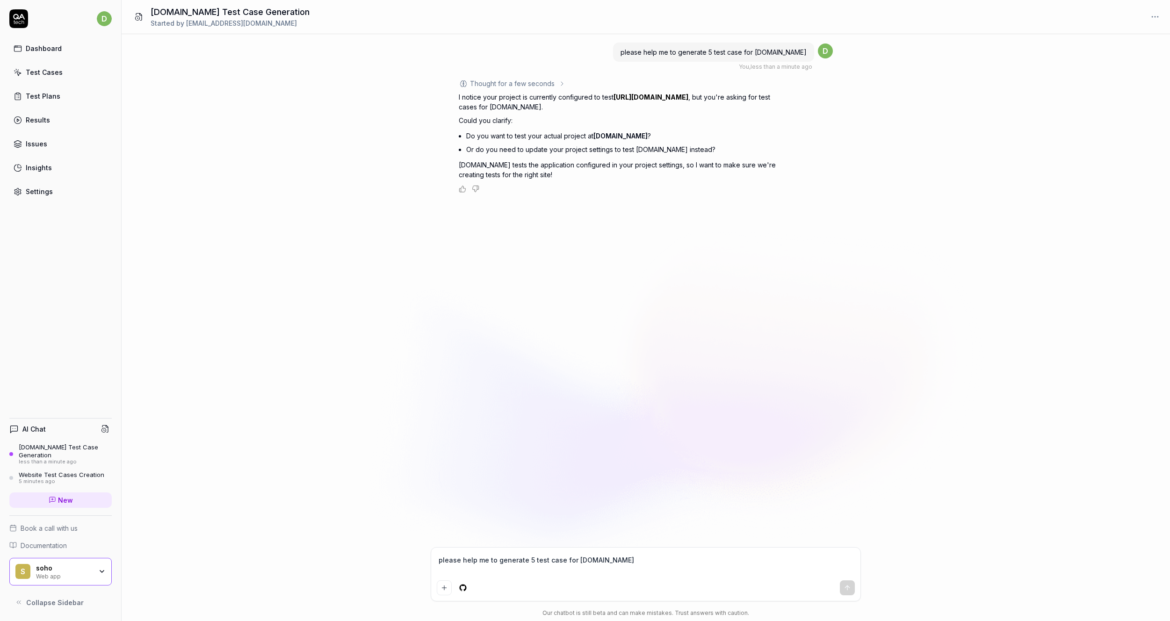
click at [522, 573] on textarea "please help me to generate 5 test case for [DOMAIN_NAME]" at bounding box center [646, 564] width 418 height 23
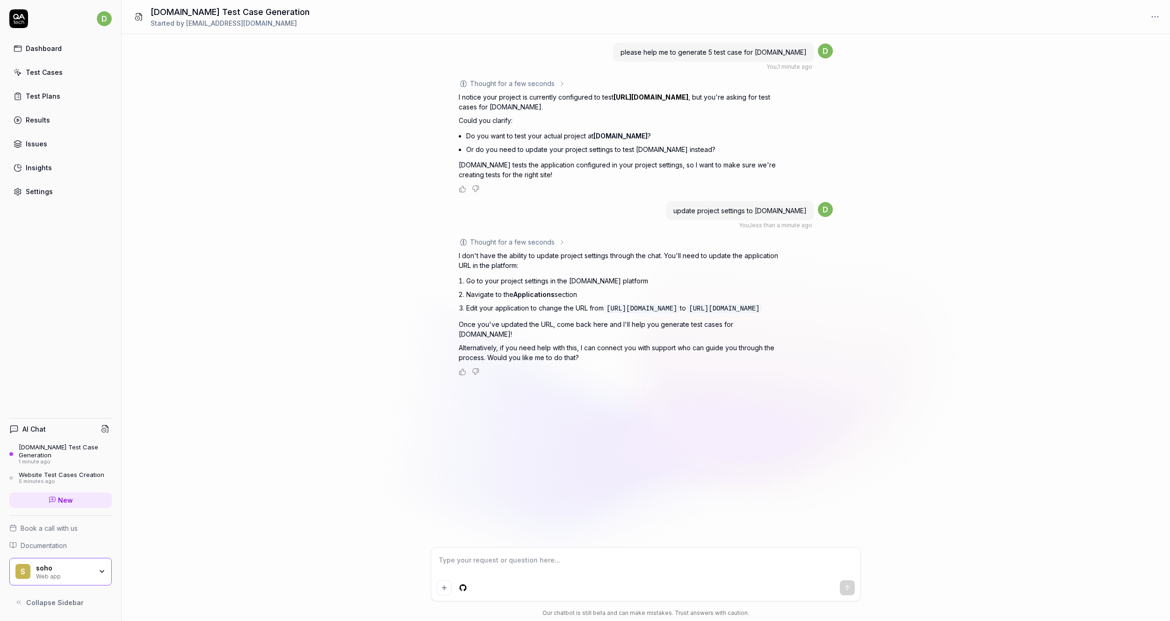
click at [40, 189] on div "Settings" at bounding box center [39, 192] width 27 height 10
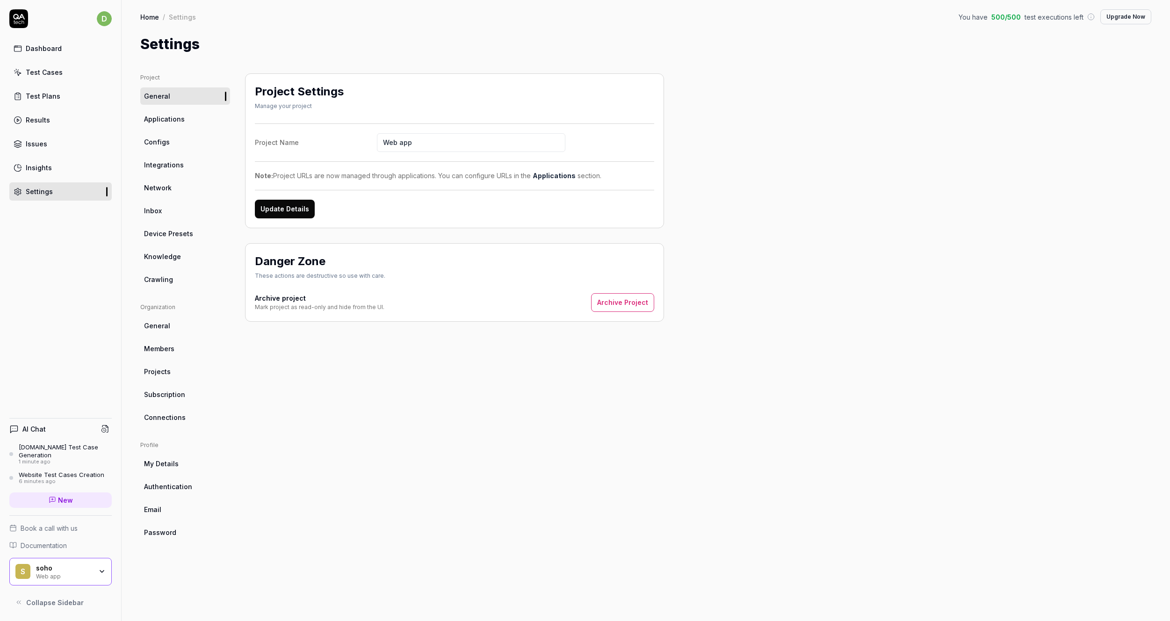
click at [169, 143] on link "Configs" at bounding box center [185, 141] width 90 height 17
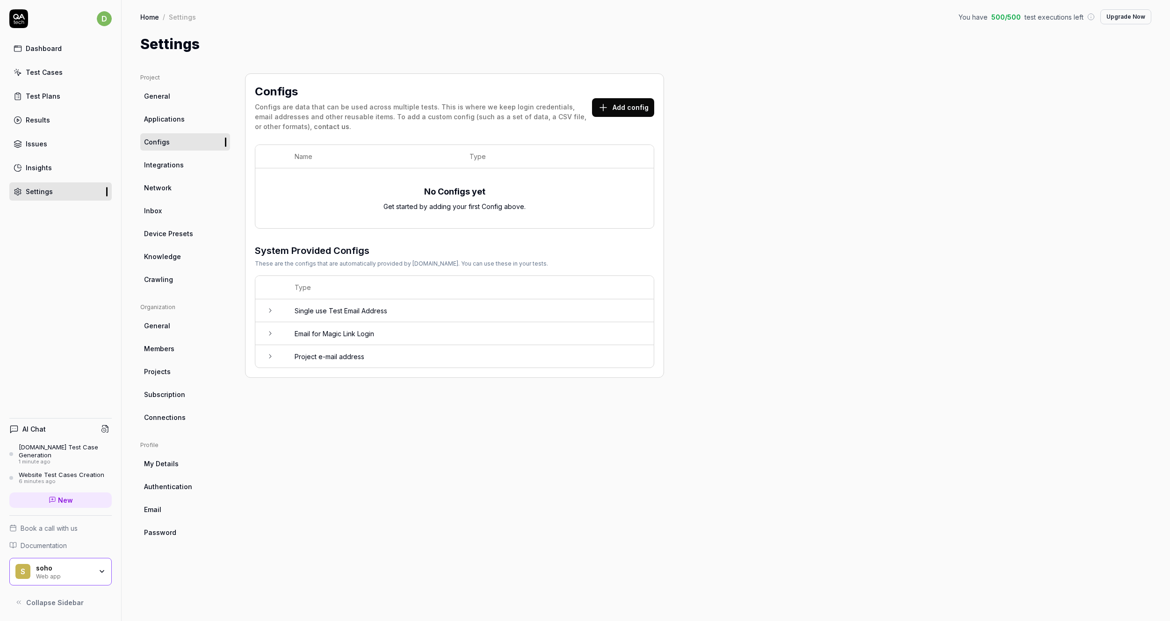
click at [73, 427] on div "AI Chat" at bounding box center [60, 429] width 102 height 14
click at [99, 571] on icon "button" at bounding box center [101, 570] width 7 height 7
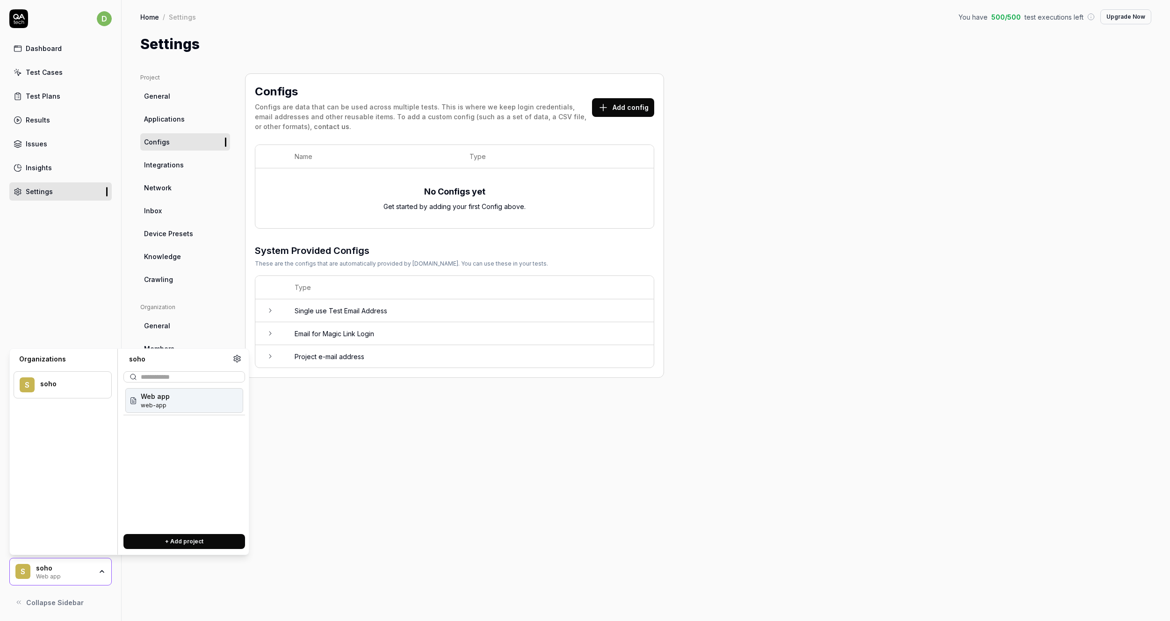
drag, startPoint x: 153, startPoint y: 398, endPoint x: 302, endPoint y: 471, distance: 165.8
click at [301, 470] on body "d Dashboard Test Cases Test Plans Results Issues Insights Settings AI Chat Goog…" at bounding box center [585, 310] width 1170 height 621
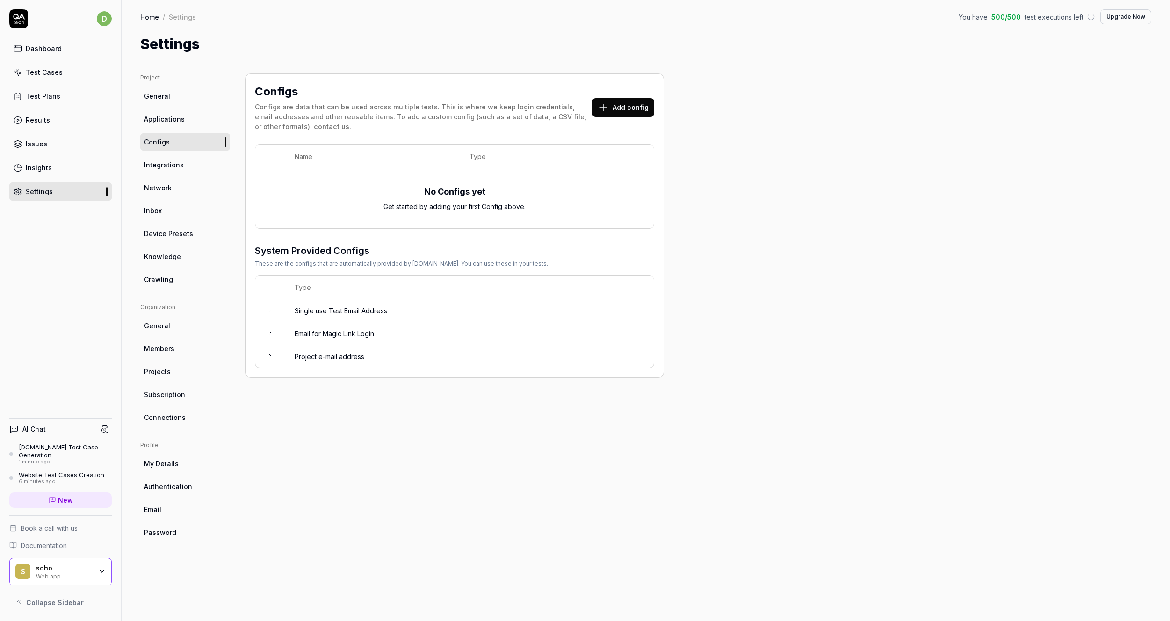
click at [308, 474] on div "Configs Configs are data that can be used across multiple tests. This is where …" at bounding box center [454, 337] width 419 height 529
click at [80, 599] on button "Collapse Sidebar" at bounding box center [60, 602] width 102 height 19
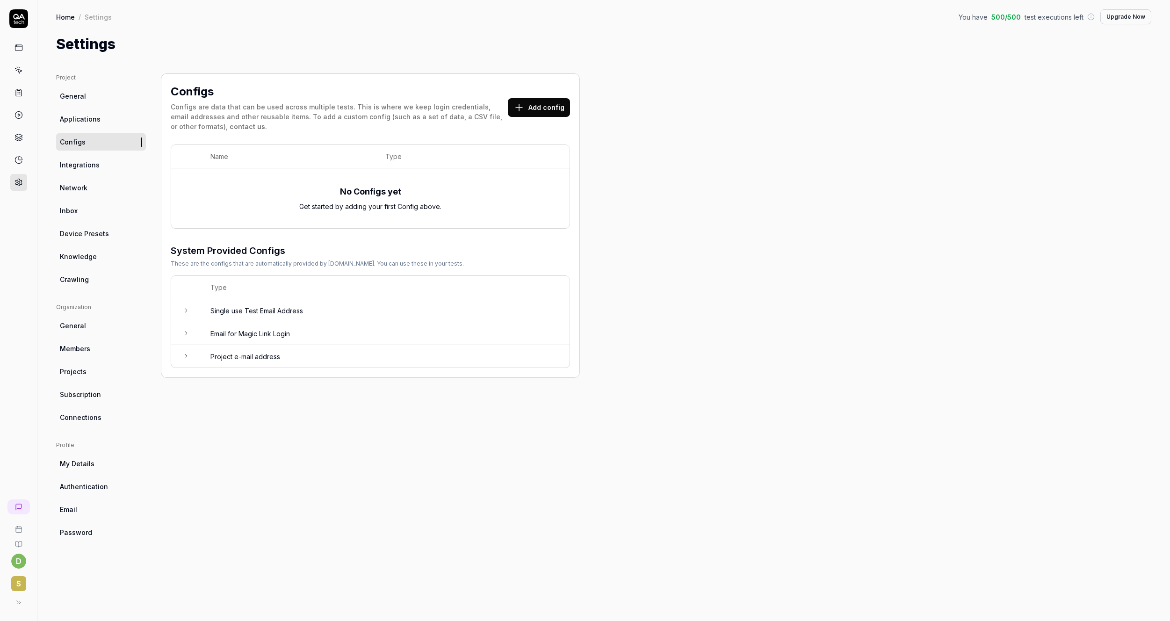
click at [19, 603] on icon at bounding box center [18, 601] width 7 height 7
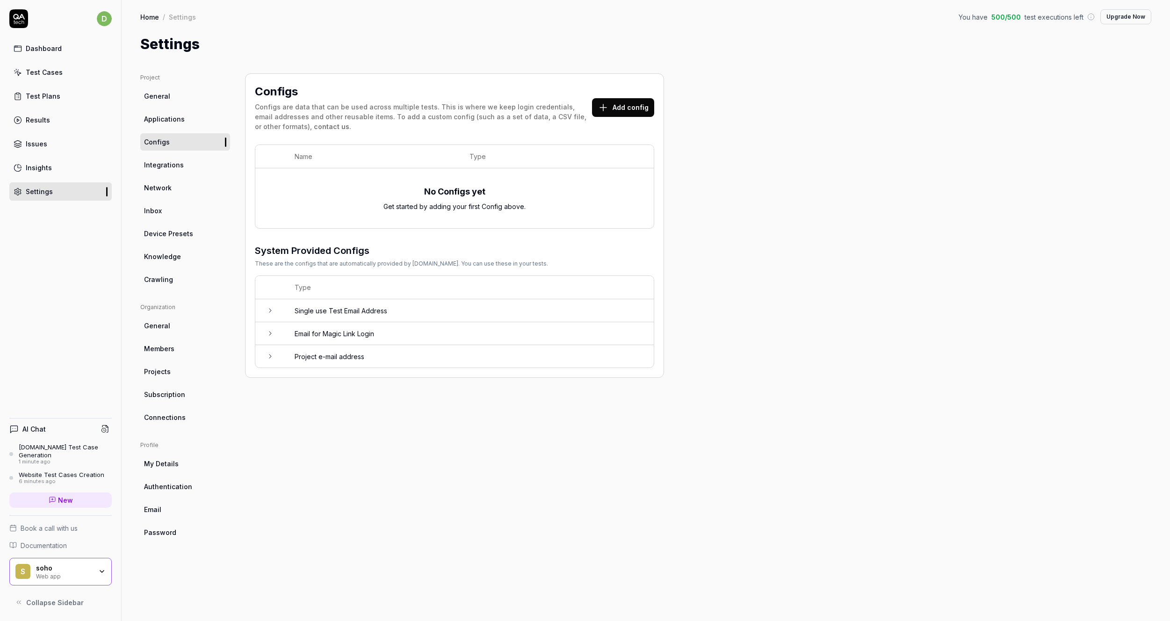
click at [35, 185] on link "Settings" at bounding box center [60, 191] width 102 height 18
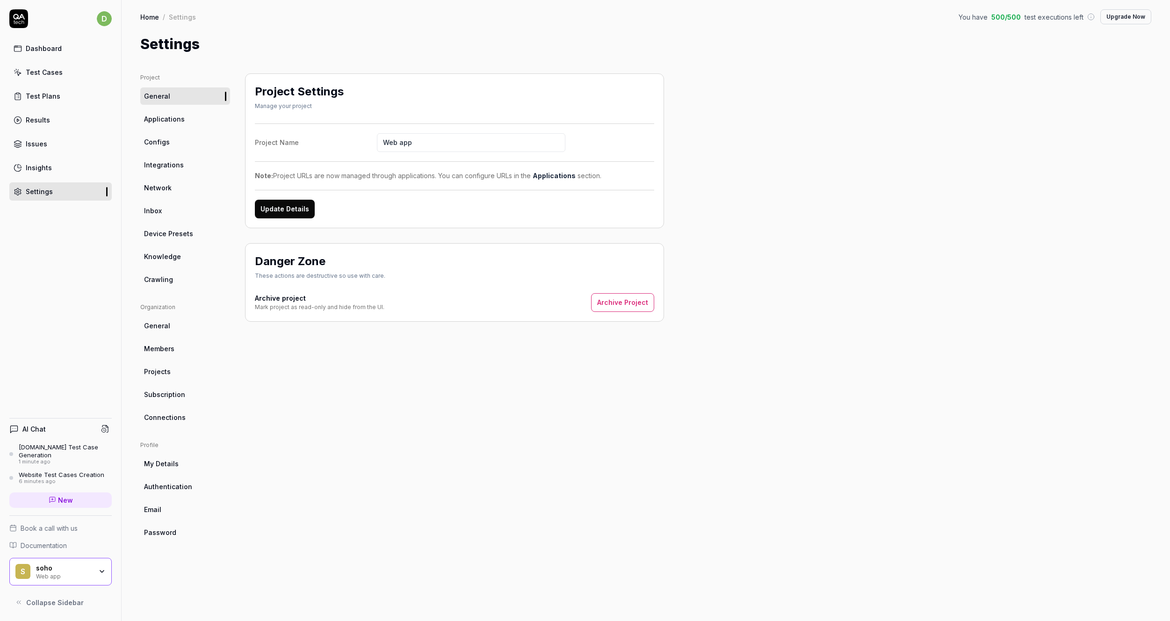
click at [161, 367] on span "Projects" at bounding box center [157, 371] width 27 height 10
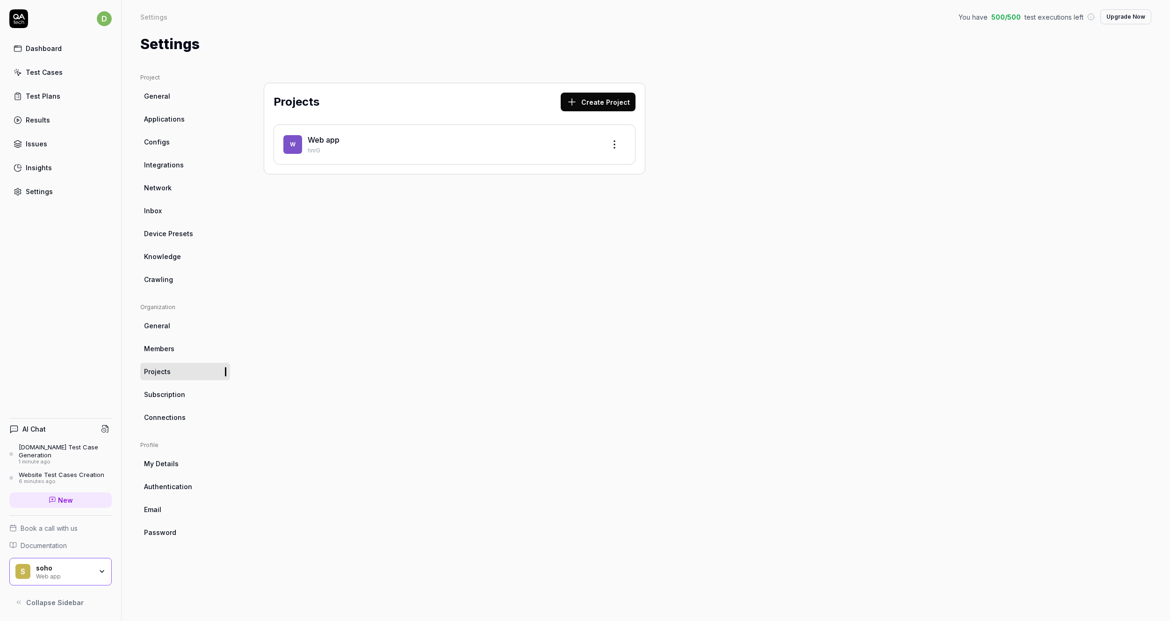
click at [352, 143] on div "Web app" at bounding box center [453, 139] width 290 height 11
click at [610, 143] on html "d Dashboard Test Cases Test Plans Results Issues Insights Settings AI Chat Goog…" at bounding box center [585, 310] width 1170 height 621
click at [575, 184] on div "Edit" at bounding box center [578, 187] width 89 height 21
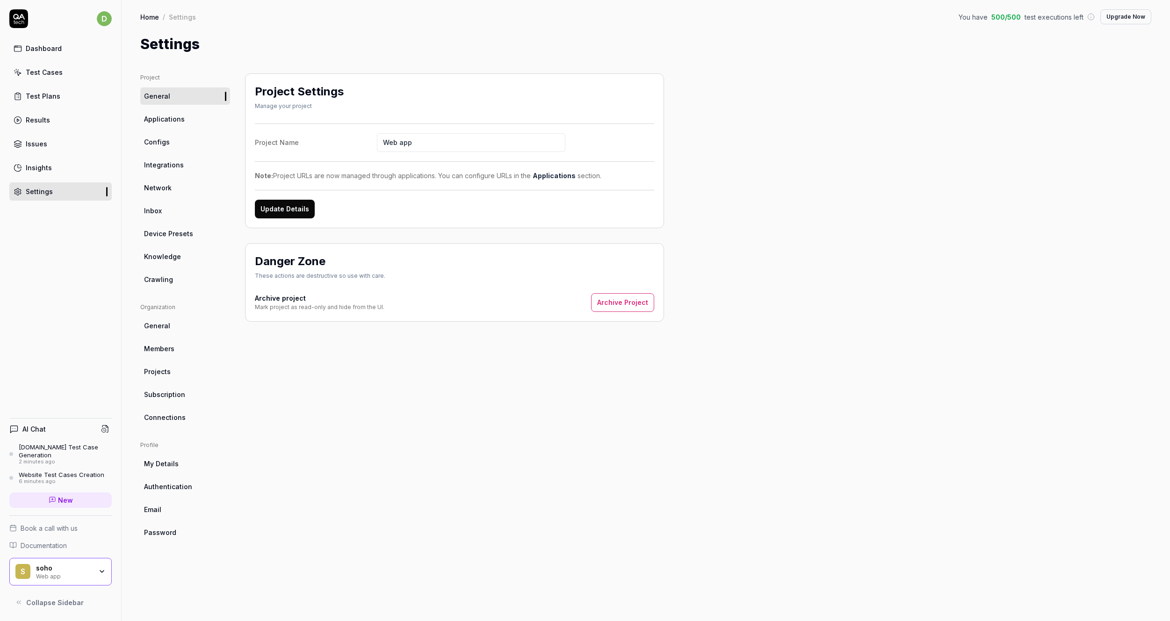
click at [549, 173] on link "Applications" at bounding box center [553, 176] width 43 height 8
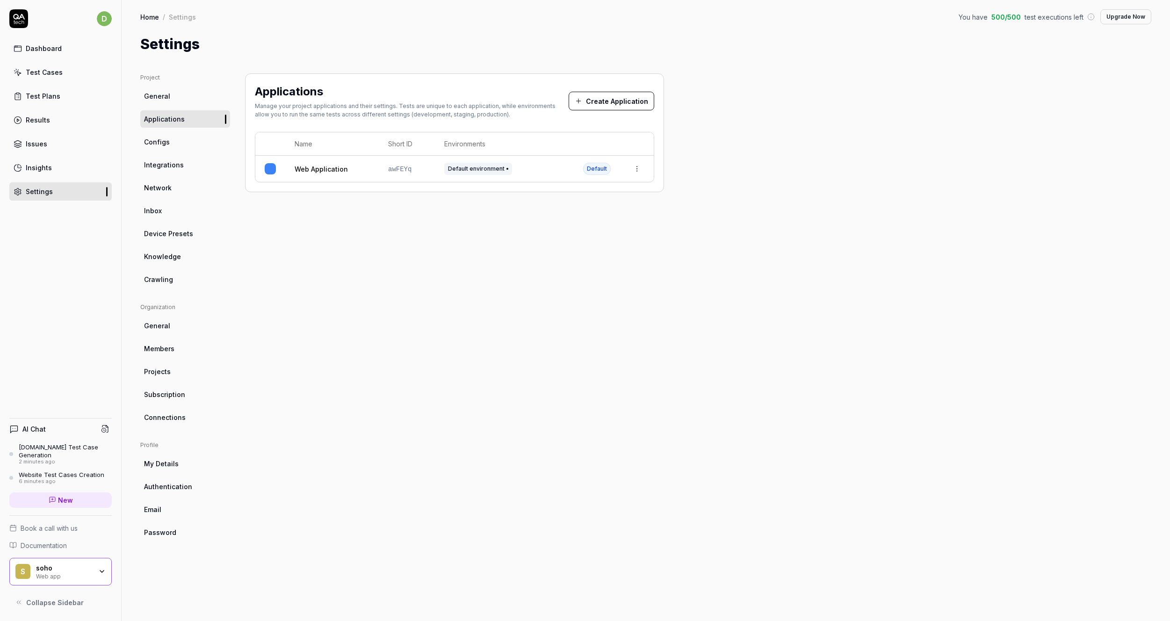
click at [633, 168] on html "d Dashboard Test Cases Test Plans Results Issues Insights Settings AI Chat Goog…" at bounding box center [585, 310] width 1170 height 621
click at [595, 226] on div "Edit" at bounding box center [593, 230] width 109 height 21
click at [639, 166] on html "d Dashboard Test Cases Test Plans Results Issues Insights Settings AI Chat Goog…" at bounding box center [585, 310] width 1170 height 621
click at [565, 224] on div "Edit" at bounding box center [593, 230] width 109 height 21
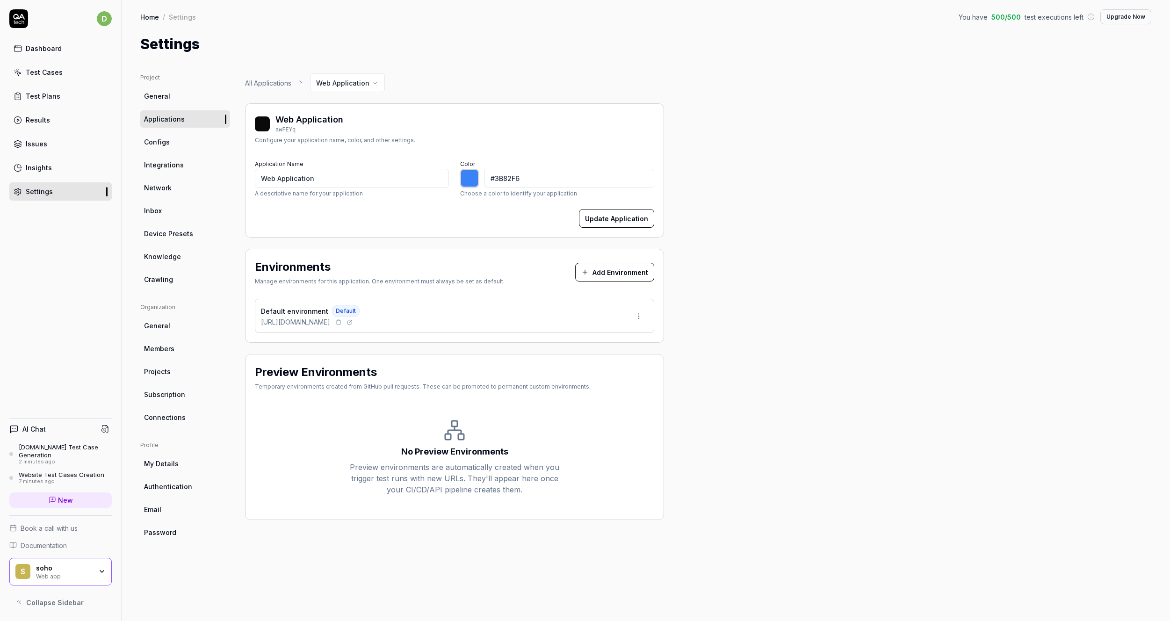
type input "*******"
click at [636, 314] on html "d Dashboard Test Cases Test Plans Results Issues Insights Settings AI Chat [DOM…" at bounding box center [585, 310] width 1170 height 621
click at [608, 359] on div "Edit" at bounding box center [603, 359] width 95 height 21
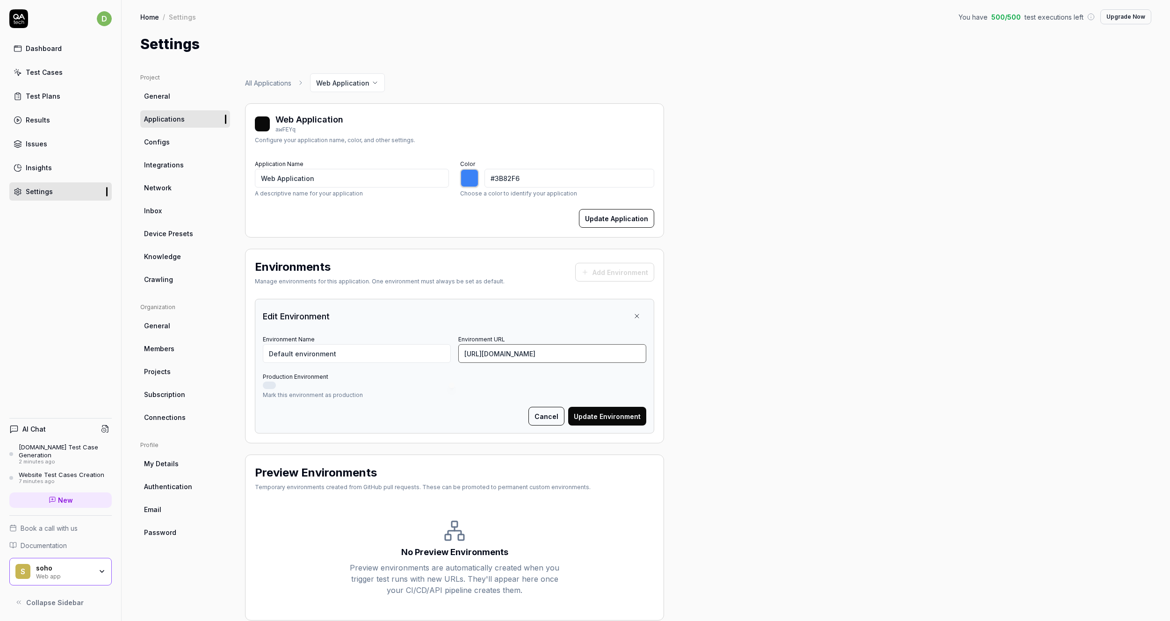
drag, startPoint x: 572, startPoint y: 355, endPoint x: 489, endPoint y: 353, distance: 82.8
click at [489, 353] on input "[URL][DOMAIN_NAME]" at bounding box center [552, 353] width 188 height 19
type input "[URL][DOMAIN_NAME]"
click at [620, 411] on button "Update Environment" at bounding box center [607, 416] width 78 height 19
type input "*******"
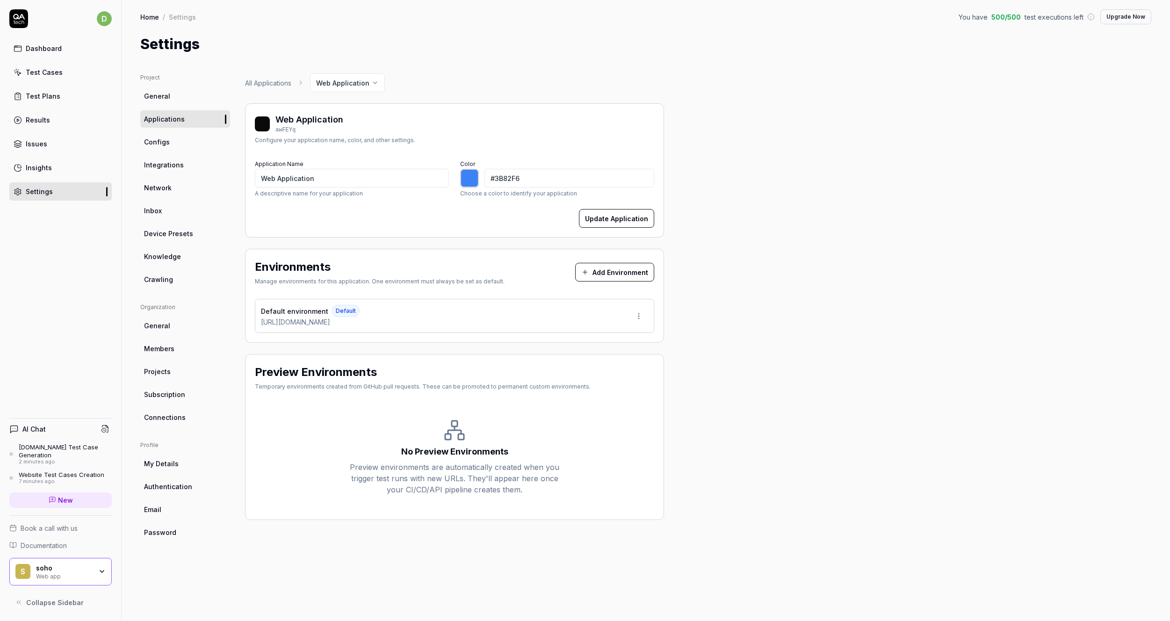
click at [69, 456] on div "[DOMAIN_NAME] Test Case Generation" at bounding box center [65, 450] width 93 height 15
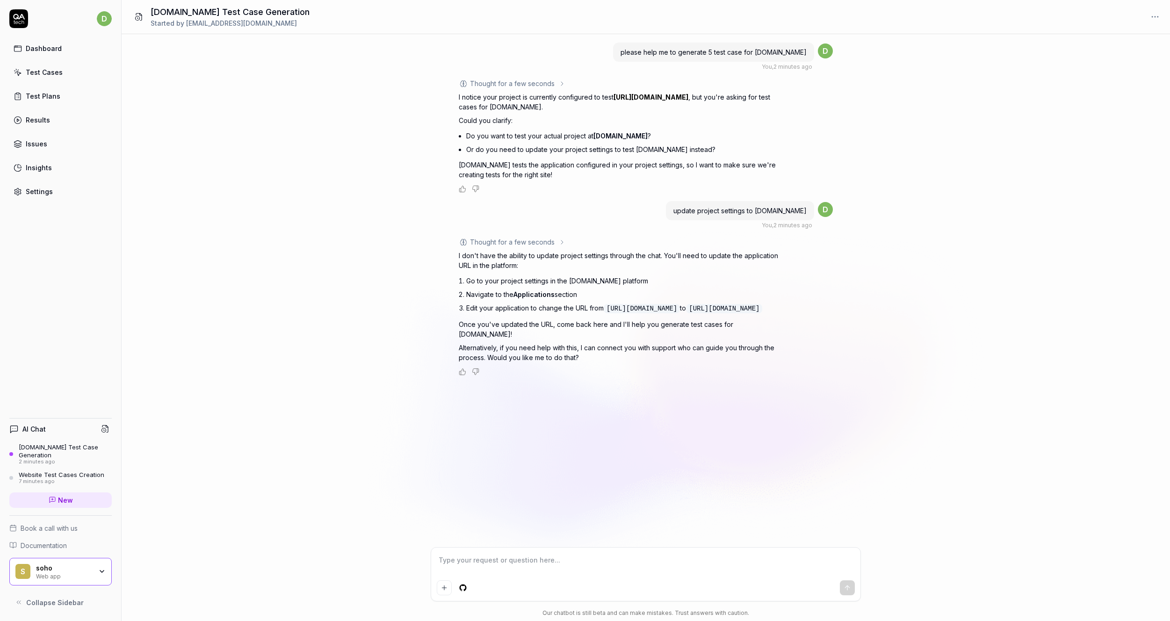
click at [598, 559] on textarea at bounding box center [646, 564] width 418 height 23
drag, startPoint x: 638, startPoint y: 50, endPoint x: 805, endPoint y: 50, distance: 166.9
click at [805, 50] on span "please help me to generate 5 test case for [DOMAIN_NAME]" at bounding box center [713, 52] width 186 height 8
copy span "please help me to generate 5 test case for [DOMAIN_NAME]"
click at [492, 559] on textarea at bounding box center [646, 564] width 418 height 23
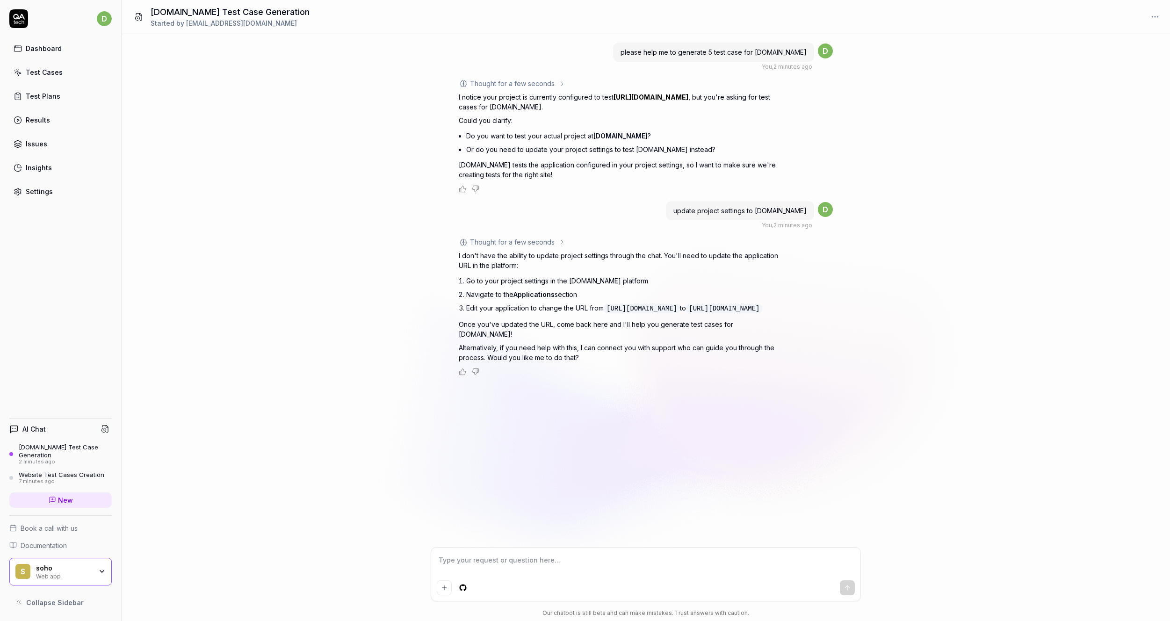
paste textarea "please help me to generate 5 test case for [DOMAIN_NAME]"
type textarea "*"
type textarea "please help me to generate 5 test case for [DOMAIN_NAME]"
type textarea "*"
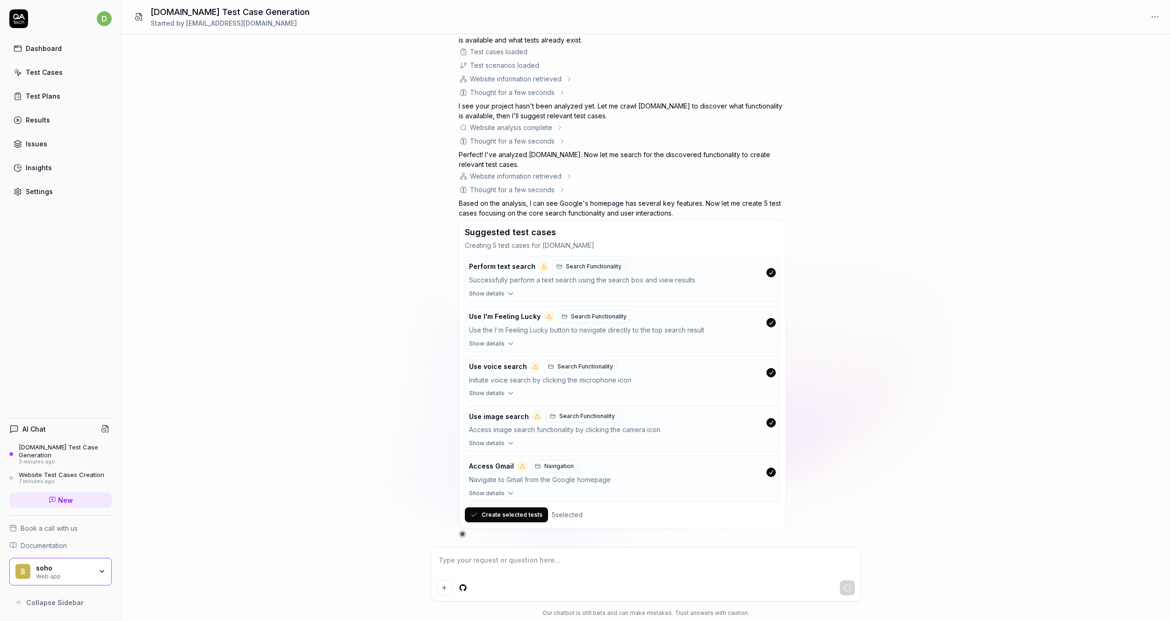
scroll to position [412, 0]
type textarea "*"
